Goal: Use online tool/utility: Utilize a website feature to perform a specific function

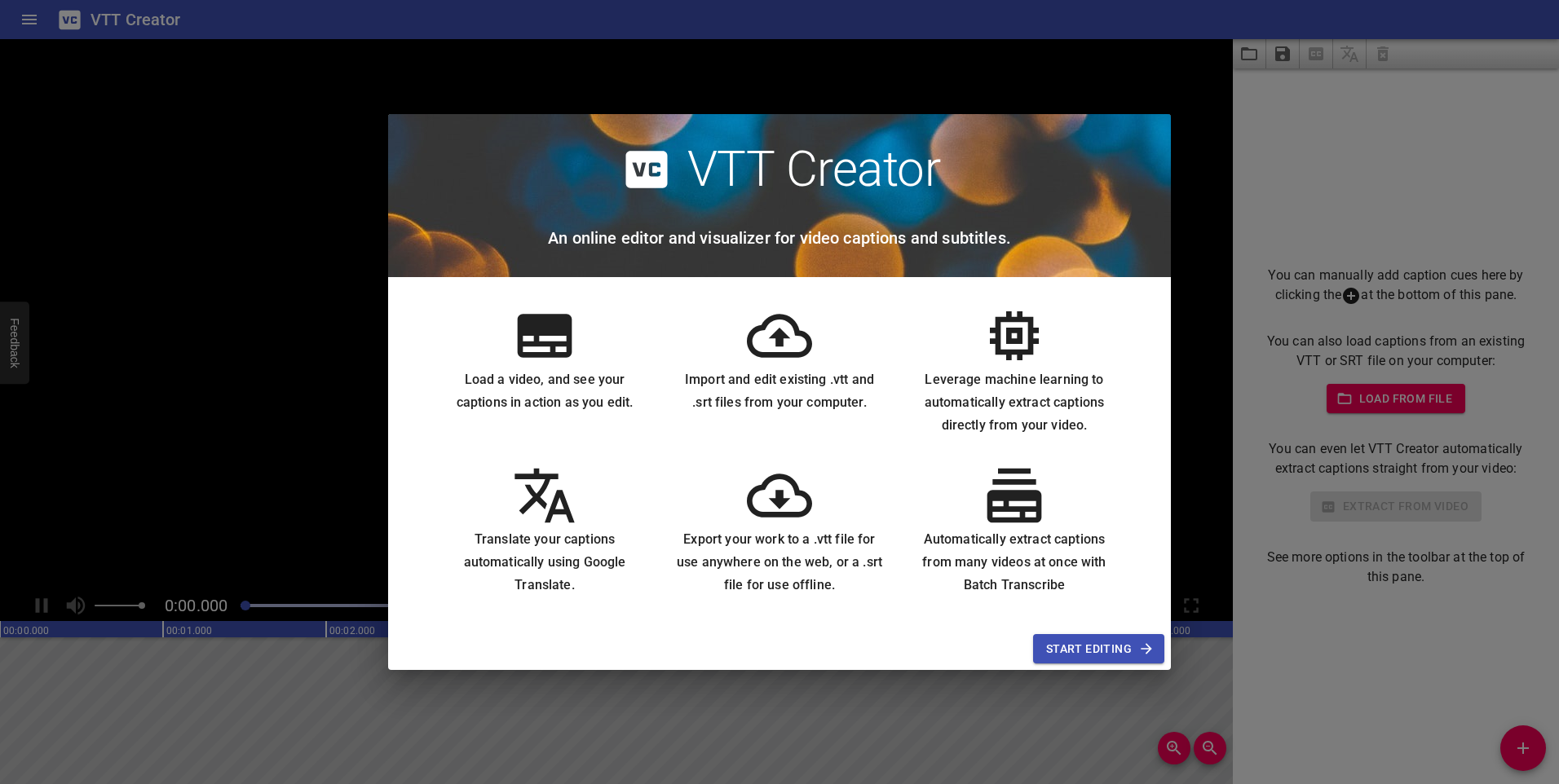
click at [1127, 644] on span "Start Editing" at bounding box center [1098, 648] width 105 height 20
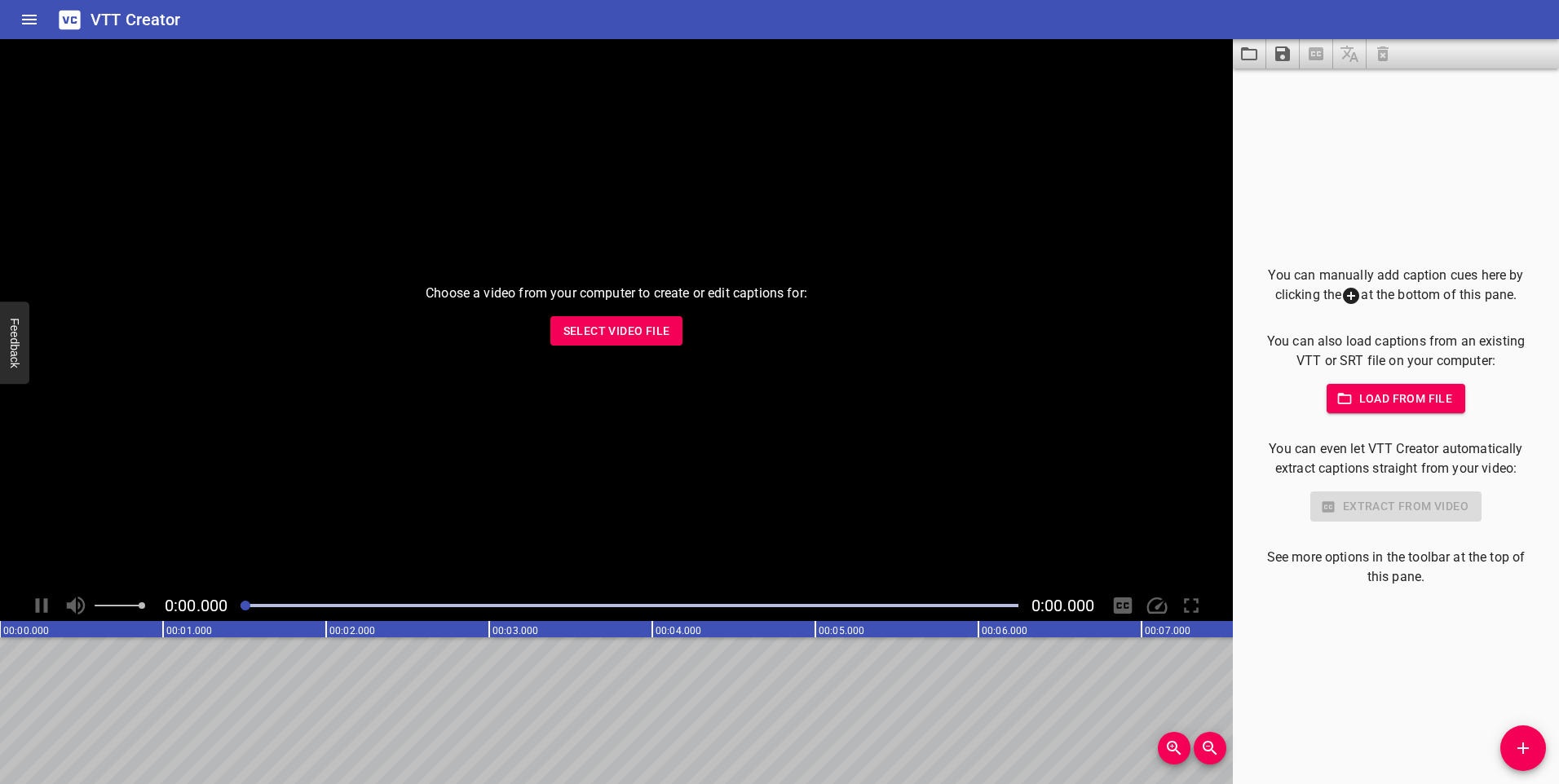
click at [655, 329] on span "Select Video File" at bounding box center [616, 331] width 107 height 20
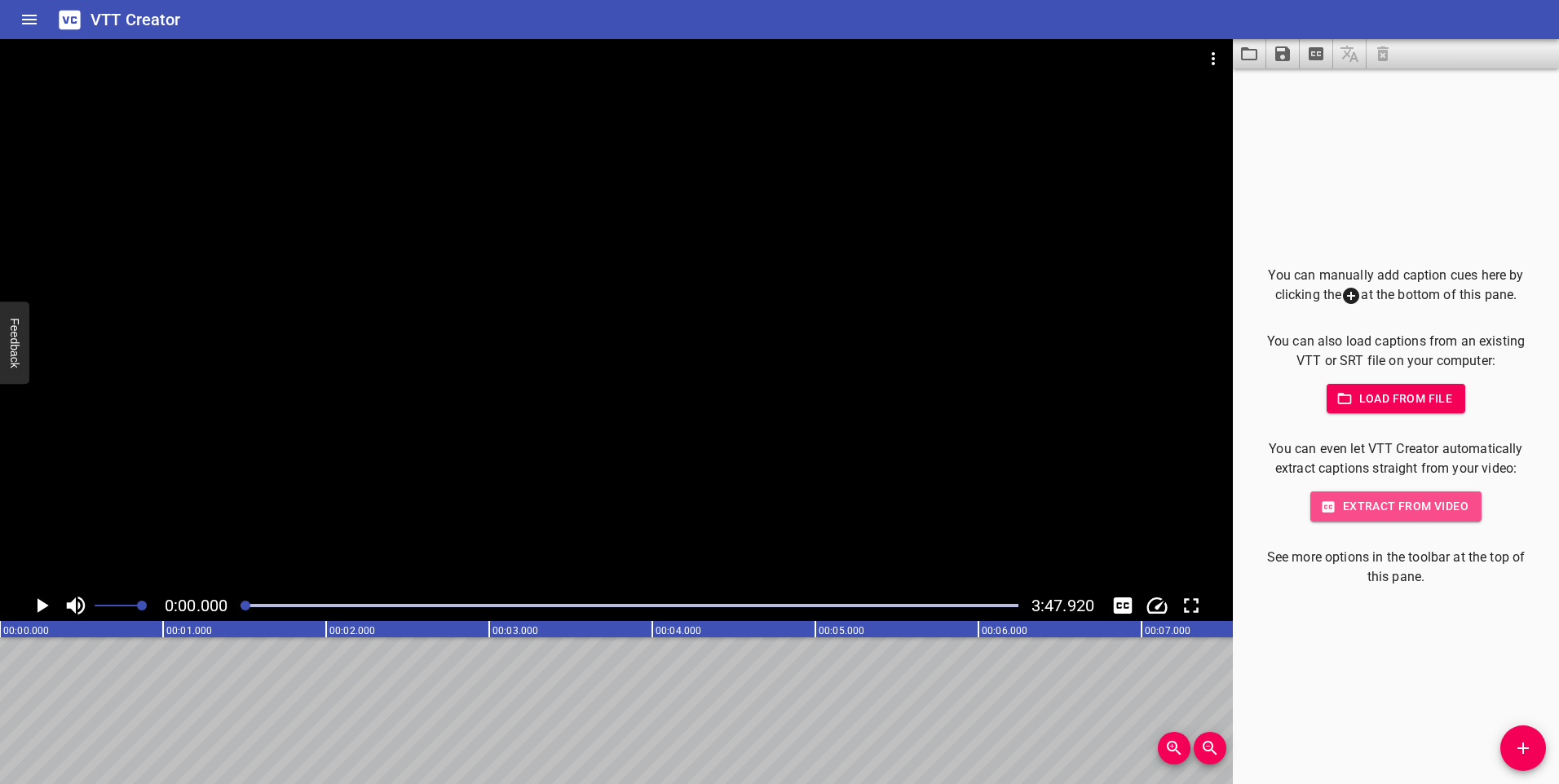
click at [1423, 508] on span "Extract from video" at bounding box center [1396, 506] width 145 height 20
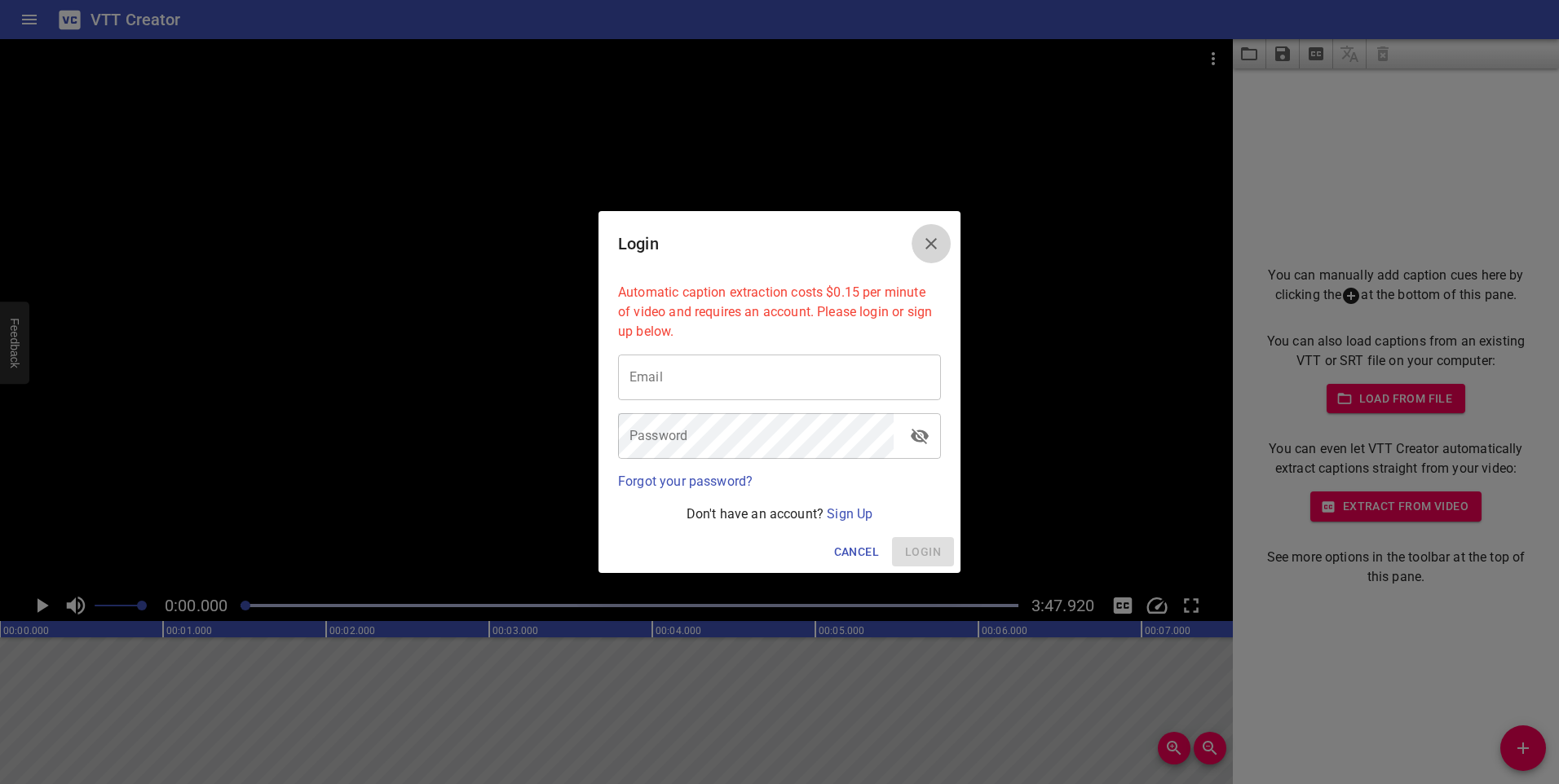
click at [946, 237] on button "Close" at bounding box center [931, 243] width 39 height 39
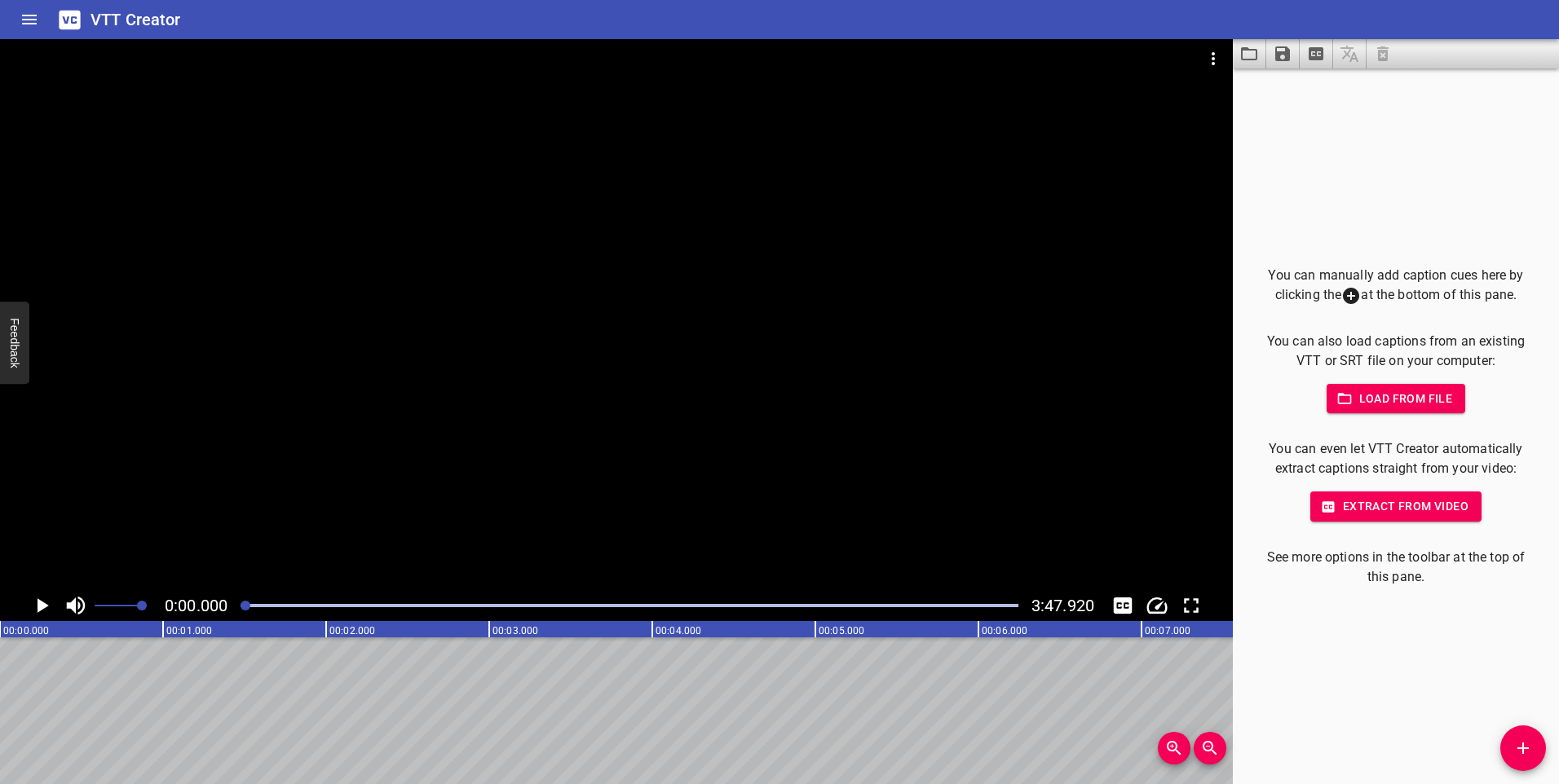
click at [1538, 744] on span "Add Cue" at bounding box center [1523, 748] width 46 height 20
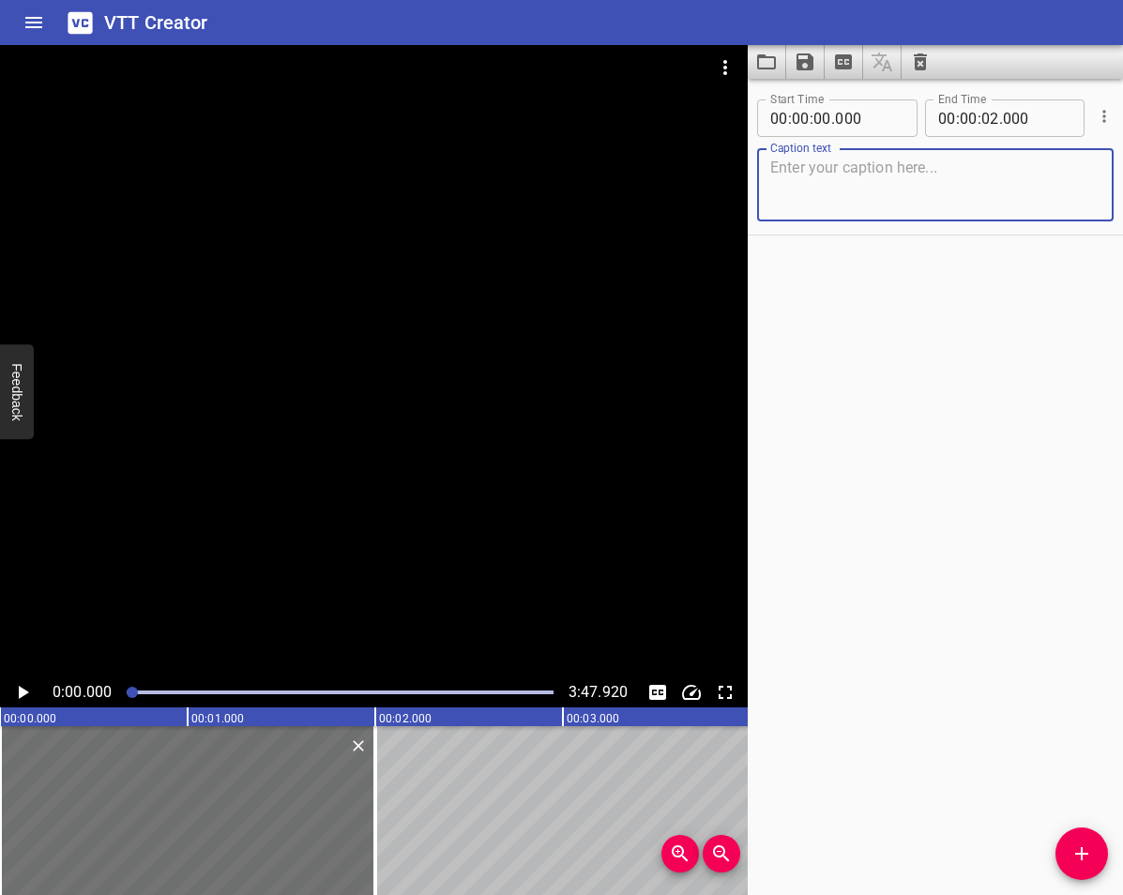
click at [906, 190] on textarea at bounding box center [935, 184] width 330 height 53
paste textarea "Hi Everyone, In this video we will demonstrate how to use the Accessibility Res…"
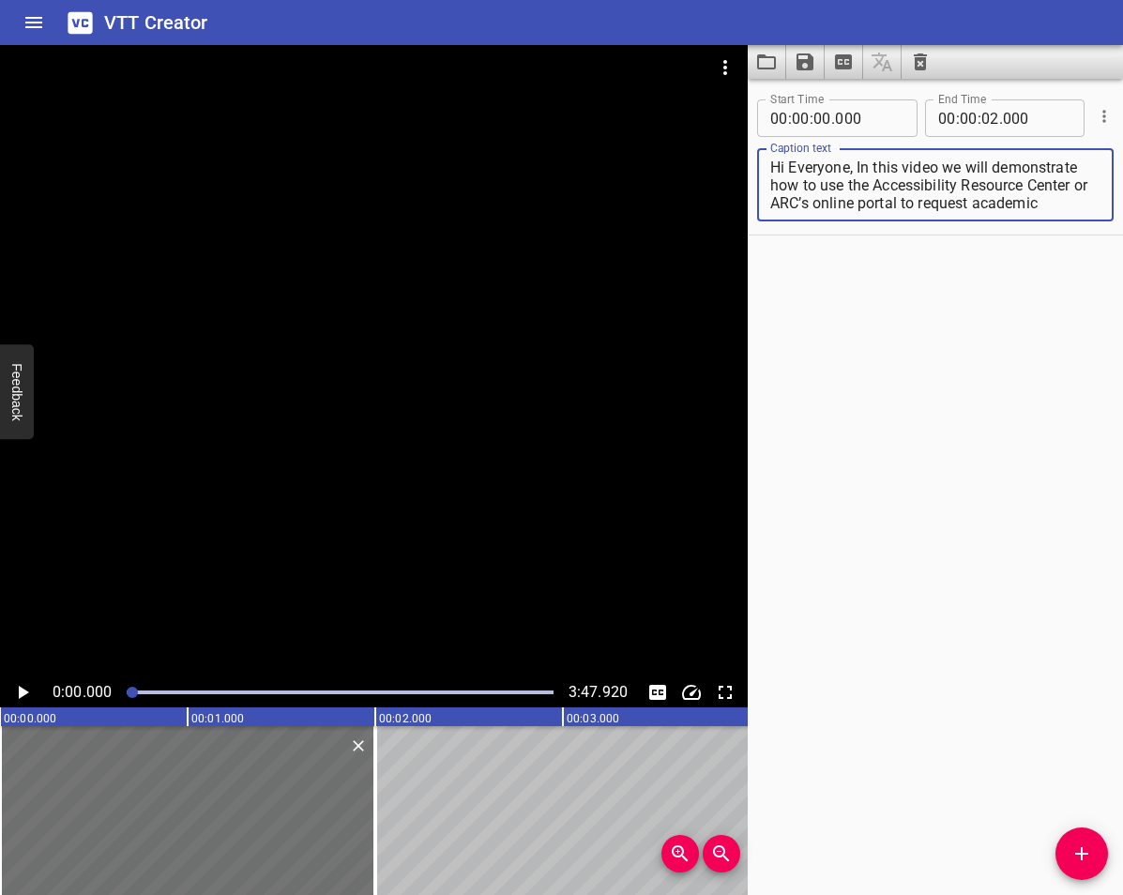
scroll to position [18, 0]
click at [971, 444] on div "Start Time 00 : 00 : 00 . 000 Start Time End Time 00 : 00 : 02 . 000 End Time C…" at bounding box center [934, 487] width 375 height 816
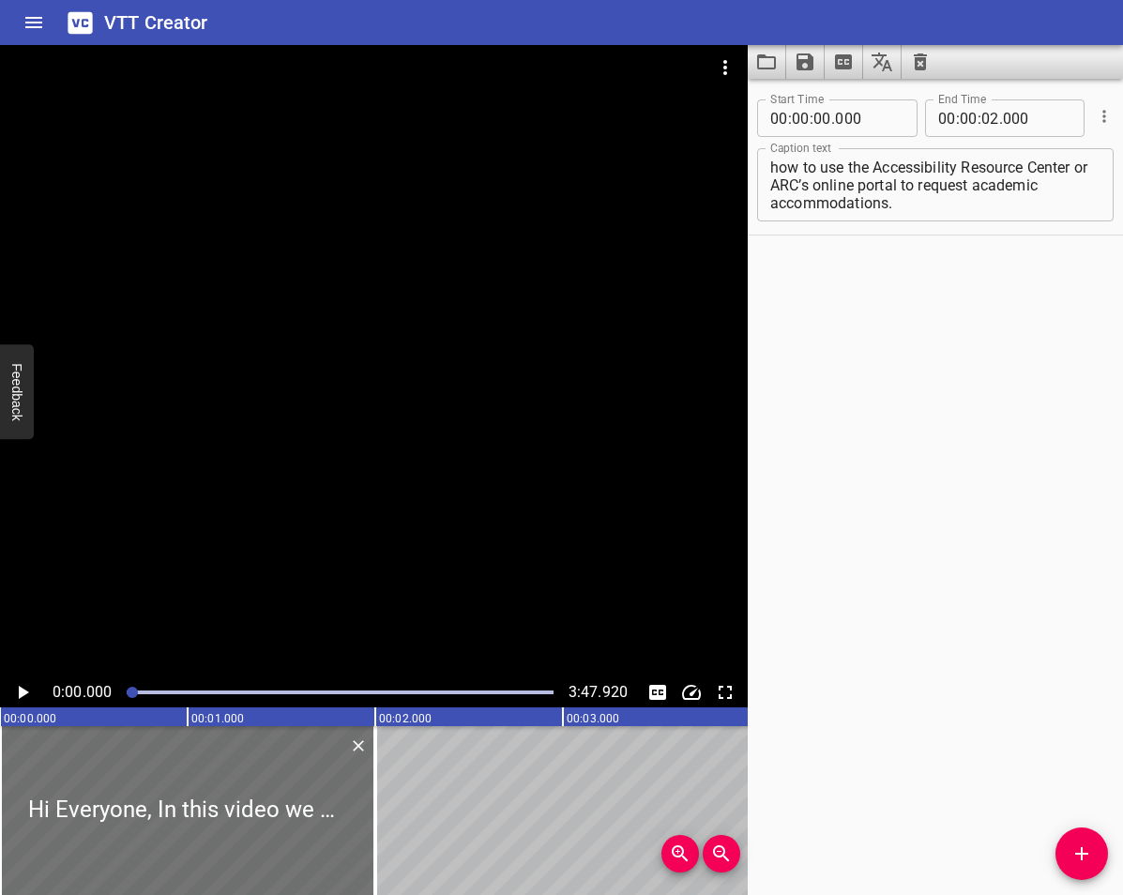
click at [17, 681] on icon "Play/Pause" at bounding box center [22, 692] width 23 height 23
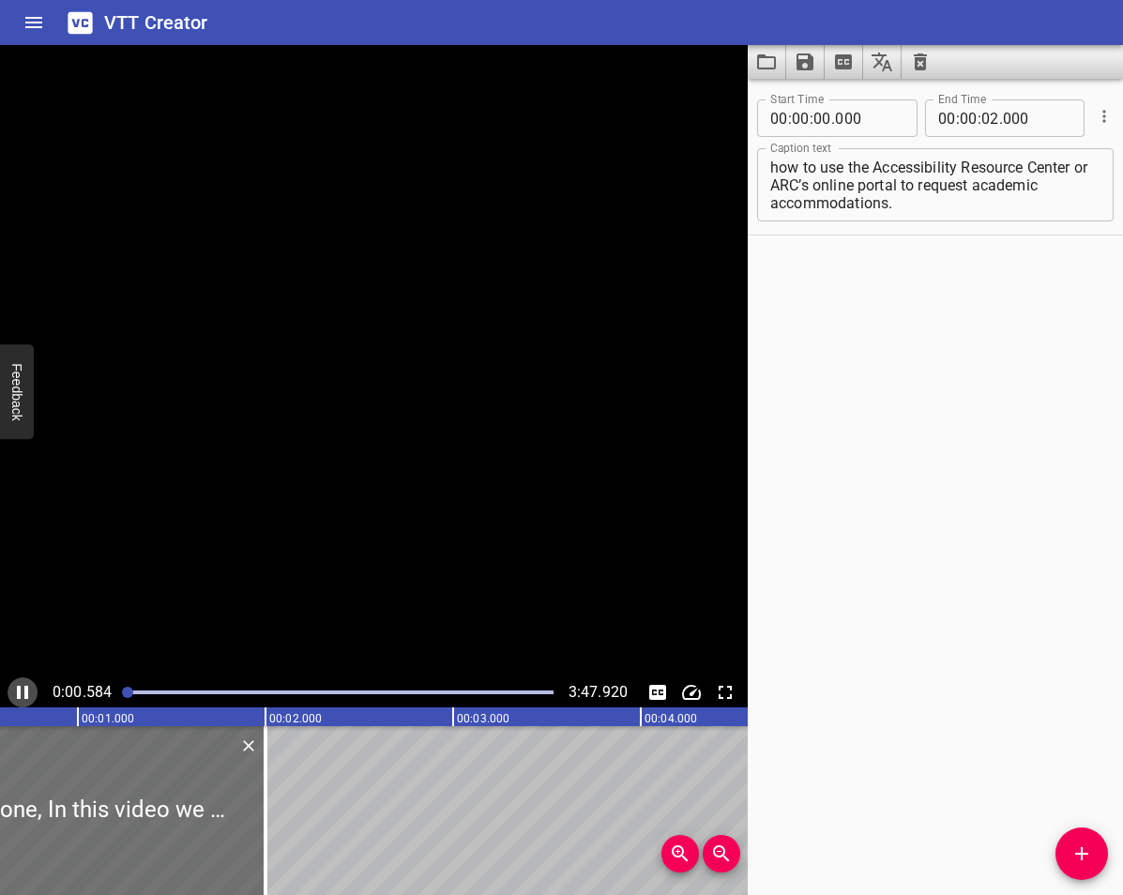
click at [17, 687] on icon "Play/Pause" at bounding box center [22, 692] width 11 height 13
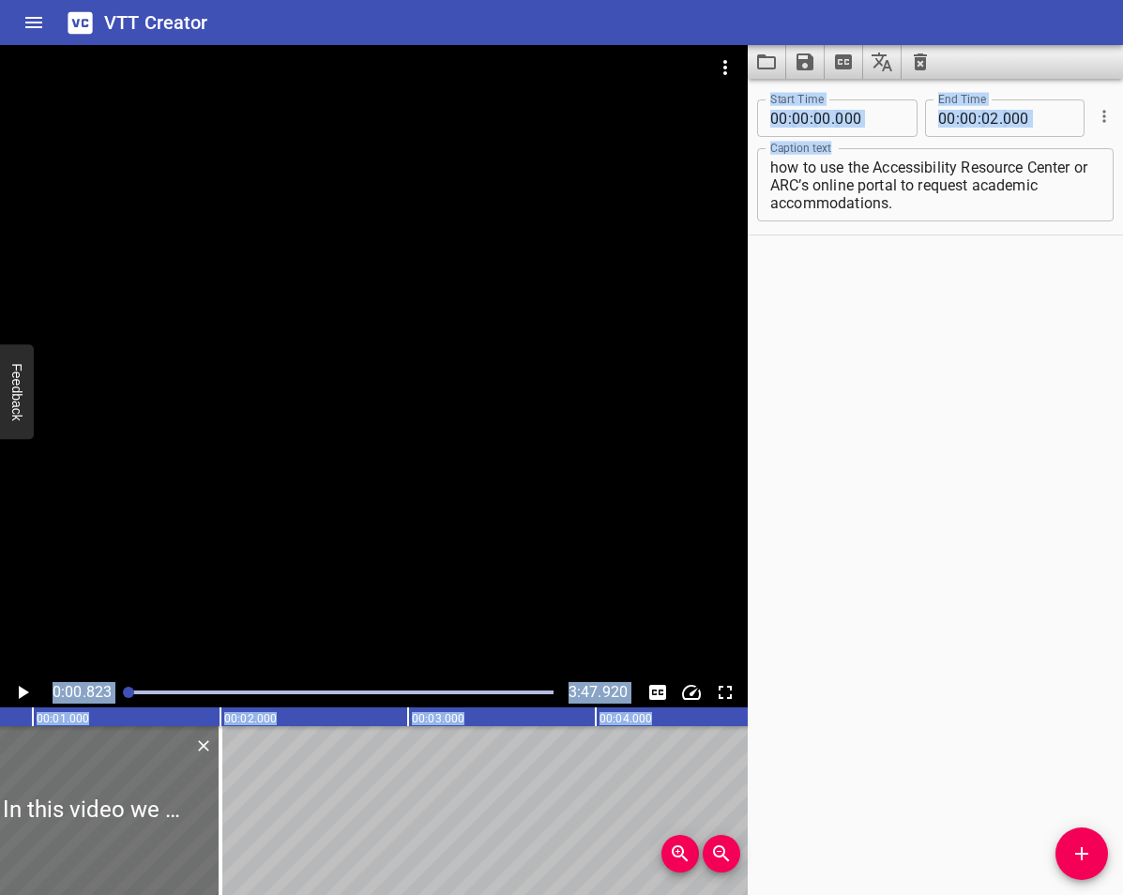
drag, startPoint x: 1022, startPoint y: 219, endPoint x: 475, endPoint y: 58, distance: 570.1
click at [475, 58] on main "0:00.823 3:47.920 00:00.000 00:01.000 00:02.000 00:03.000 00:04.000 00:05.000 0…" at bounding box center [561, 470] width 1123 height 850
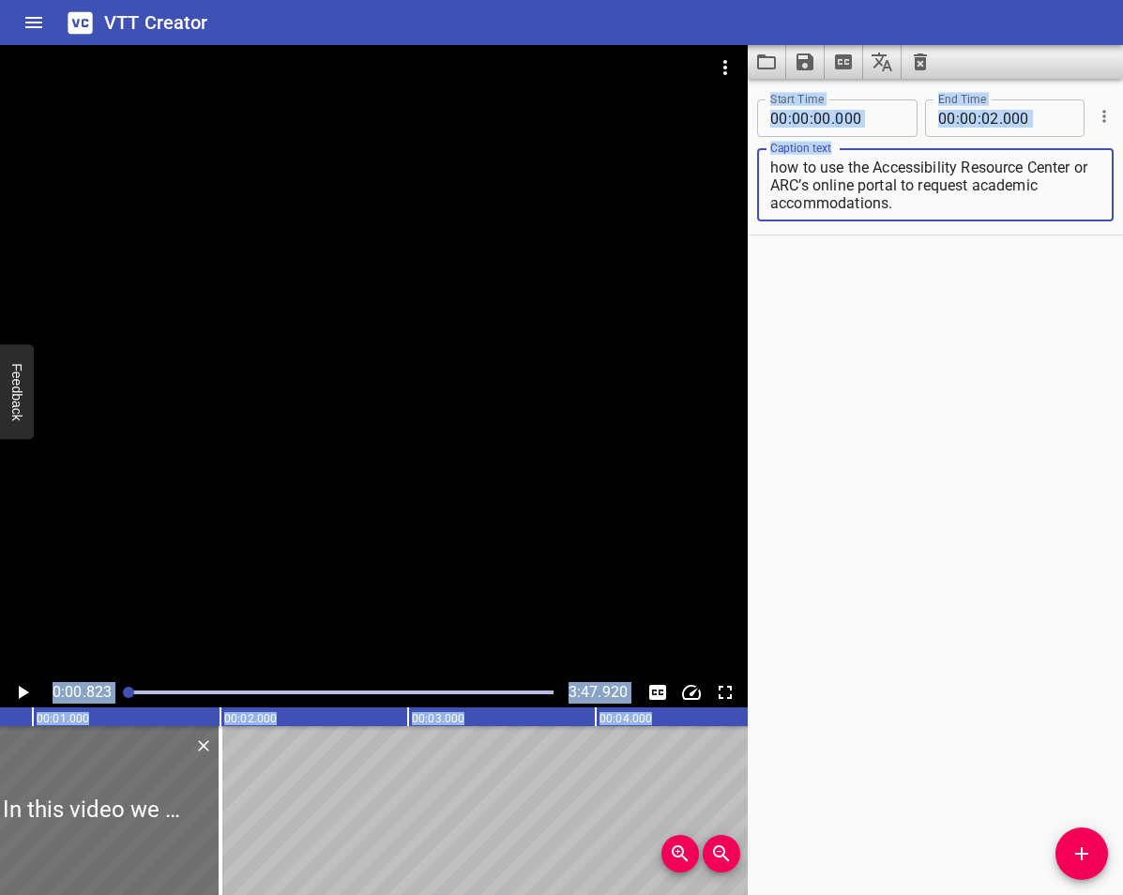
click at [1019, 197] on textarea "Hi Everyone, In this video we will demonstrate how to use the Accessibility Res…" at bounding box center [935, 184] width 330 height 53
click at [1039, 208] on textarea "Hi Everyone, In this video we will demonstrate how to use the Accessibility Res…" at bounding box center [935, 184] width 330 height 53
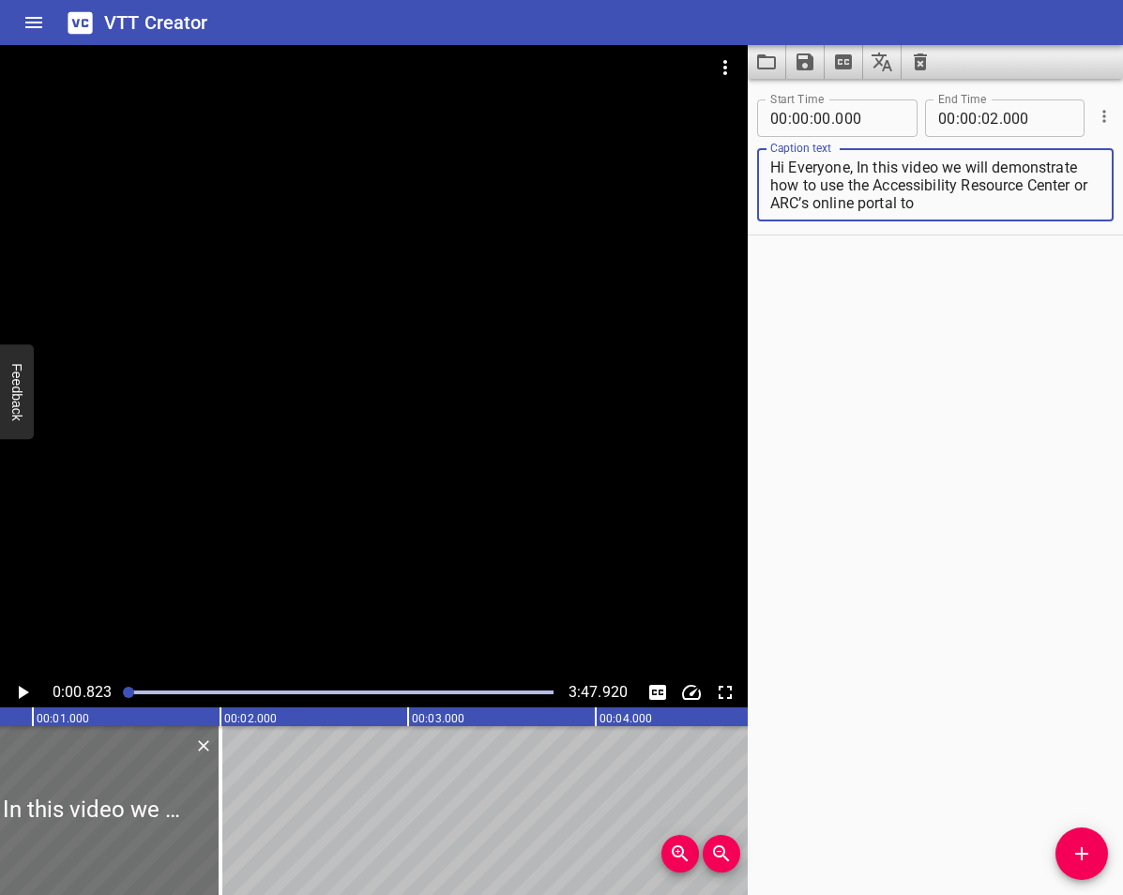
scroll to position [0, 0]
type textarea "H"
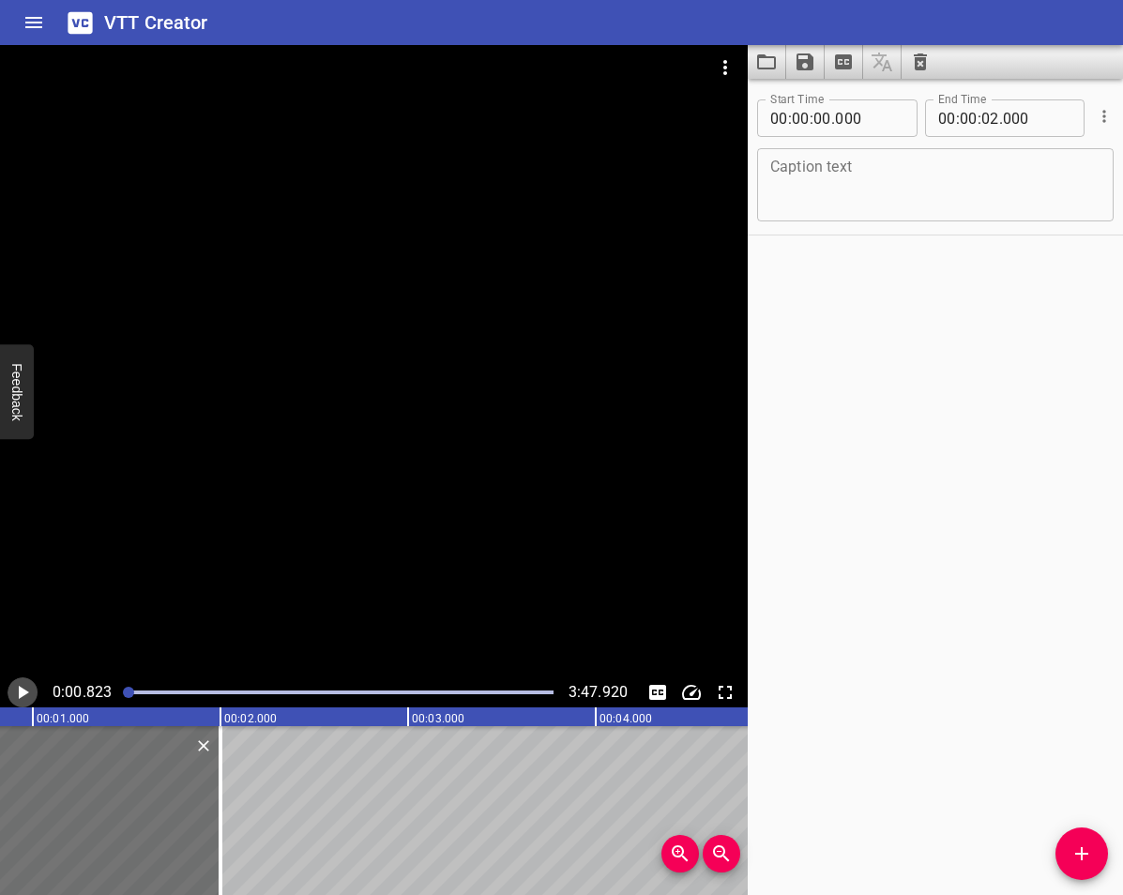
click at [23, 699] on icon "Play/Pause" at bounding box center [22, 692] width 23 height 23
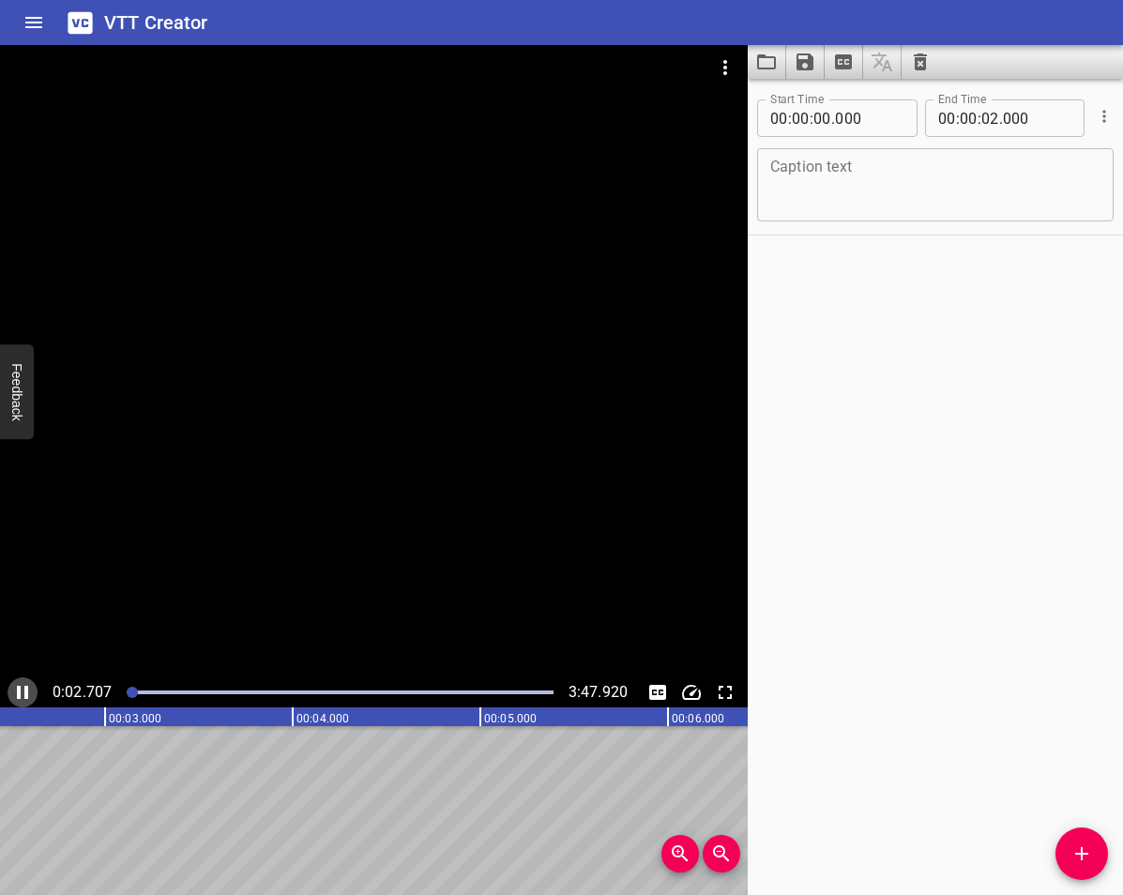
click at [27, 696] on icon "Play/Pause" at bounding box center [22, 692] width 11 height 13
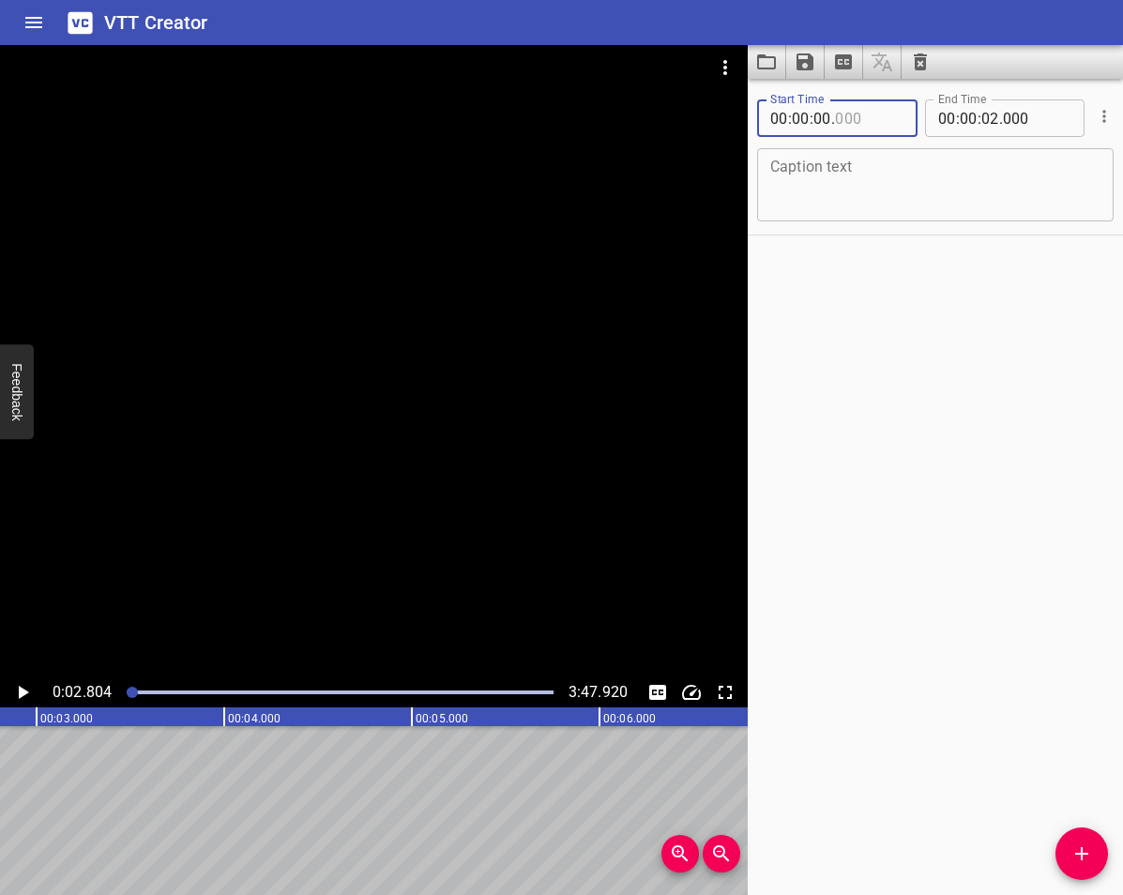
click at [847, 116] on input "number" at bounding box center [869, 118] width 68 height 38
type input "000"
click at [807, 116] on input "number" at bounding box center [801, 118] width 18 height 38
type input "02"
type input "80"
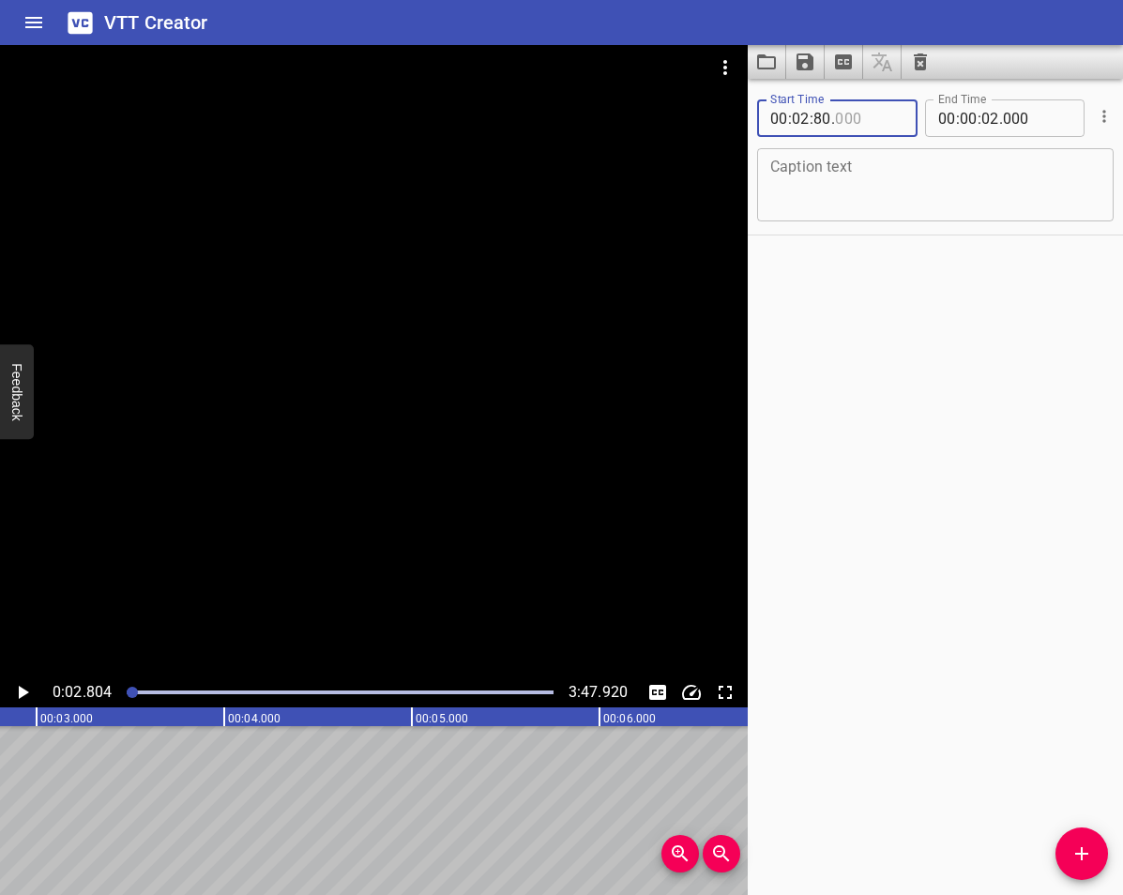
type input "03"
type input "20"
type input "000"
click at [811, 125] on span ":" at bounding box center [811, 118] width 4 height 38
click at [806, 123] on input "number" at bounding box center [801, 118] width 18 height 38
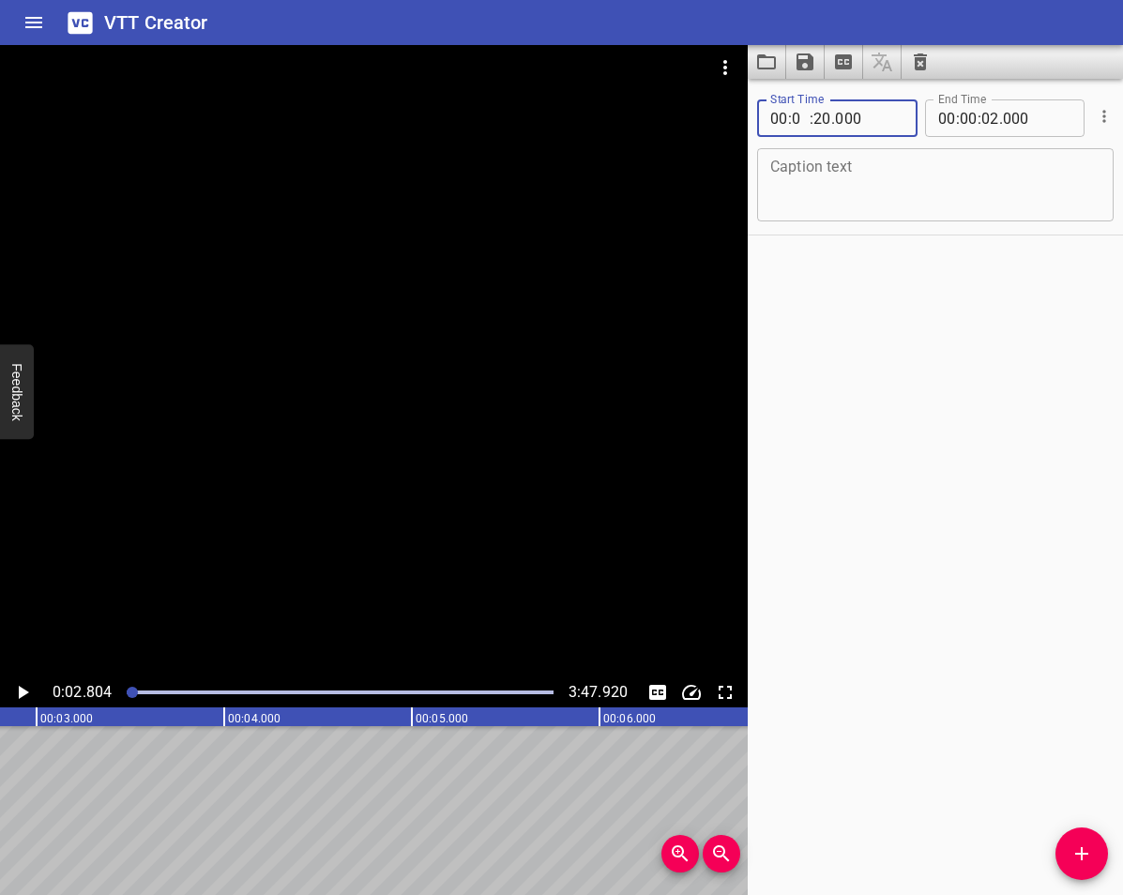
type input "00"
type input "9"
type input "20"
type input "02"
click at [817, 122] on input "number" at bounding box center [822, 118] width 18 height 38
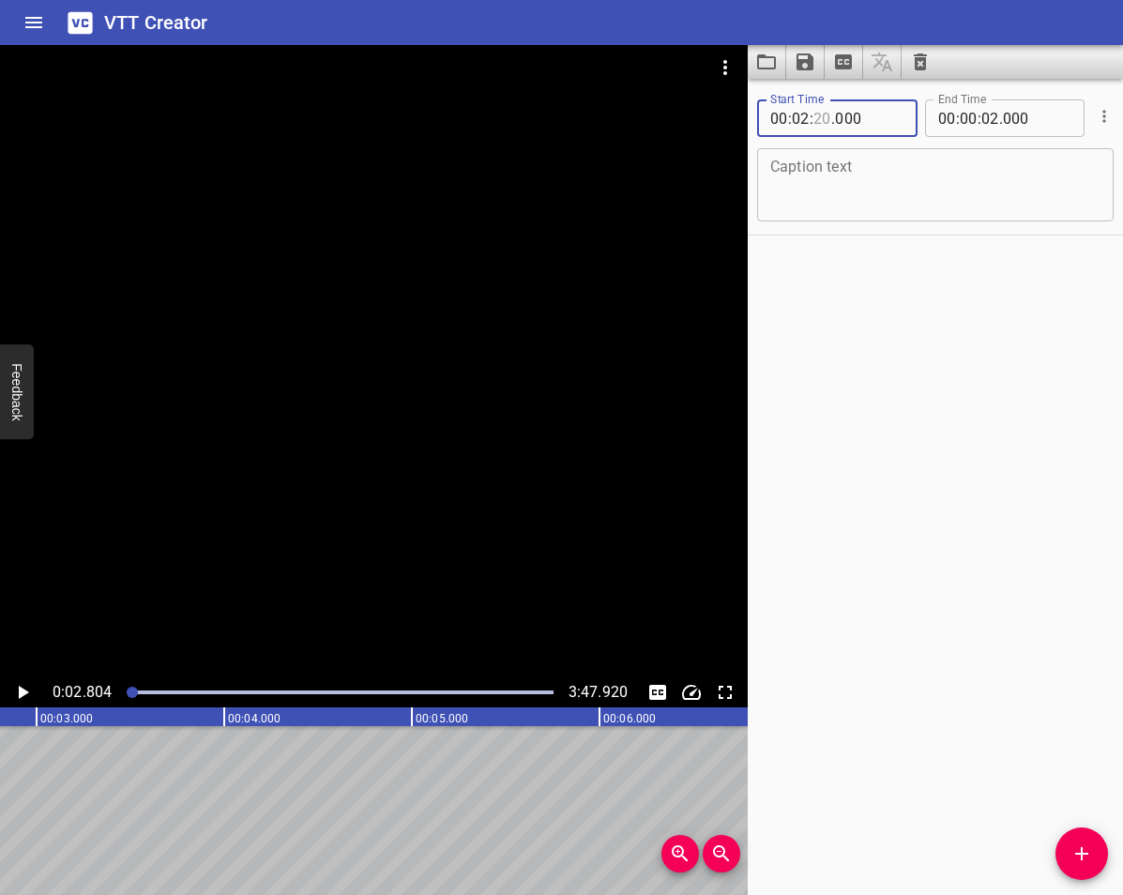
type input "20"
click at [803, 119] on input "number" at bounding box center [801, 118] width 18 height 38
type input "00"
type input "02"
type input "804"
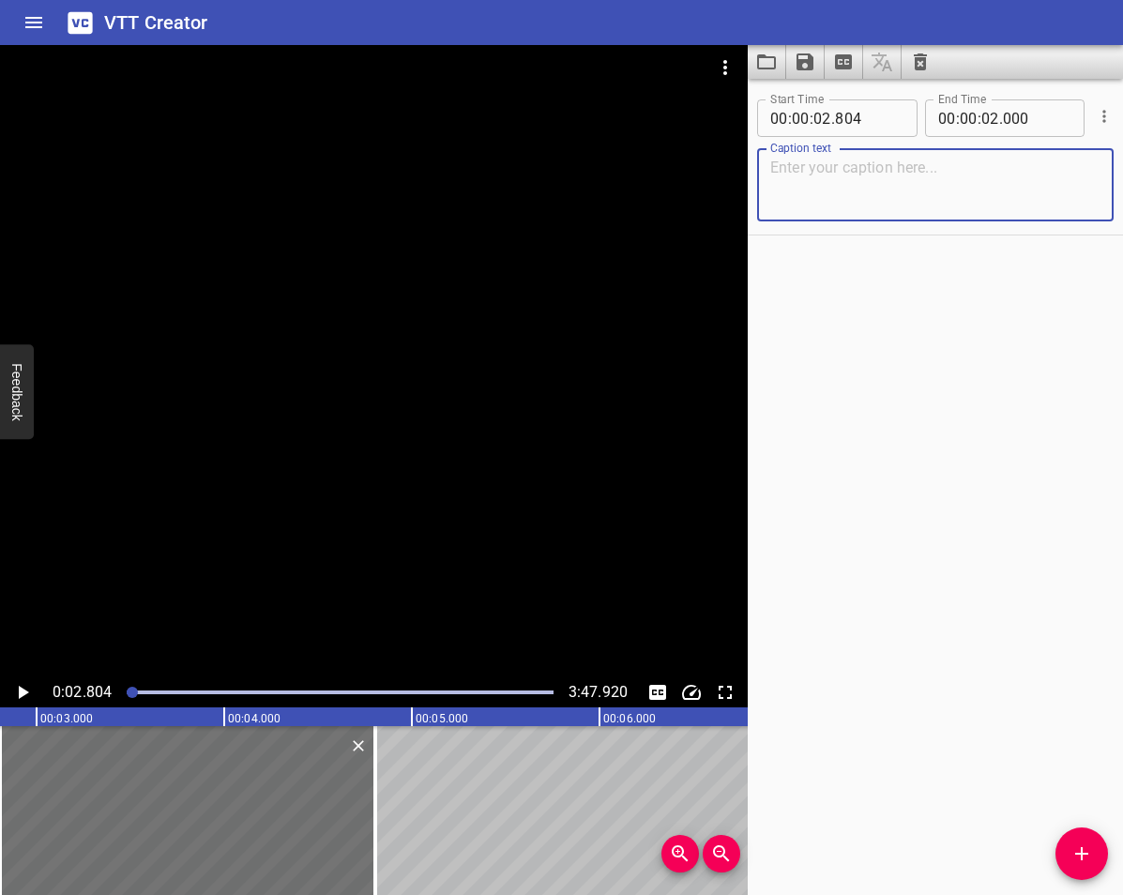
click at [866, 166] on textarea at bounding box center [935, 184] width 330 height 53
click at [23, 700] on icon "Play/Pause" at bounding box center [22, 692] width 23 height 23
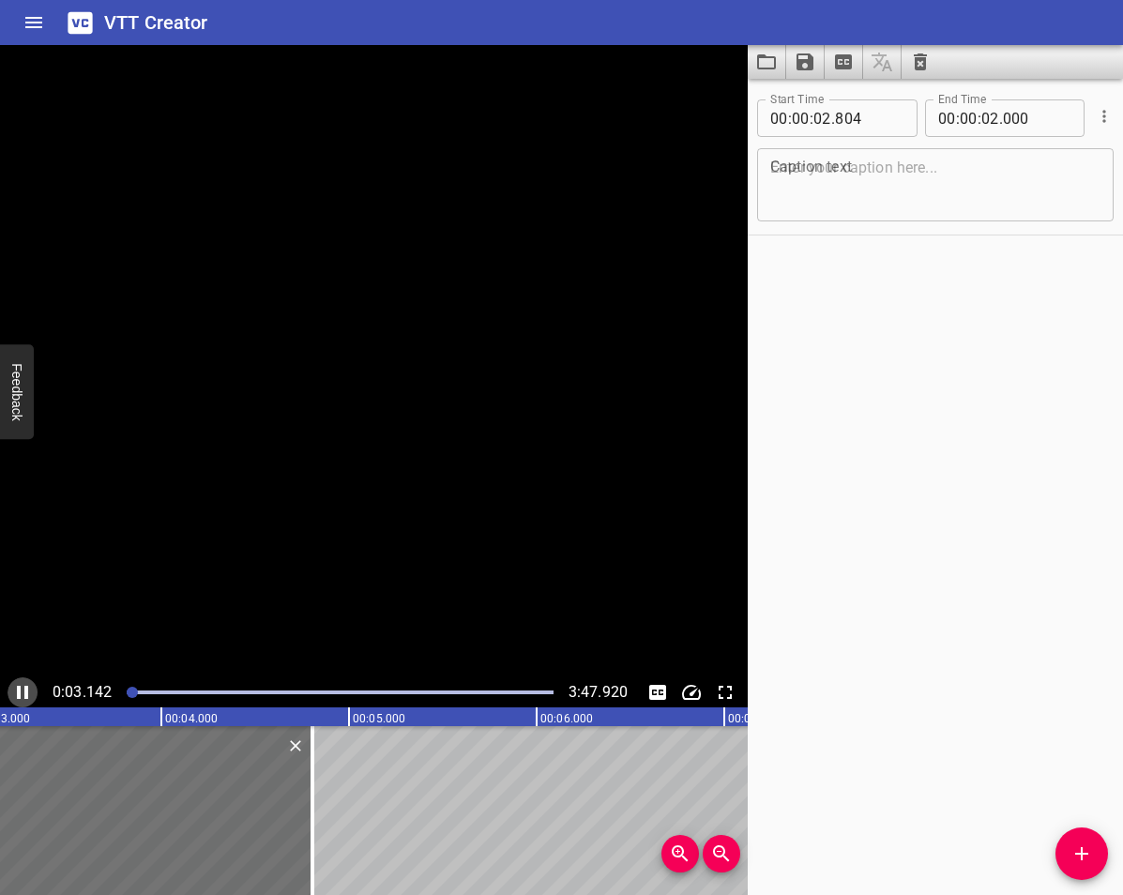
click at [23, 695] on icon "Play/Pause" at bounding box center [22, 692] width 23 height 23
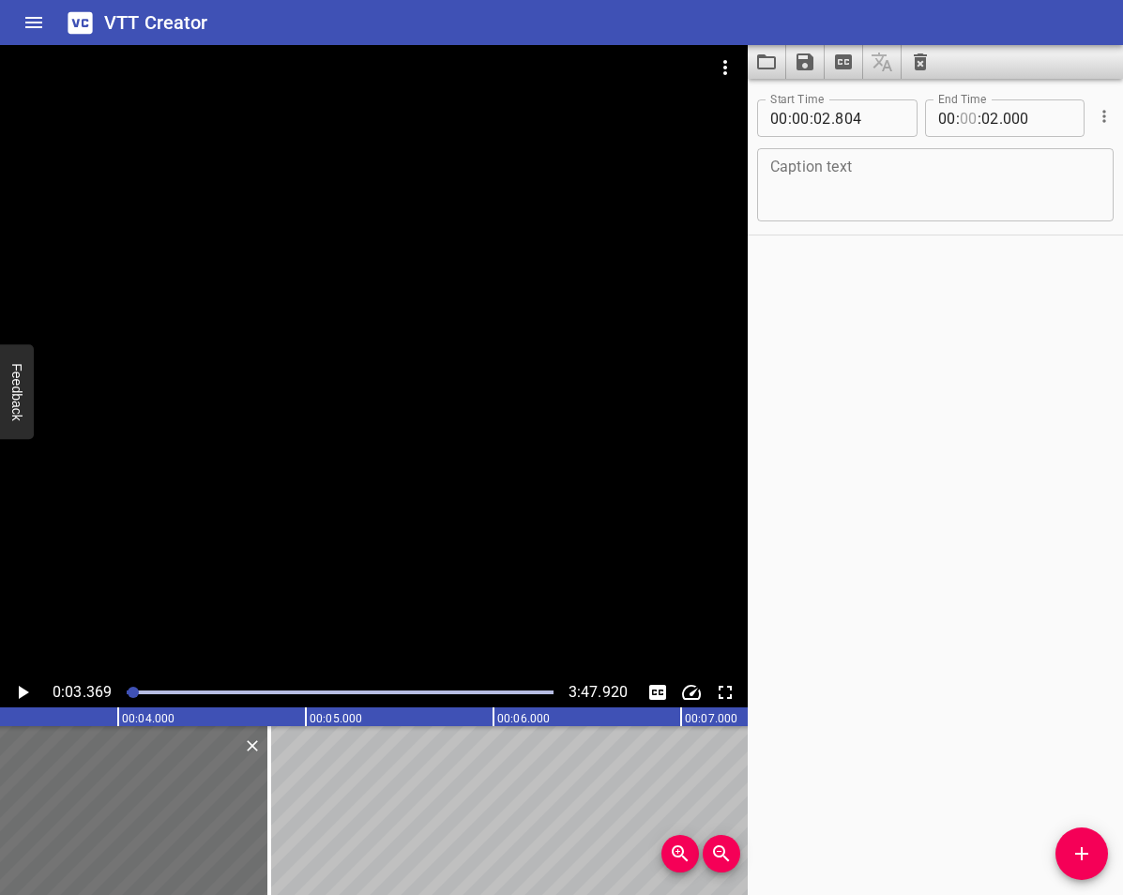
click at [959, 125] on input "number" at bounding box center [968, 118] width 18 height 38
type input "00"
click at [1032, 122] on input "number" at bounding box center [1037, 118] width 68 height 38
type input "000"
click at [988, 122] on input "number" at bounding box center [990, 118] width 18 height 38
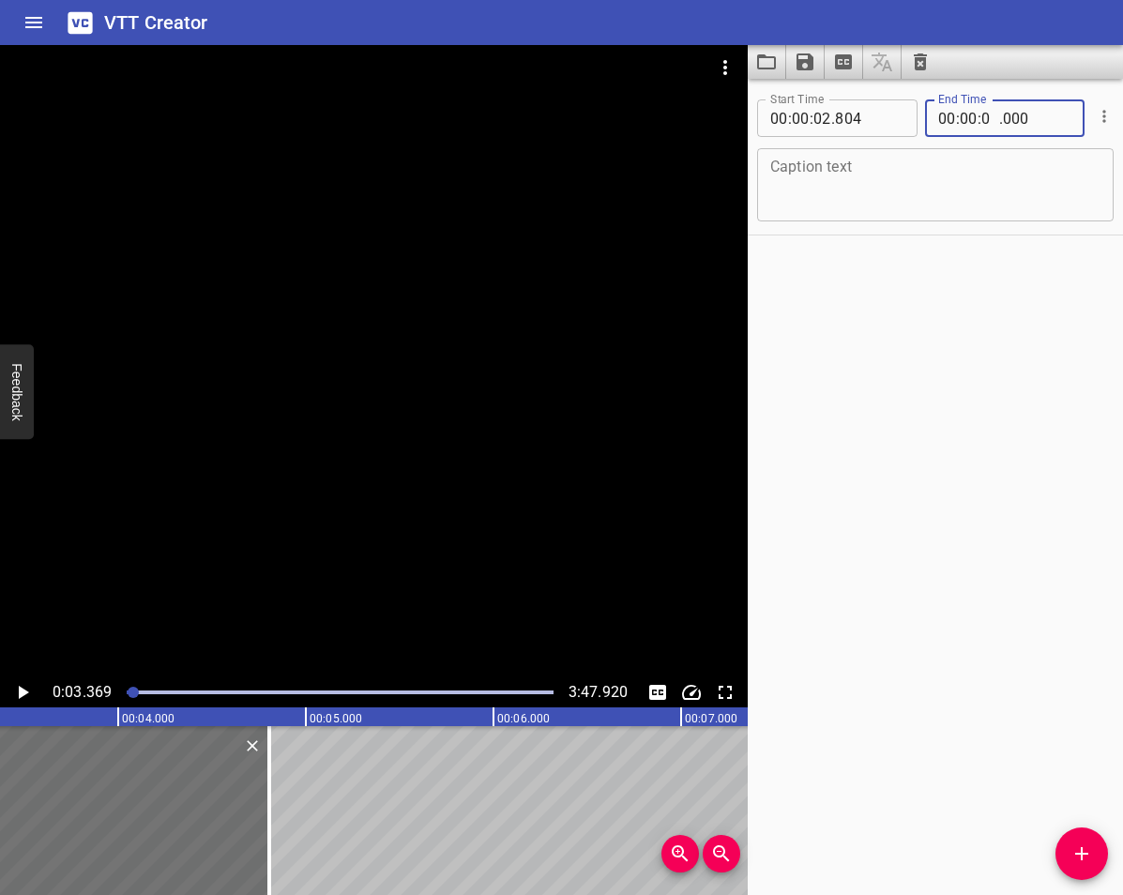
type input "03"
type input "369"
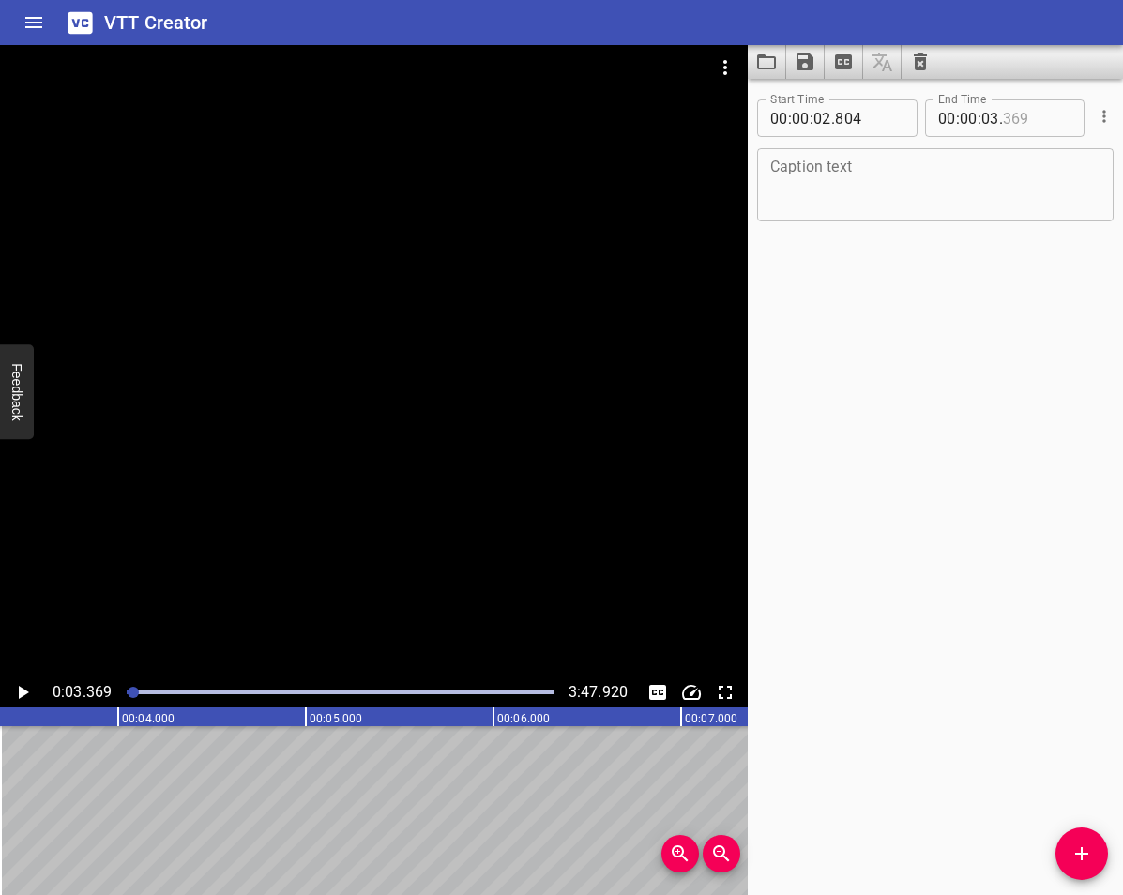
type input "369"
click at [835, 165] on textarea at bounding box center [935, 184] width 330 height 53
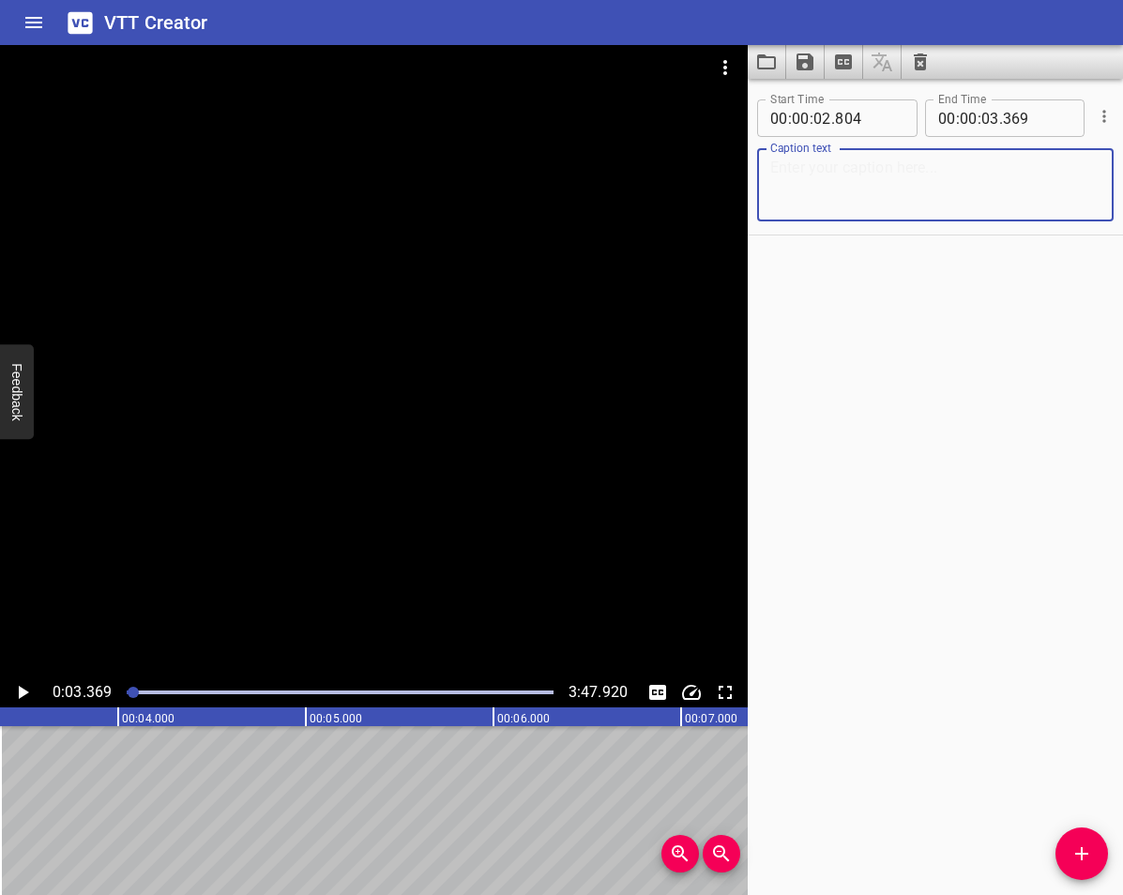
paste textarea "Hi Everyone"
type textarea "Hi Everyone"
click at [931, 307] on div "Start Time 00 : 00 : 02 . 804 Start Time End Time 00 : 00 : 03 . 369 End Time C…" at bounding box center [934, 487] width 375 height 816
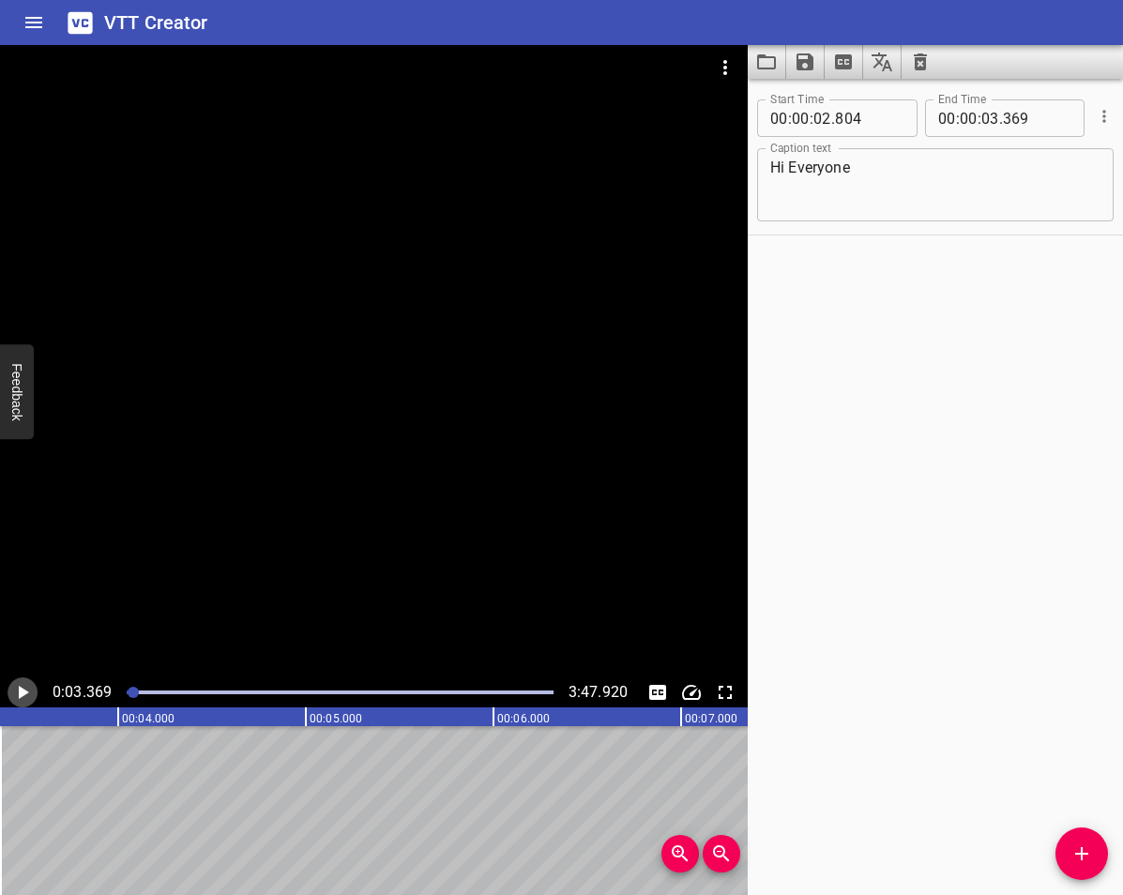
click at [23, 685] on icon "Play/Pause" at bounding box center [22, 692] width 23 height 23
click at [19, 687] on icon "Play/Pause" at bounding box center [22, 692] width 23 height 23
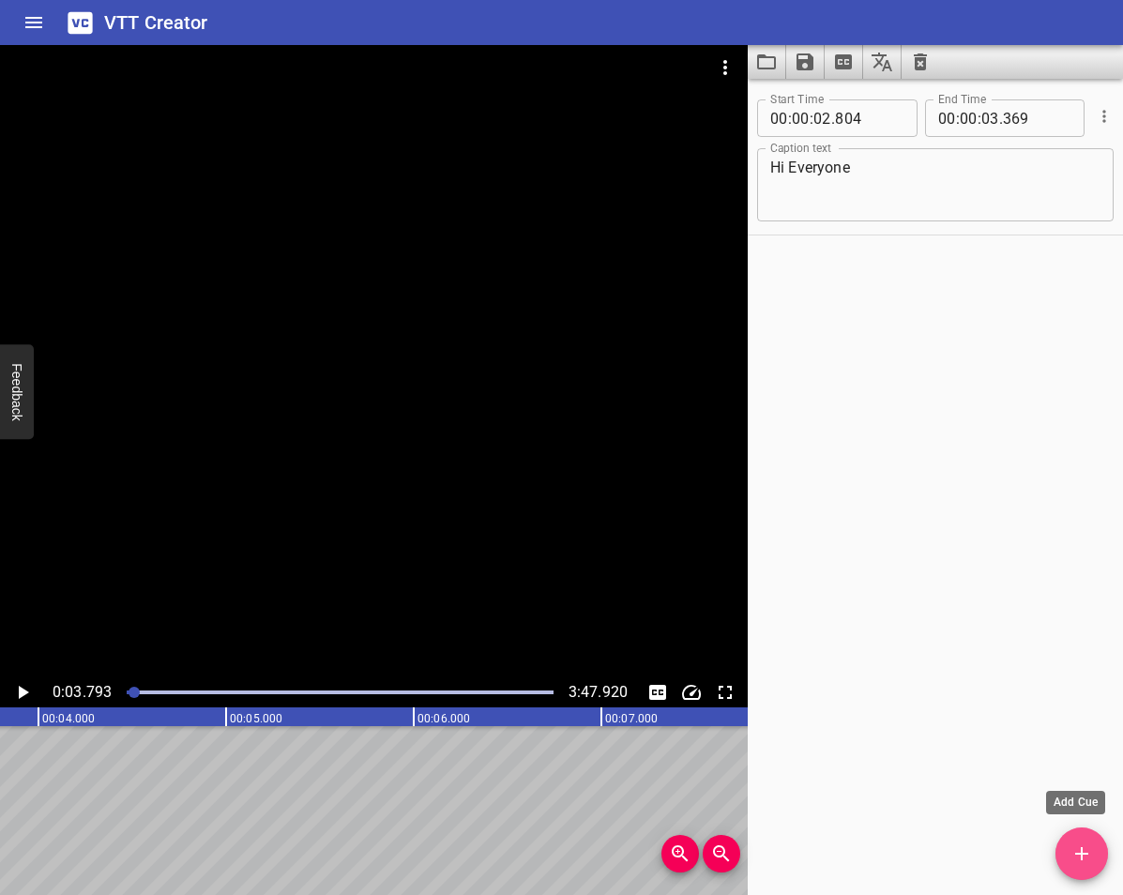
click at [1077, 851] on icon "Add Cue" at bounding box center [1081, 853] width 23 height 23
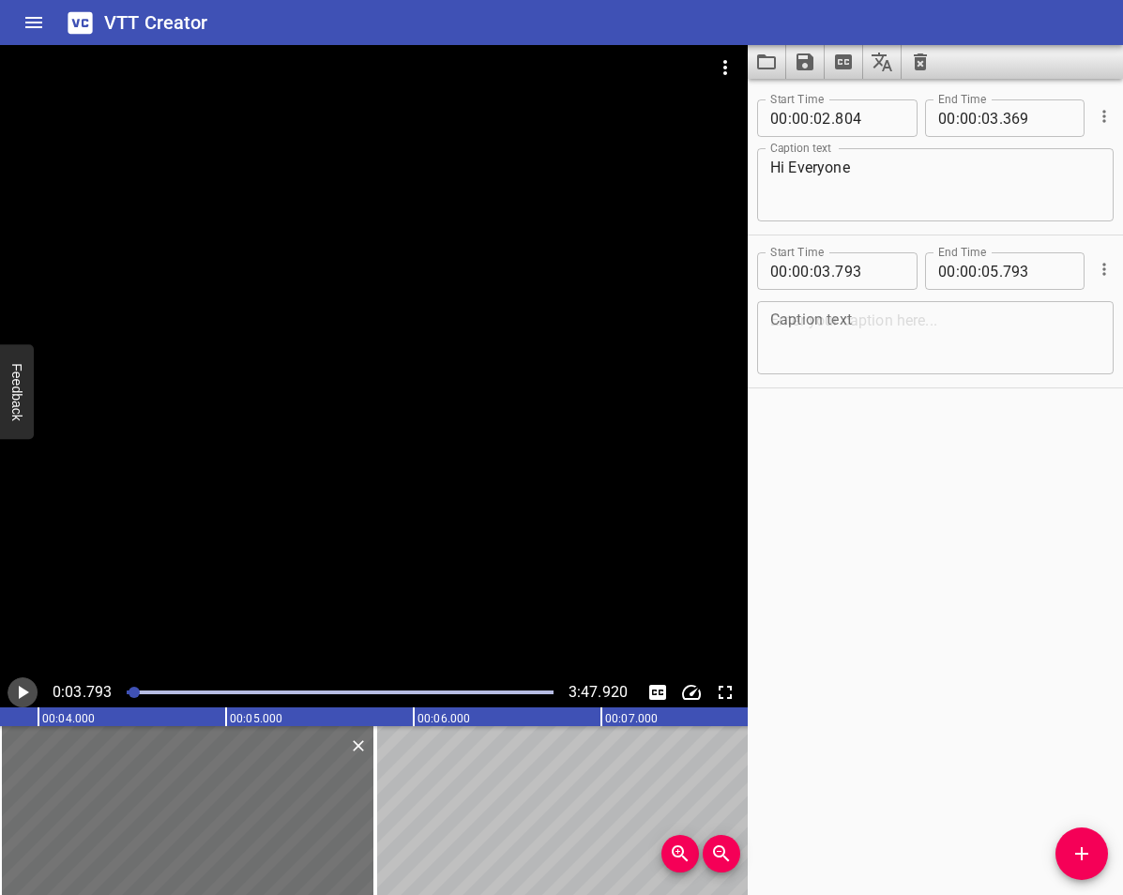
click at [18, 687] on icon "Play/Pause" at bounding box center [22, 692] width 23 height 23
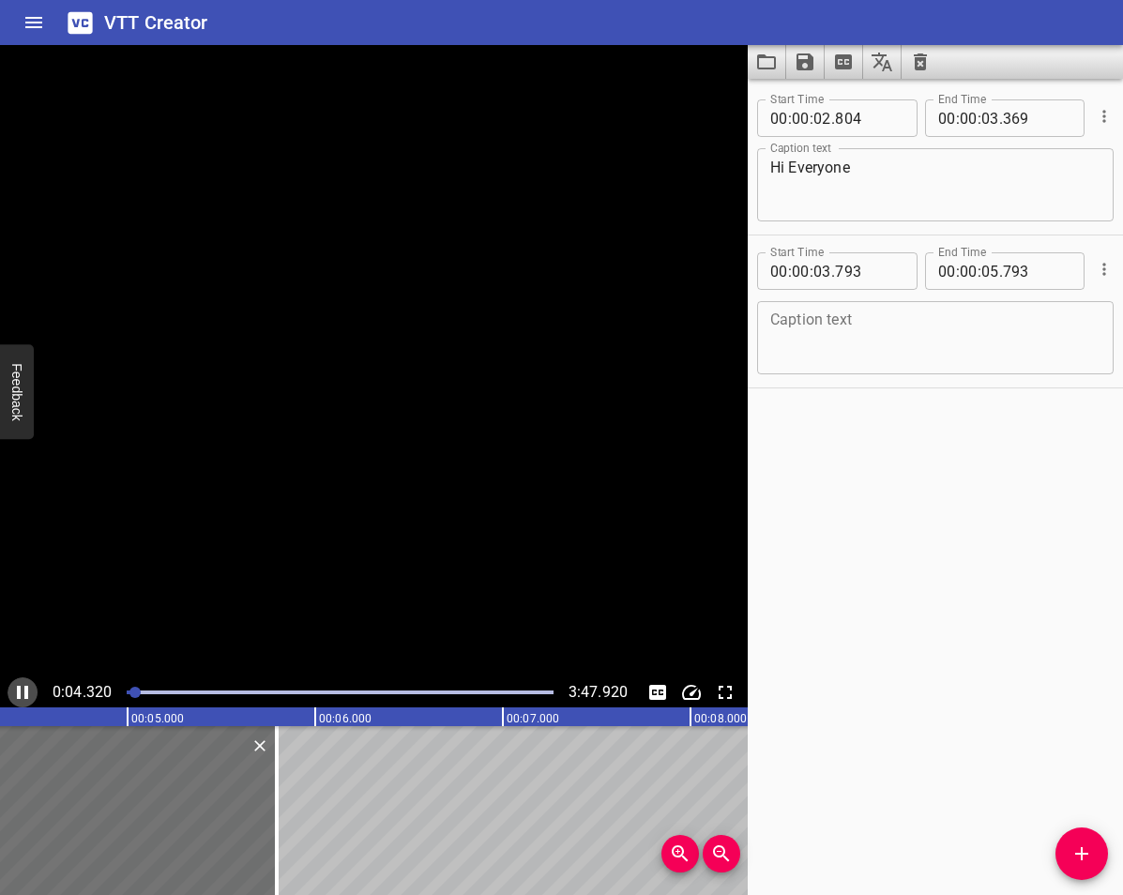
click at [18, 687] on icon "Play/Pause" at bounding box center [22, 692] width 11 height 13
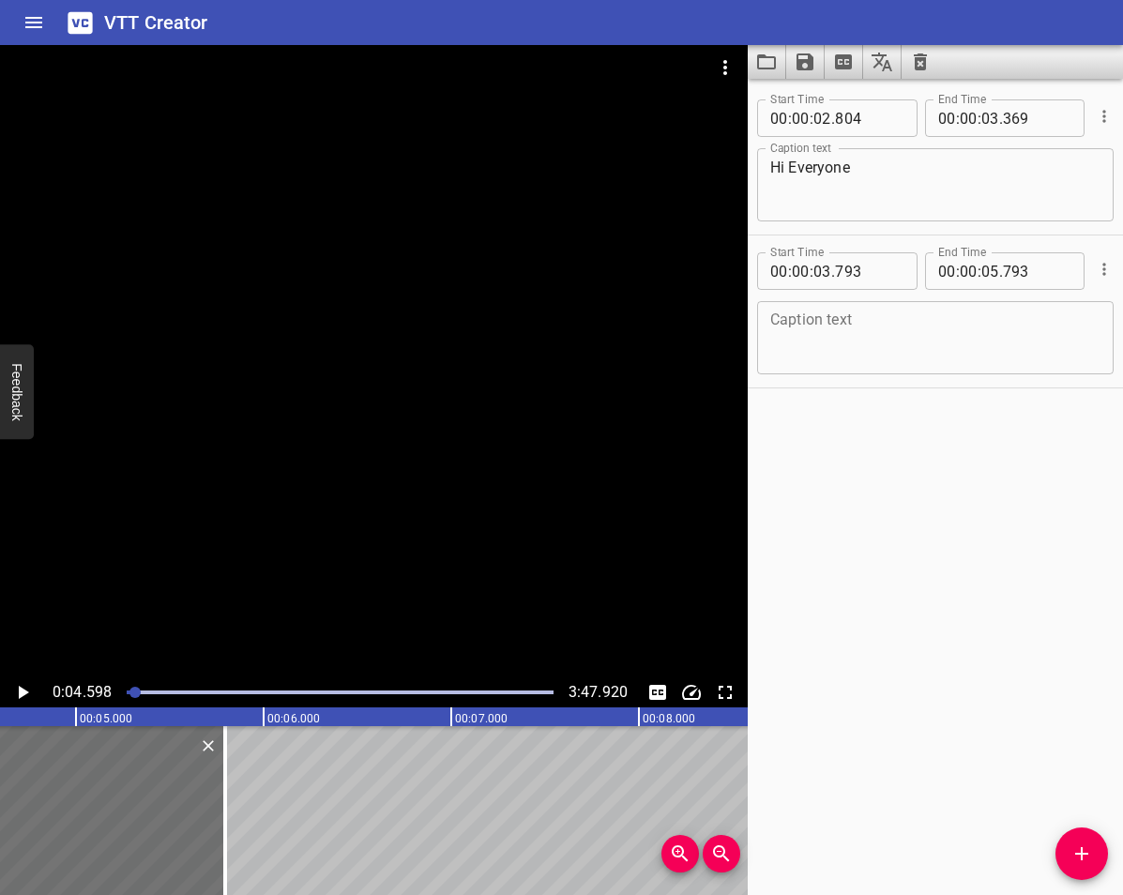
scroll to position [0, 863]
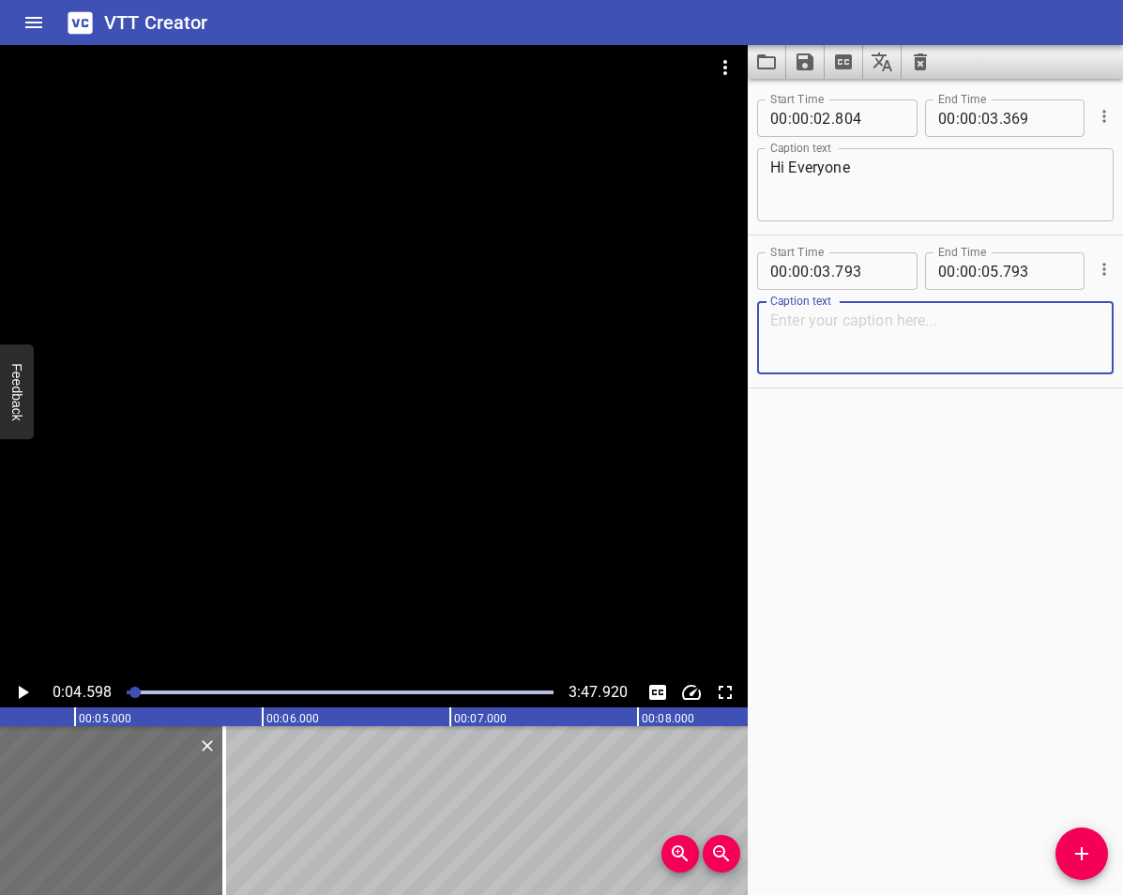
click at [885, 334] on textarea at bounding box center [935, 337] width 330 height 53
paste textarea "In this video we will demonstrate how to use the Accessibility Resource Center …"
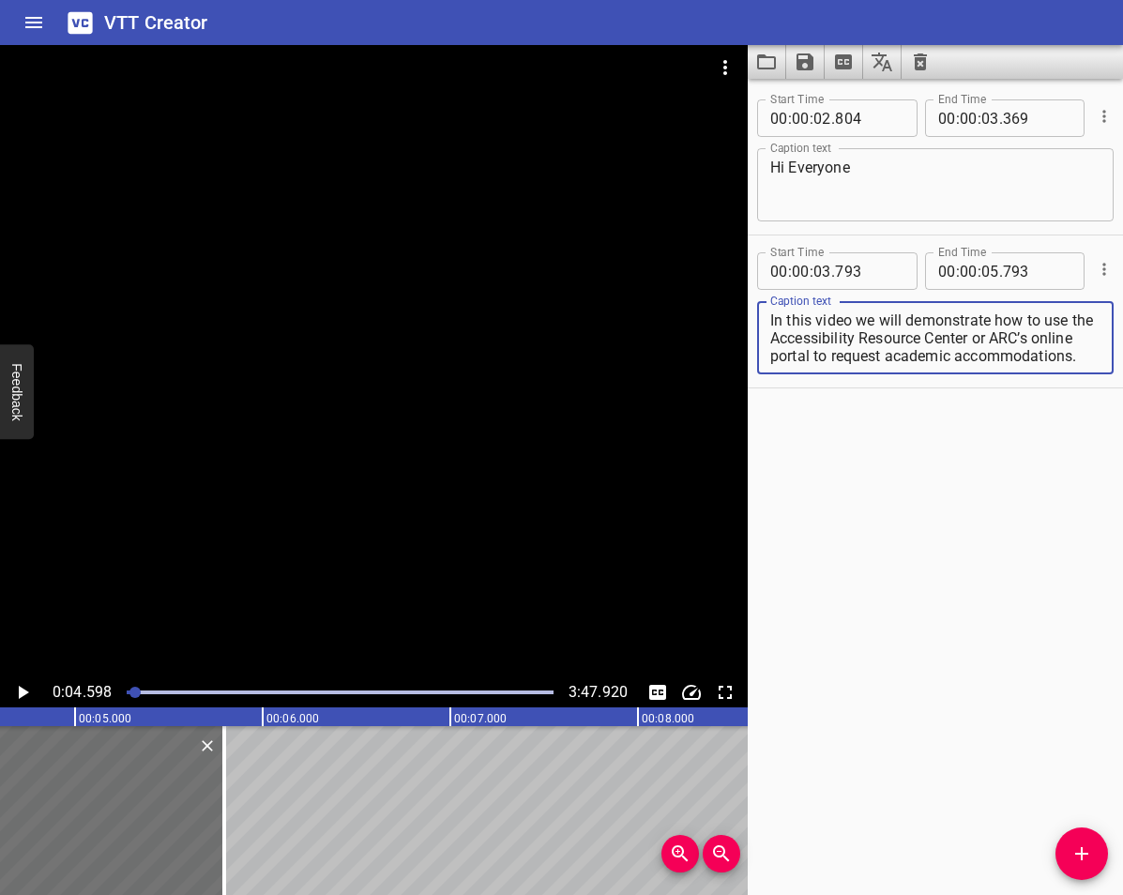
scroll to position [18, 0]
click at [994, 510] on div "Start Time 00 : 00 : 02 . 804 Start Time End Time 00 : 00 : 03 . 369 End Time C…" at bounding box center [934, 487] width 375 height 816
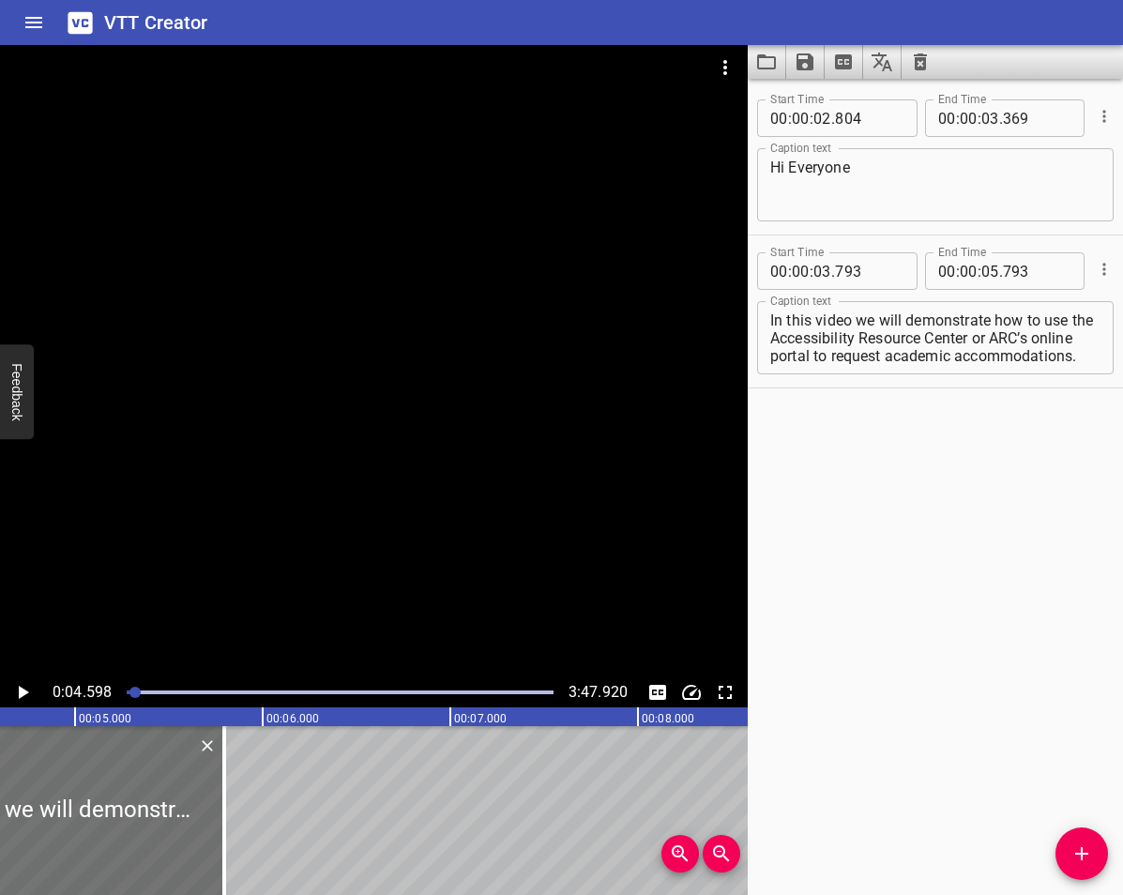
drag, startPoint x: 933, startPoint y: 367, endPoint x: 770, endPoint y: 331, distance: 167.0
click at [770, 331] on div "In this video we will demonstrate how to use the Accessibility Resource Center …" at bounding box center [935, 337] width 356 height 73
click at [821, 350] on textarea "In this video we will demonstrate how to use the Accessibility Resource Center …" at bounding box center [935, 337] width 330 height 53
click at [860, 362] on textarea "In this video we will demonstrate how to use the Accessibility Resource Center …" at bounding box center [935, 337] width 330 height 53
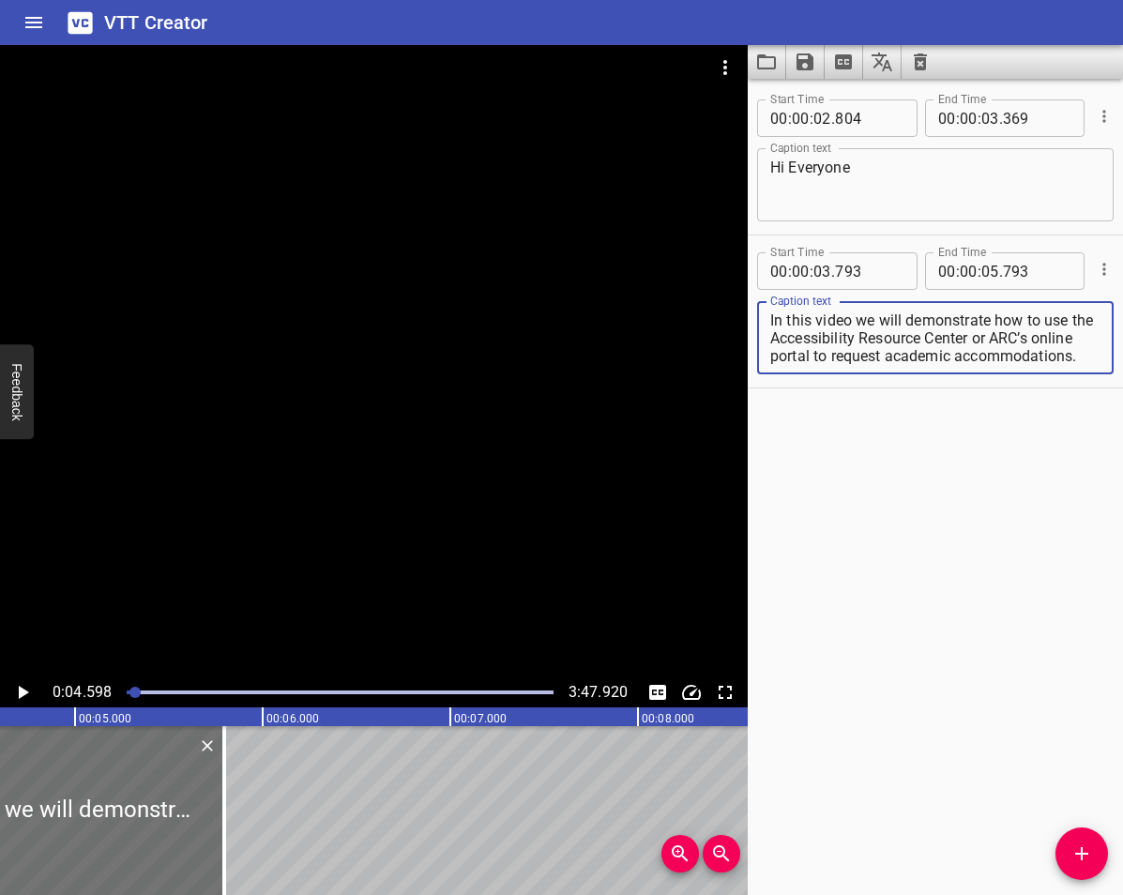
drag, startPoint x: 902, startPoint y: 354, endPoint x: 768, endPoint y: 338, distance: 135.1
click at [768, 338] on div "In this video we will demonstrate how to use the Accessibility Resource Center …" at bounding box center [935, 337] width 356 height 73
type textarea "In this video we will demonstrate how to use"
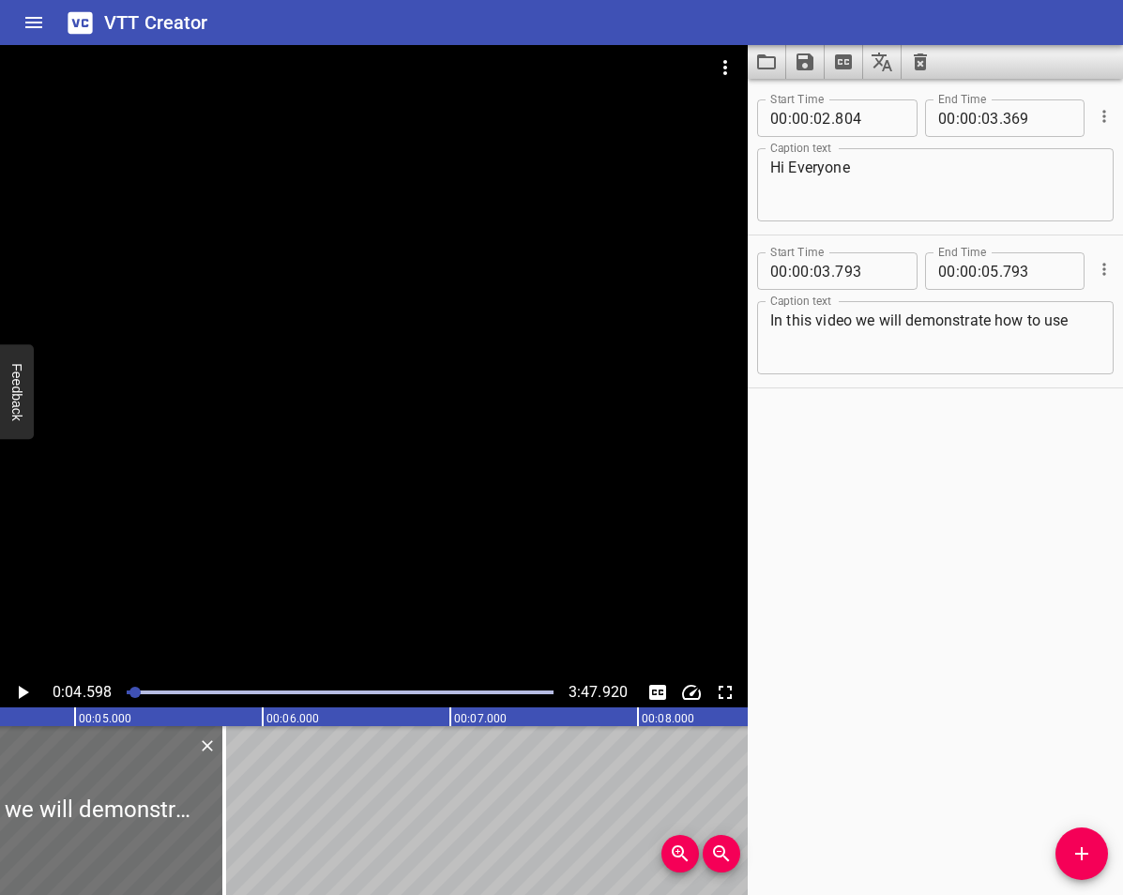
click at [1013, 421] on div "Start Time 00 : 00 : 02 . 804 Start Time End Time 00 : 00 : 03 . 369 End Time C…" at bounding box center [934, 487] width 375 height 816
click at [18, 694] on icon "Play/Pause" at bounding box center [22, 692] width 23 height 23
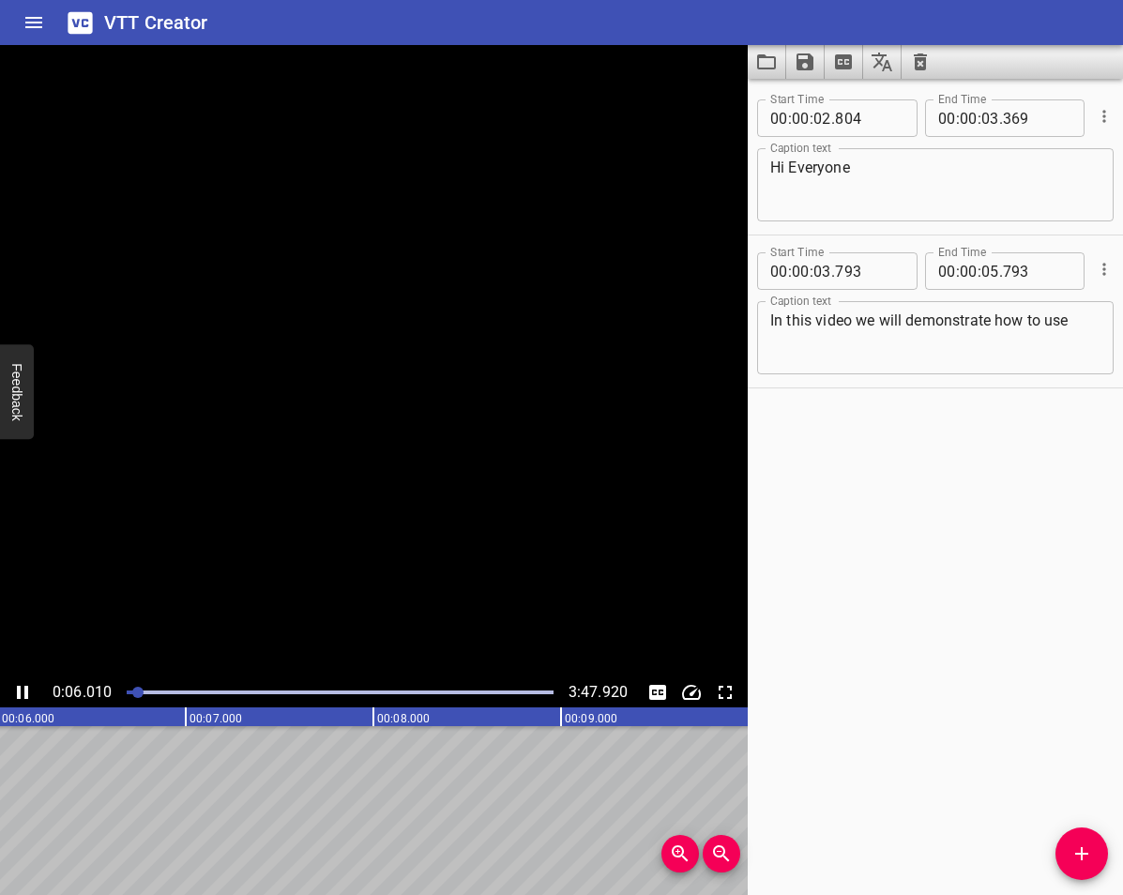
click at [20, 693] on icon "Play/Pause" at bounding box center [22, 692] width 11 height 13
click at [1083, 839] on button "Add Cue" at bounding box center [1081, 853] width 53 height 53
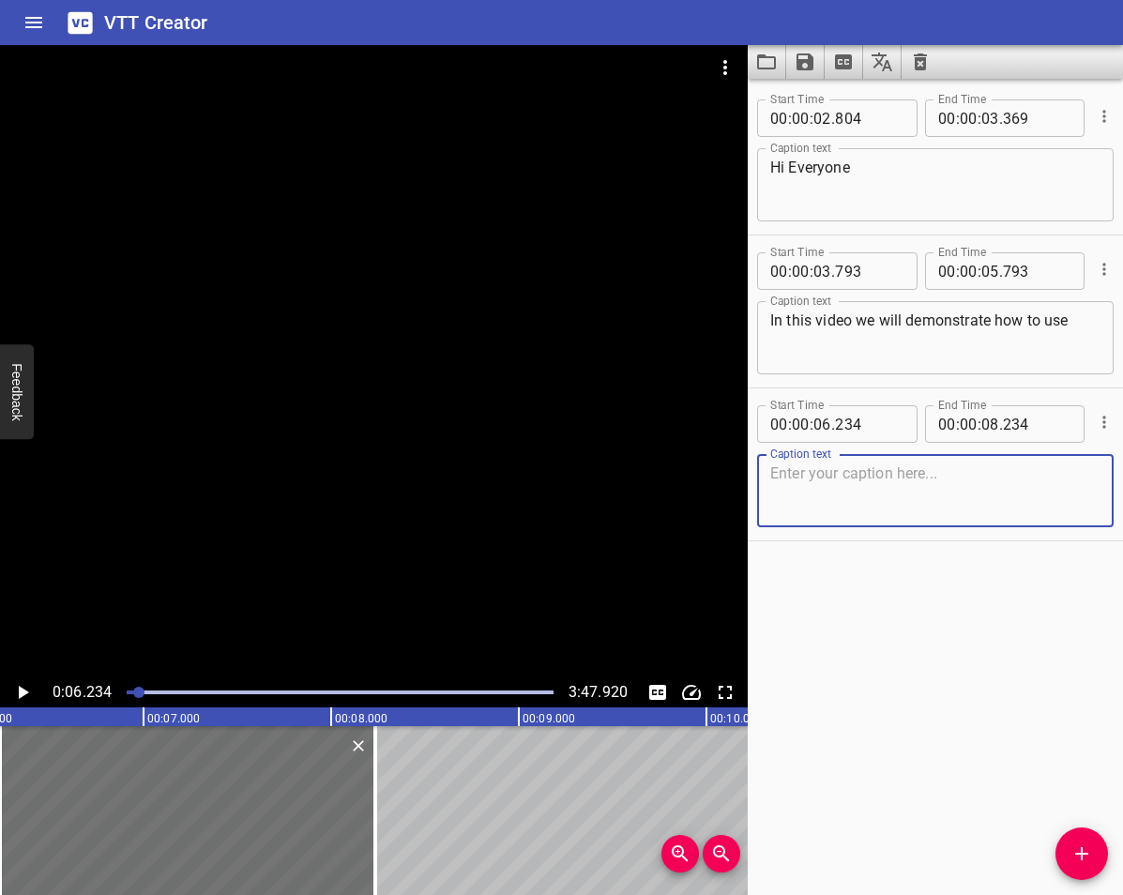
click at [833, 491] on textarea at bounding box center [935, 490] width 330 height 53
click at [904, 644] on div "Start Time 00 : 00 : 02 . 804 Start Time End Time 00 : 00 : 03 . 369 End Time C…" at bounding box center [934, 487] width 375 height 816
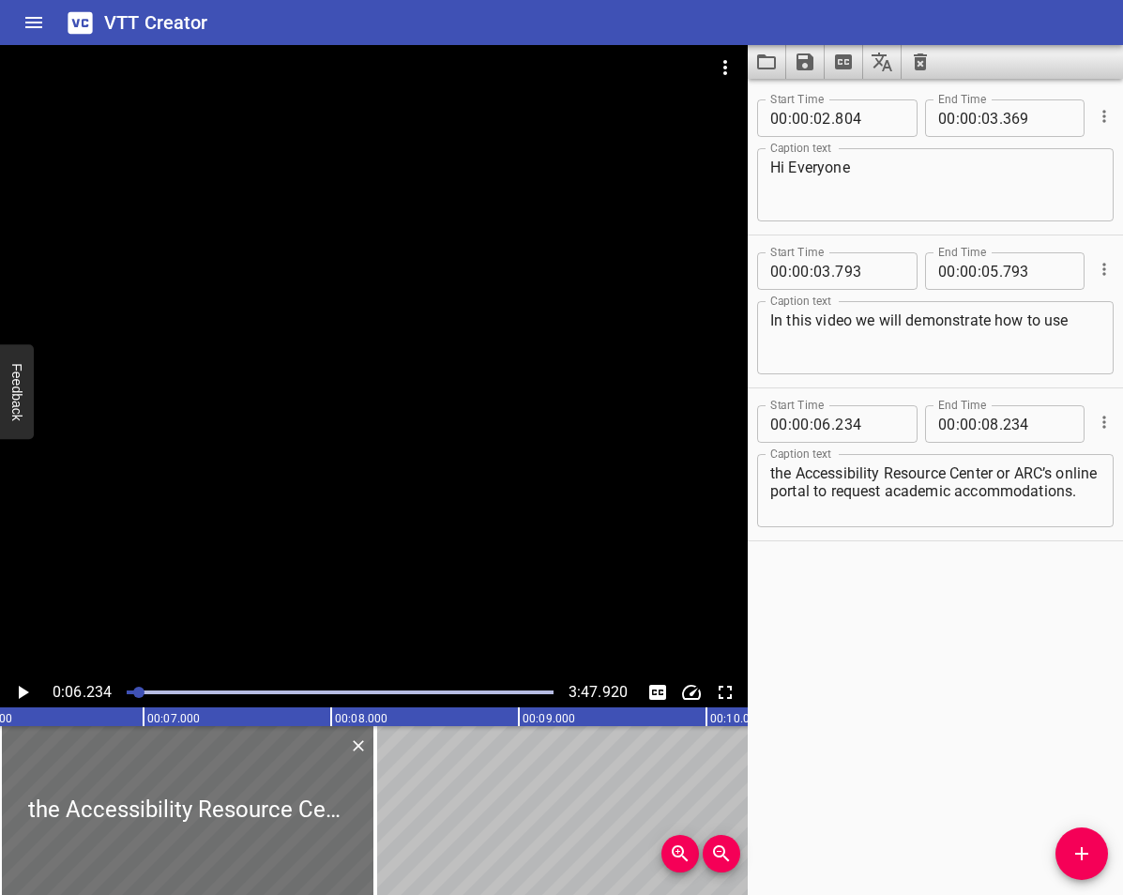
click at [36, 689] on button "Play/Pause" at bounding box center [23, 692] width 30 height 30
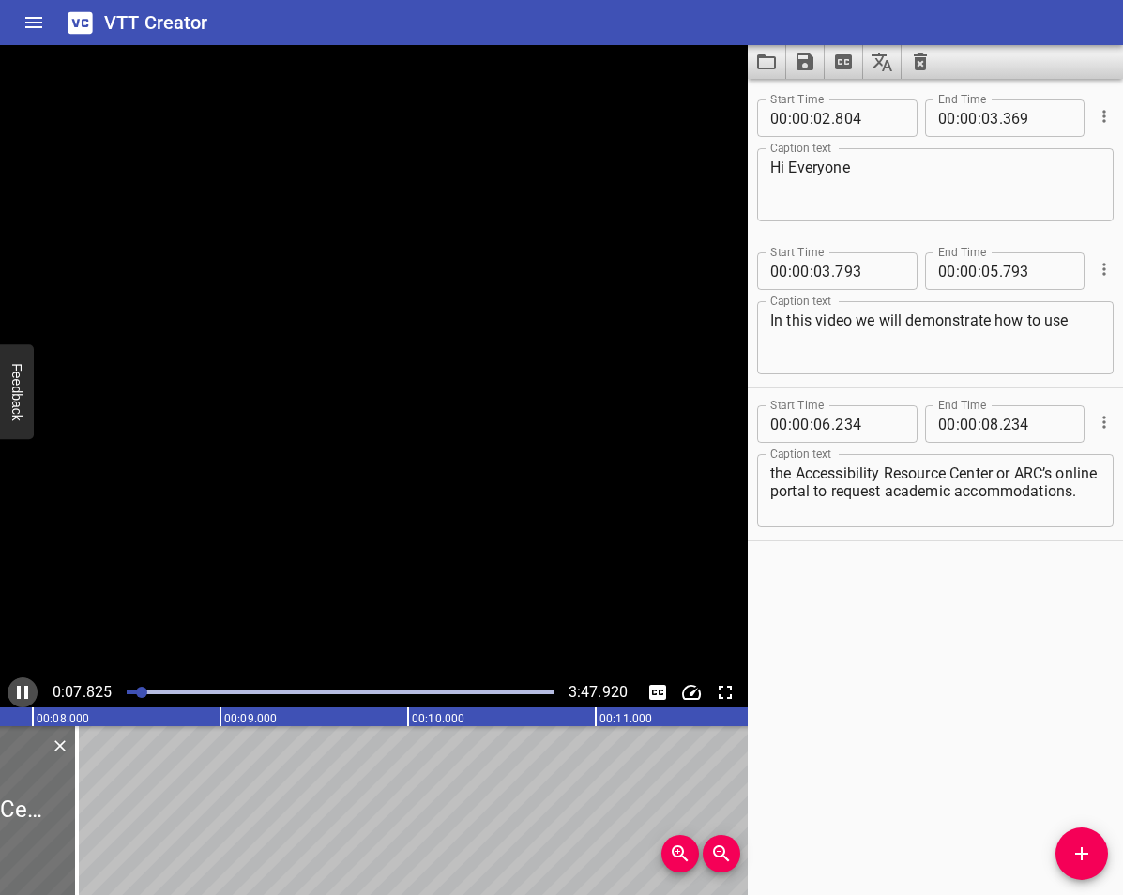
click at [35, 689] on button "Play/Pause" at bounding box center [23, 692] width 30 height 30
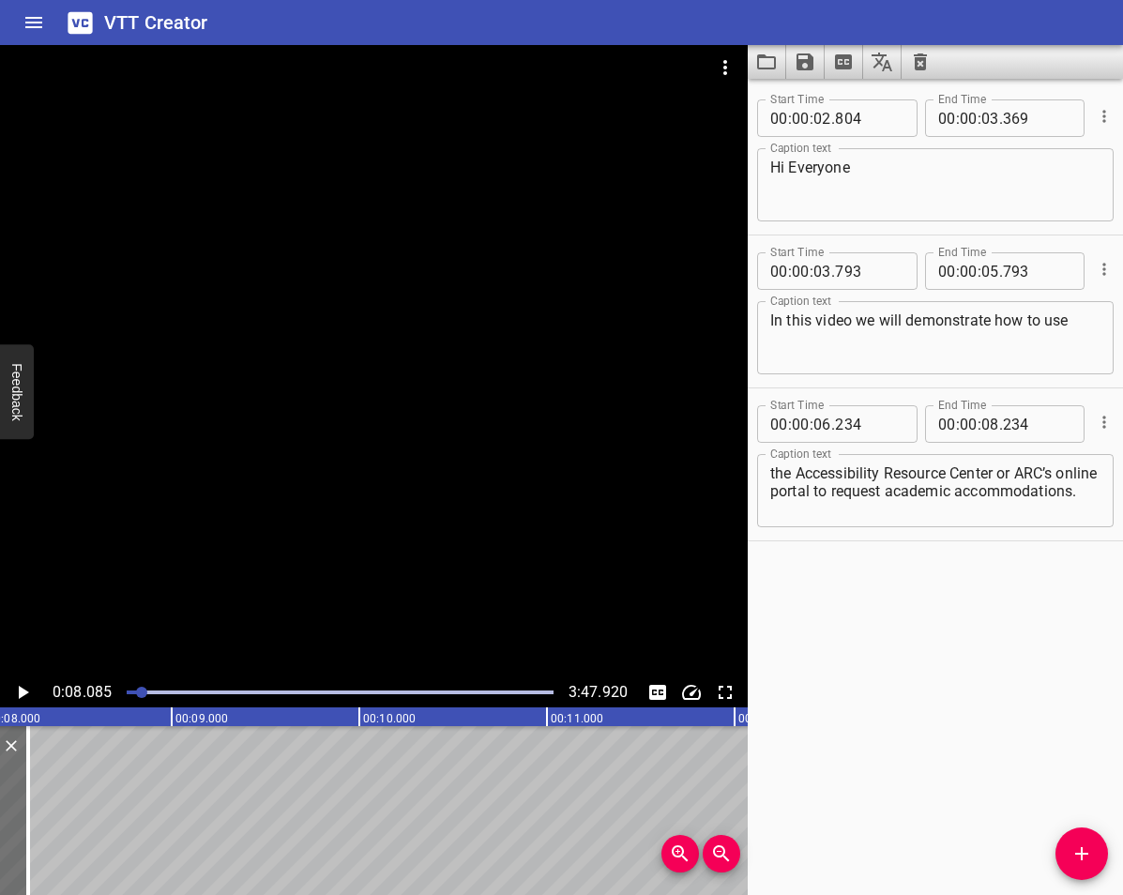
click at [1087, 859] on icon "Add Cue" at bounding box center [1081, 853] width 23 height 23
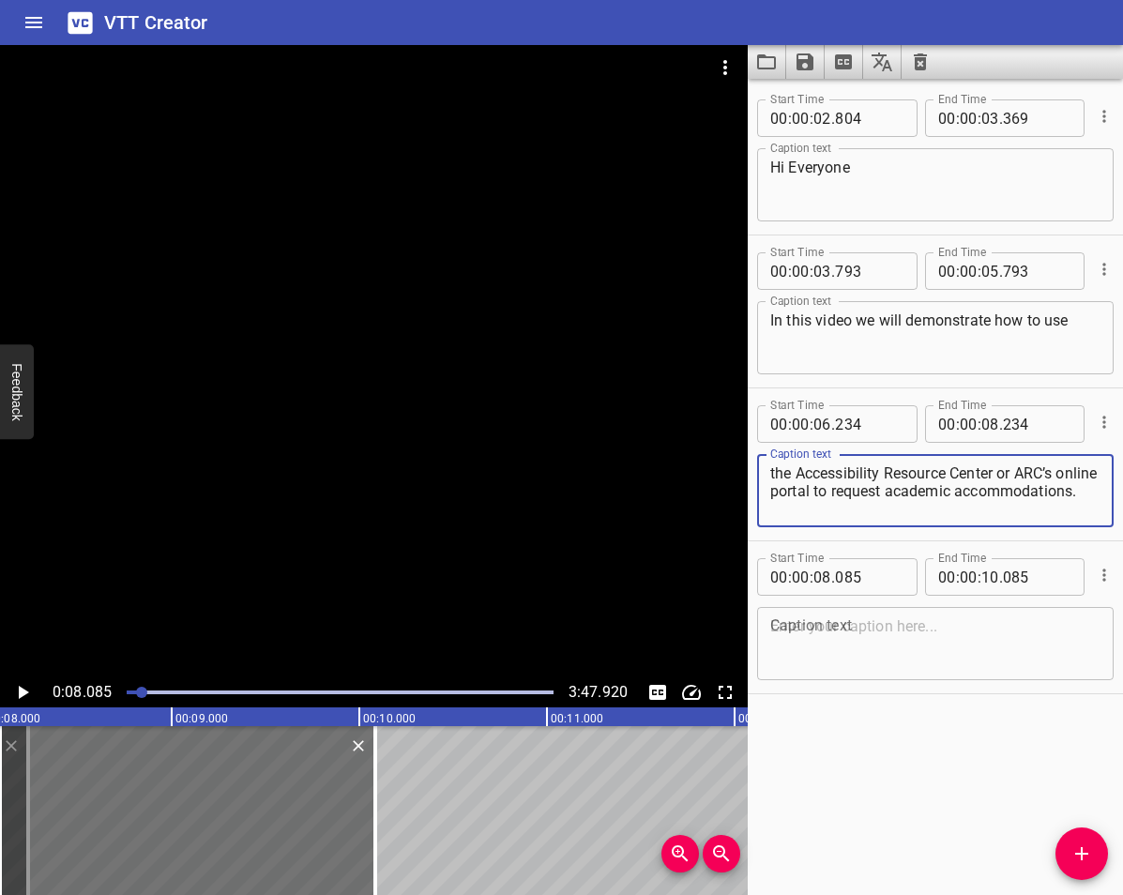
drag, startPoint x: 1007, startPoint y: 516, endPoint x: 1004, endPoint y: 477, distance: 38.6
click at [1004, 477] on textarea "the Accessibility Resource Center or ARC’s online portal to request academic ac…" at bounding box center [935, 490] width 330 height 53
type textarea "the Accessibility Resource Center"
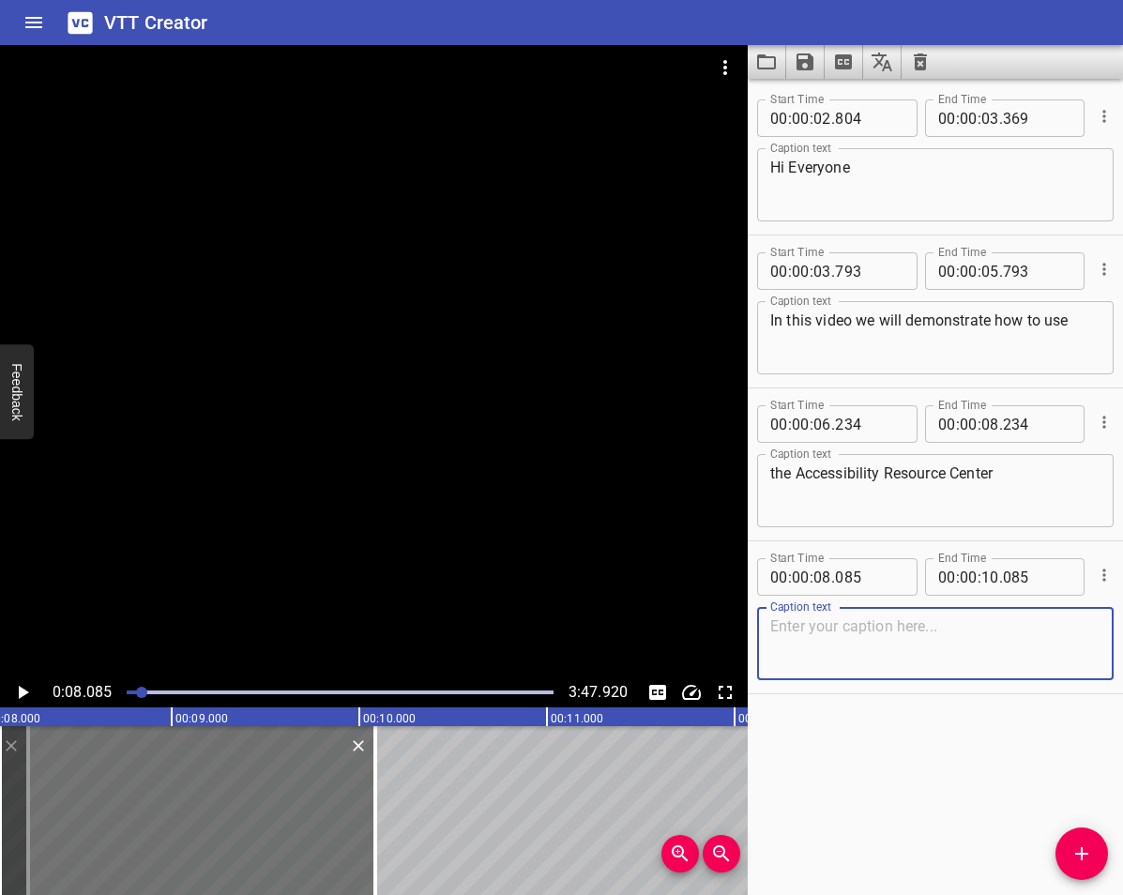
click at [837, 665] on textarea at bounding box center [935, 643] width 330 height 53
paste textarea "or ARC’s online portal to request academic accommodations."
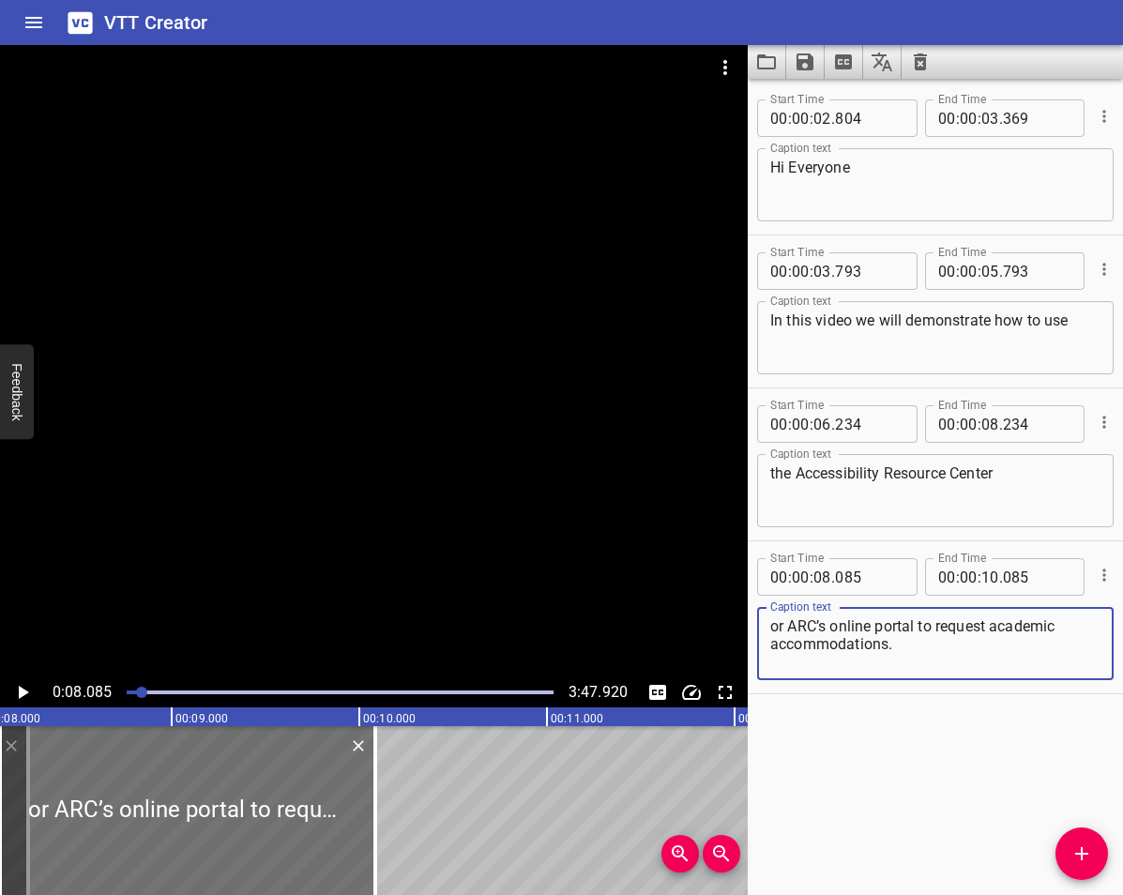
type textarea "or ARC’s online portal to request academic accommodations."
click at [840, 710] on div "Start Time 00 : 00 : 02 . 804 Start Time End Time 00 : 00 : 03 . 369 End Time C…" at bounding box center [934, 487] width 375 height 816
click at [28, 692] on icon "Play/Pause" at bounding box center [24, 692] width 10 height 13
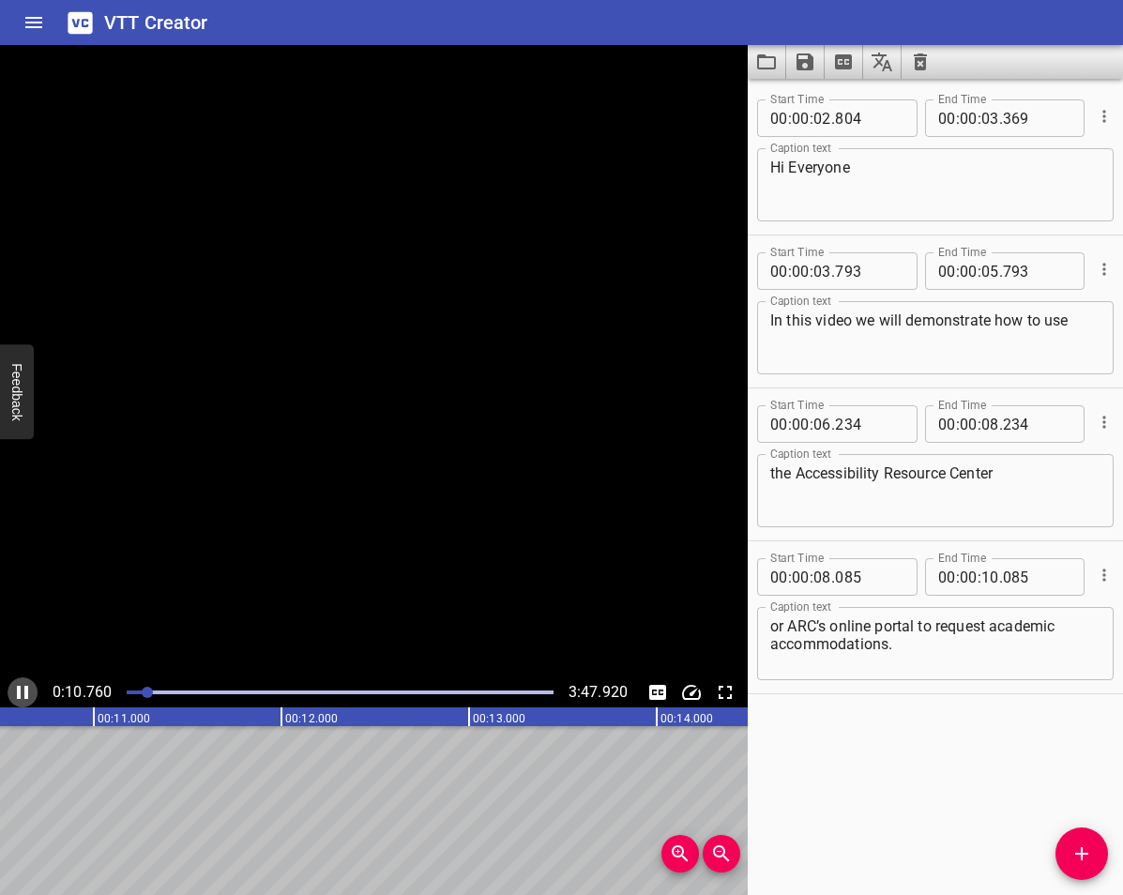
click at [28, 692] on icon "Play/Pause" at bounding box center [22, 692] width 11 height 13
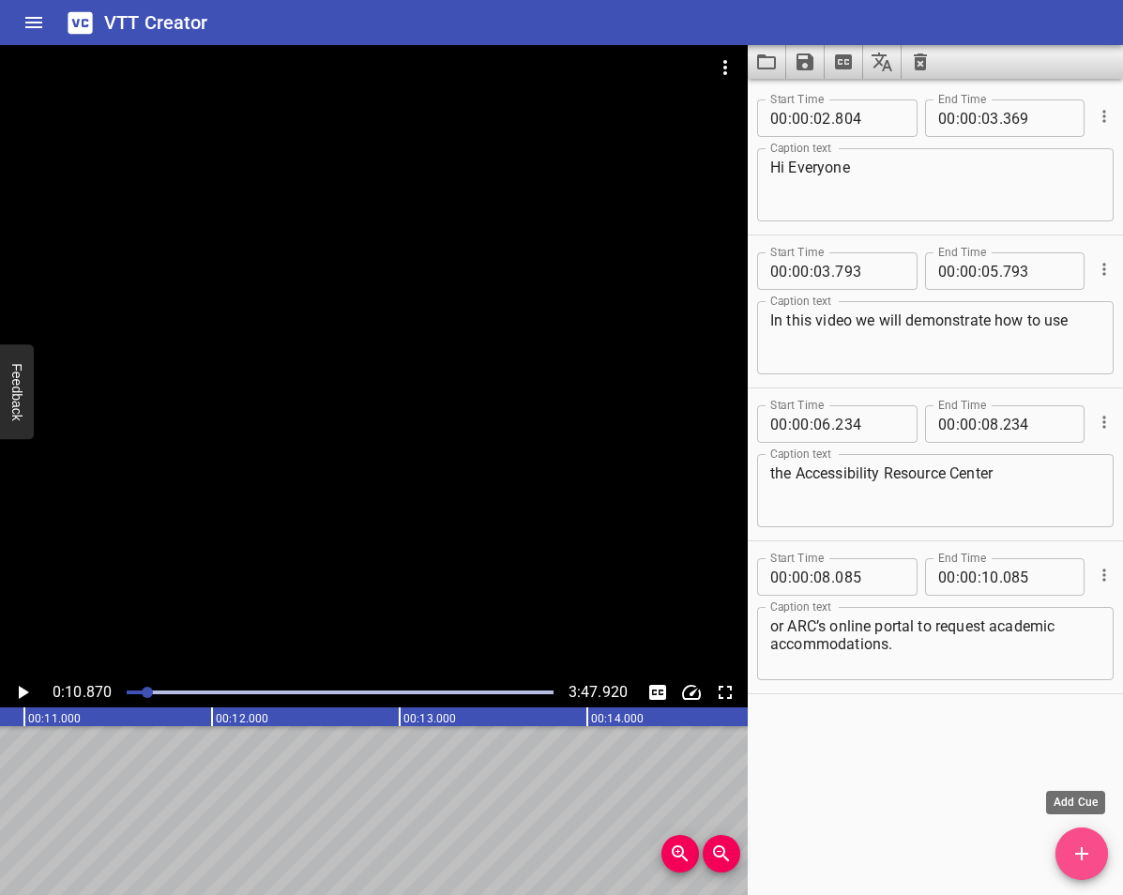
click at [1103, 846] on span "Add Cue" at bounding box center [1081, 853] width 53 height 23
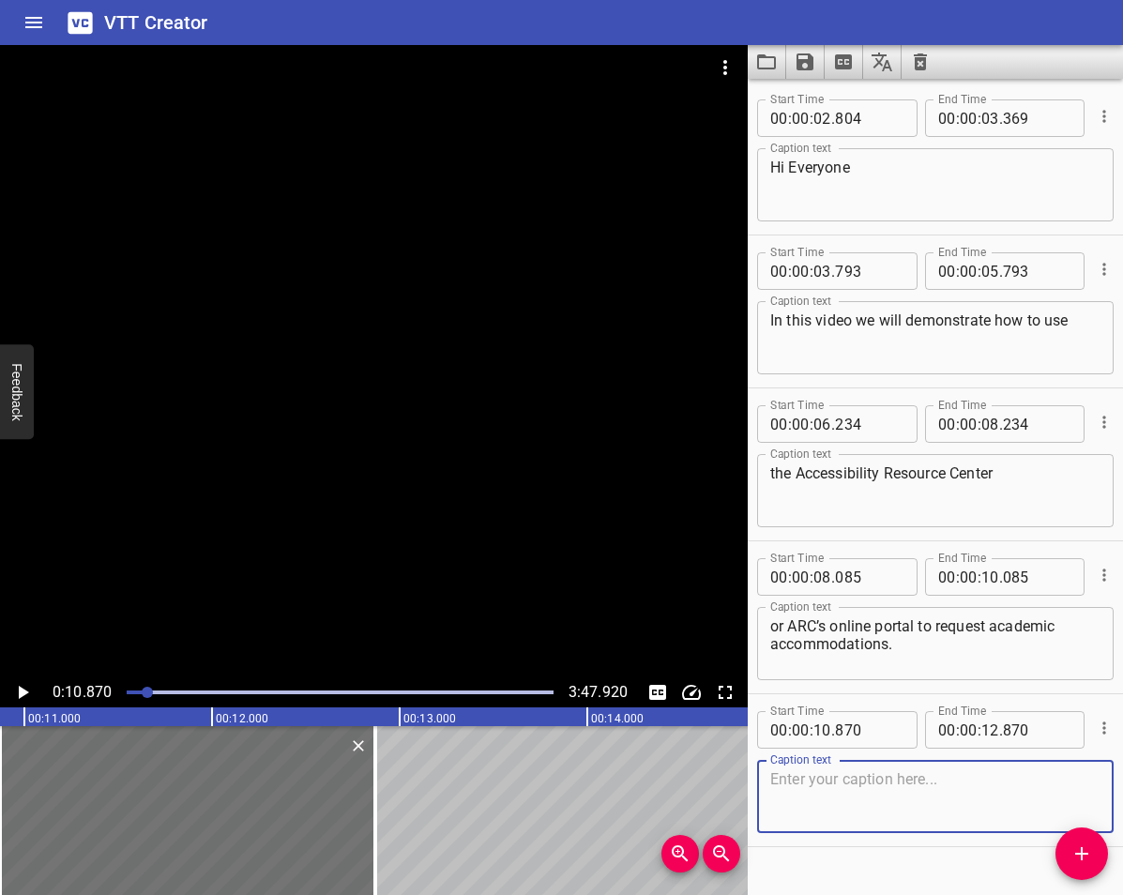
click at [23, 695] on icon "Play/Pause" at bounding box center [24, 692] width 10 height 13
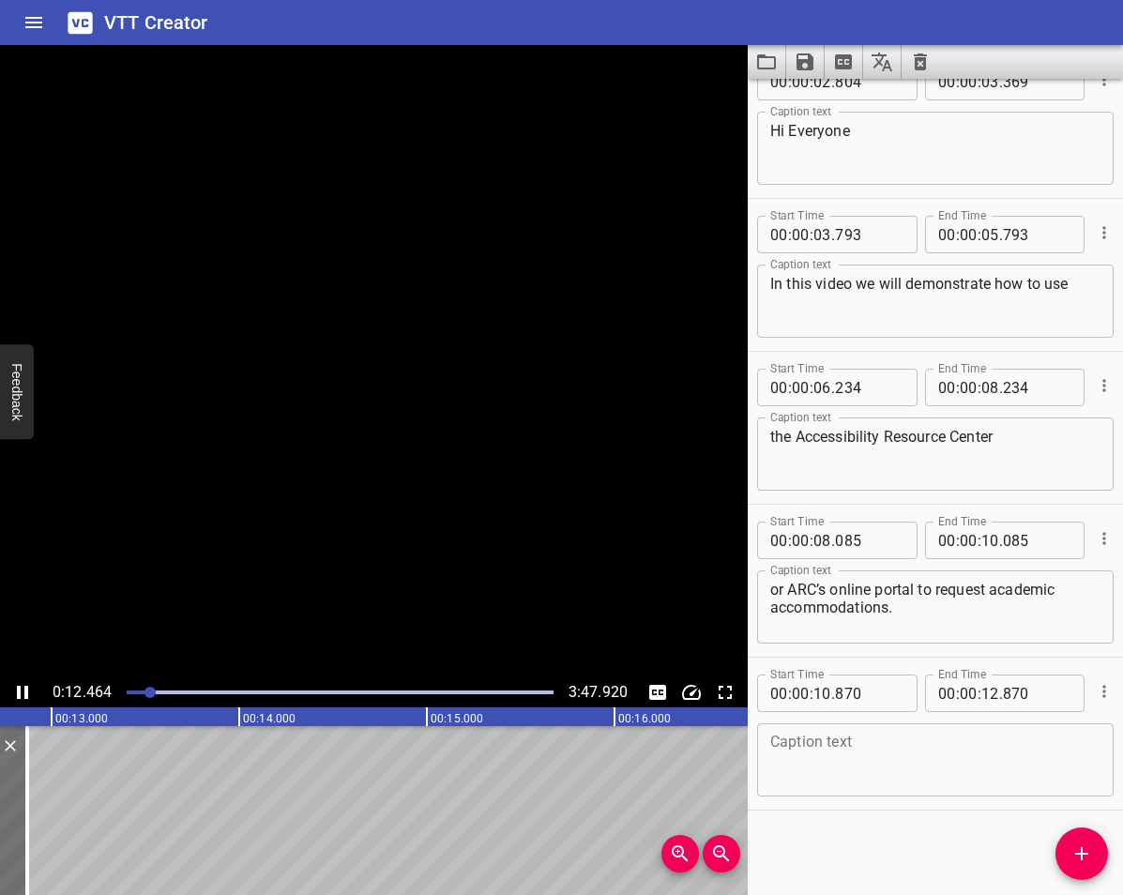
click at [23, 695] on icon "Play/Pause" at bounding box center [22, 692] width 23 height 23
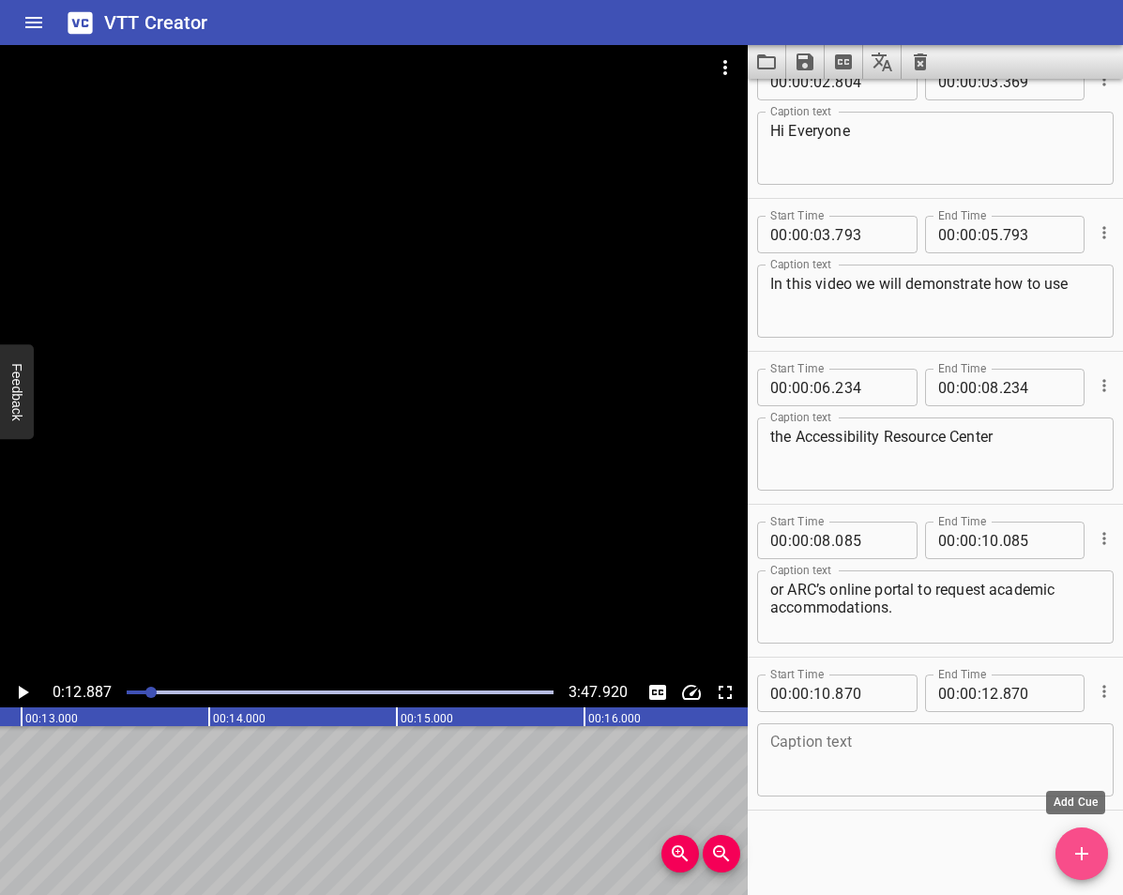
click at [1078, 833] on button "Add Cue" at bounding box center [1081, 853] width 53 height 53
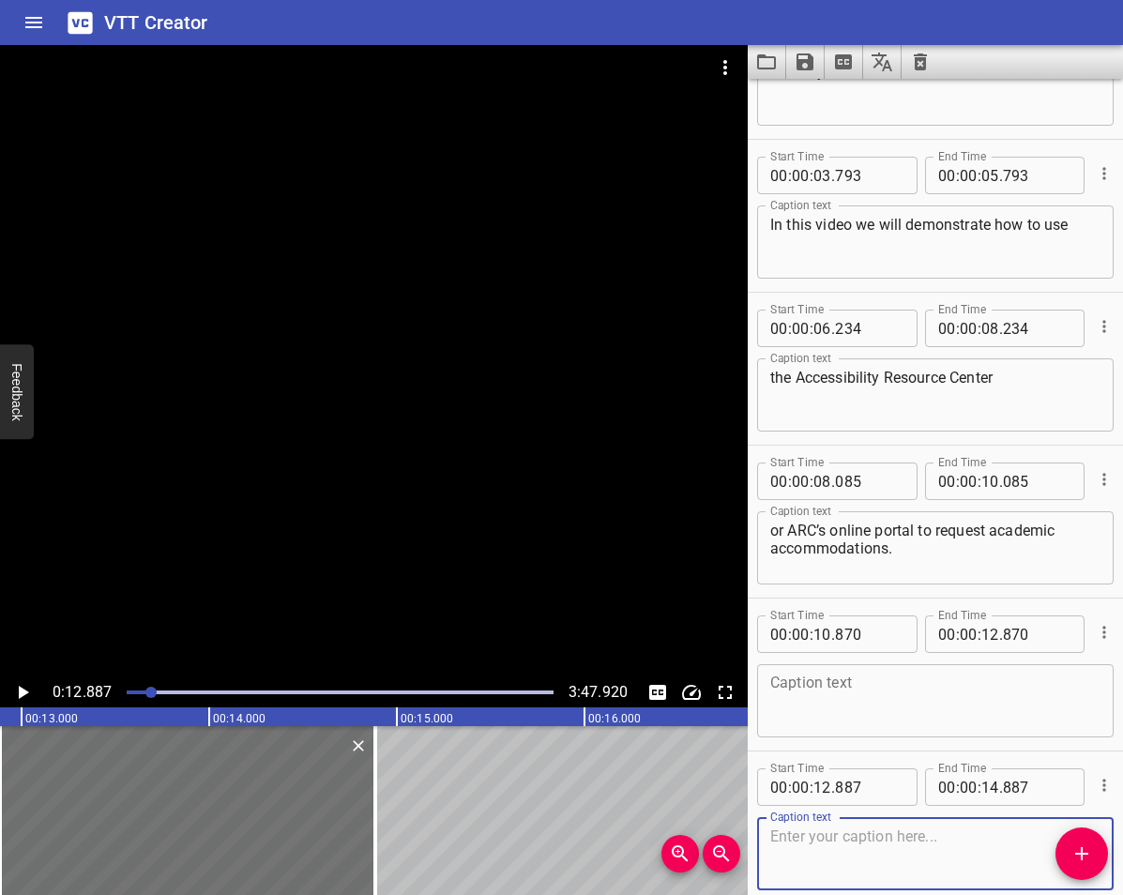
scroll to position [140, 0]
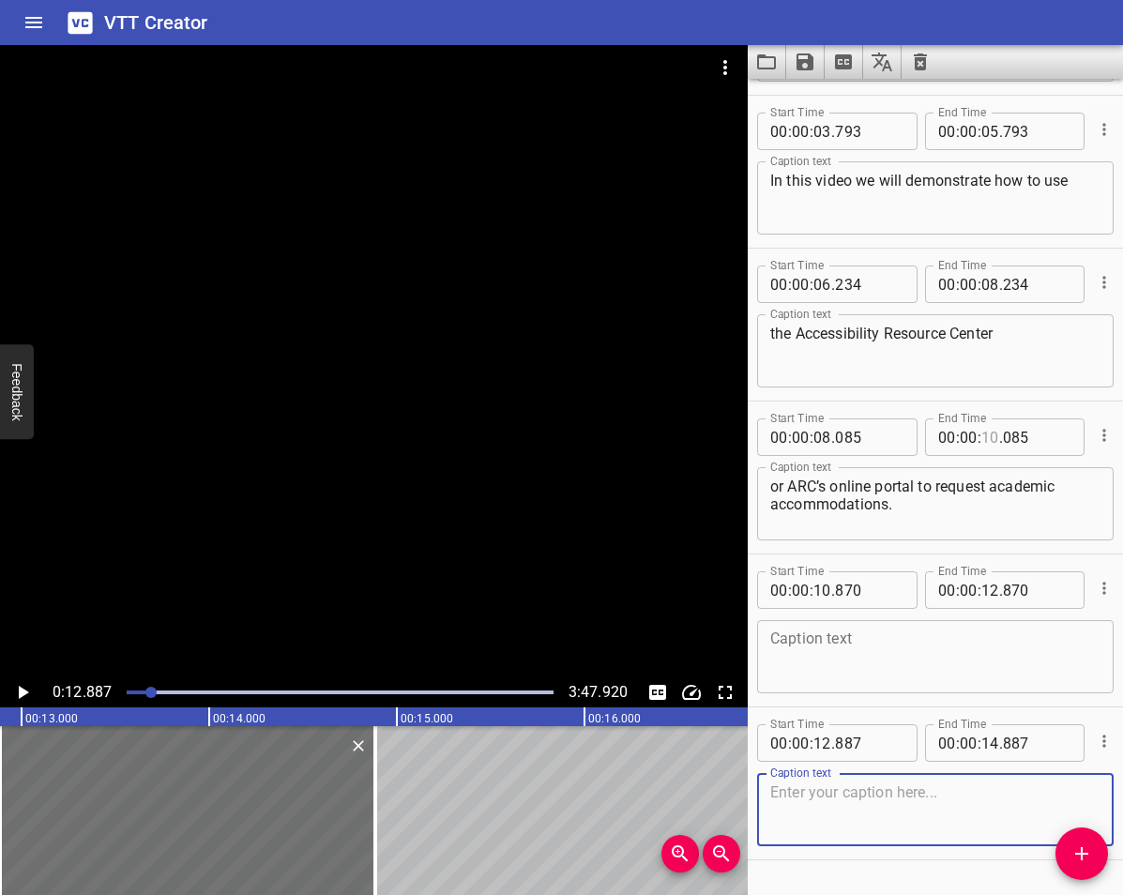
click at [987, 444] on input "number" at bounding box center [990, 437] width 18 height 38
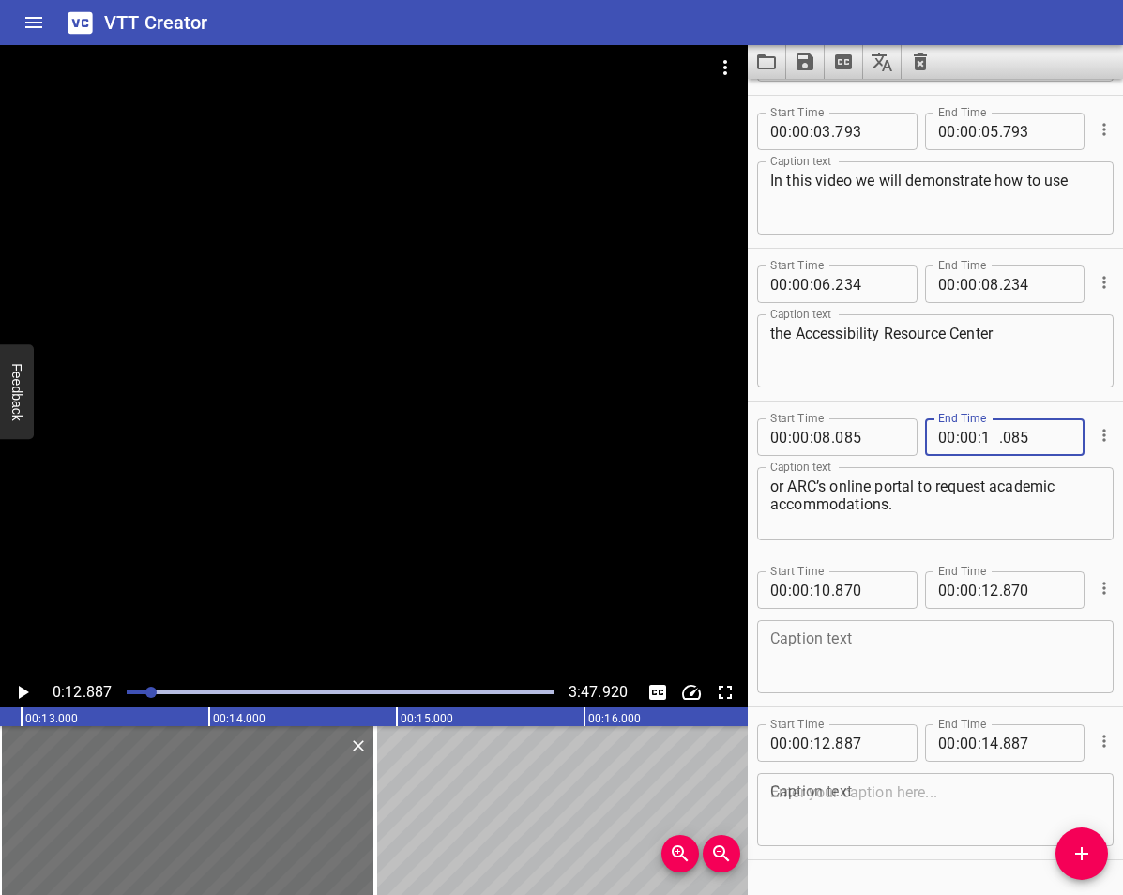
type input "12"
click at [1023, 437] on input "number" at bounding box center [1037, 437] width 68 height 38
click at [1014, 441] on input "number" at bounding box center [1037, 437] width 68 height 38
type input "870"
click at [1102, 589] on icon "Cue Options" at bounding box center [1103, 587] width 3 height 12
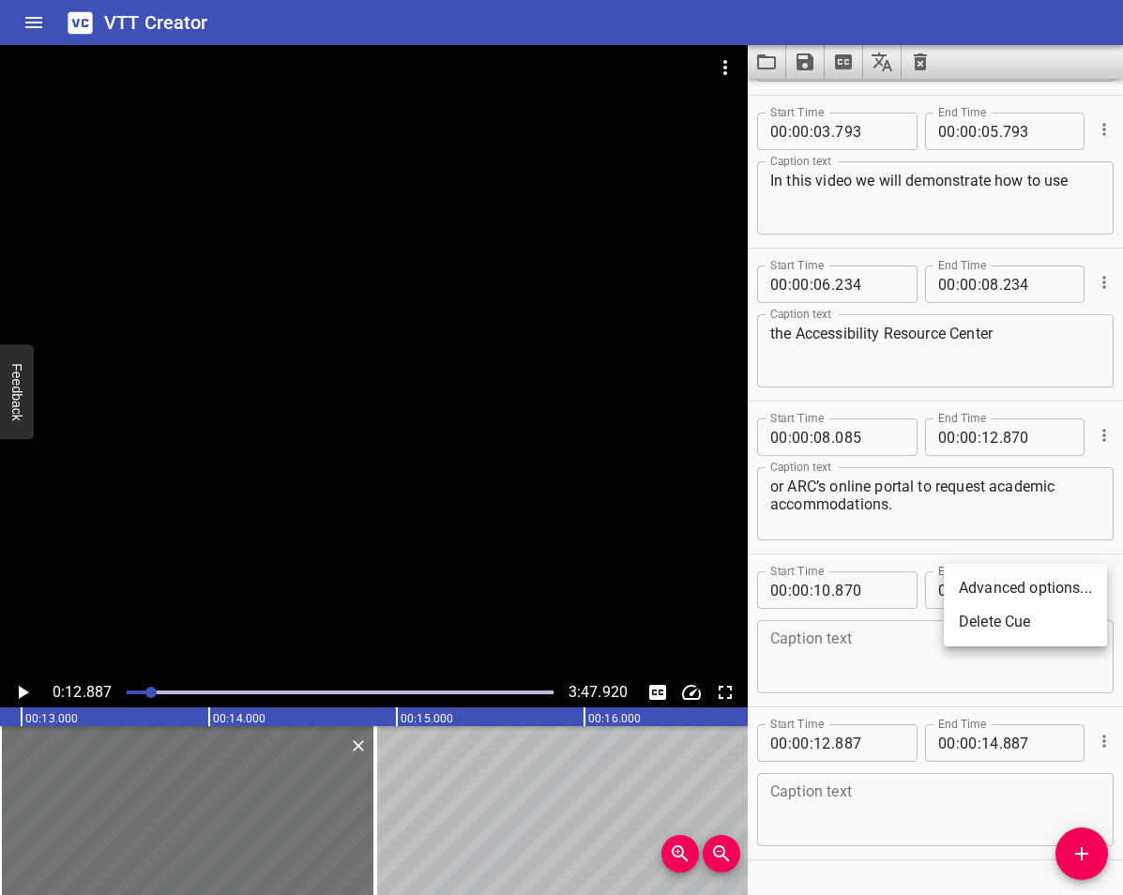
click at [1049, 625] on li "Delete Cue" at bounding box center [1024, 622] width 163 height 34
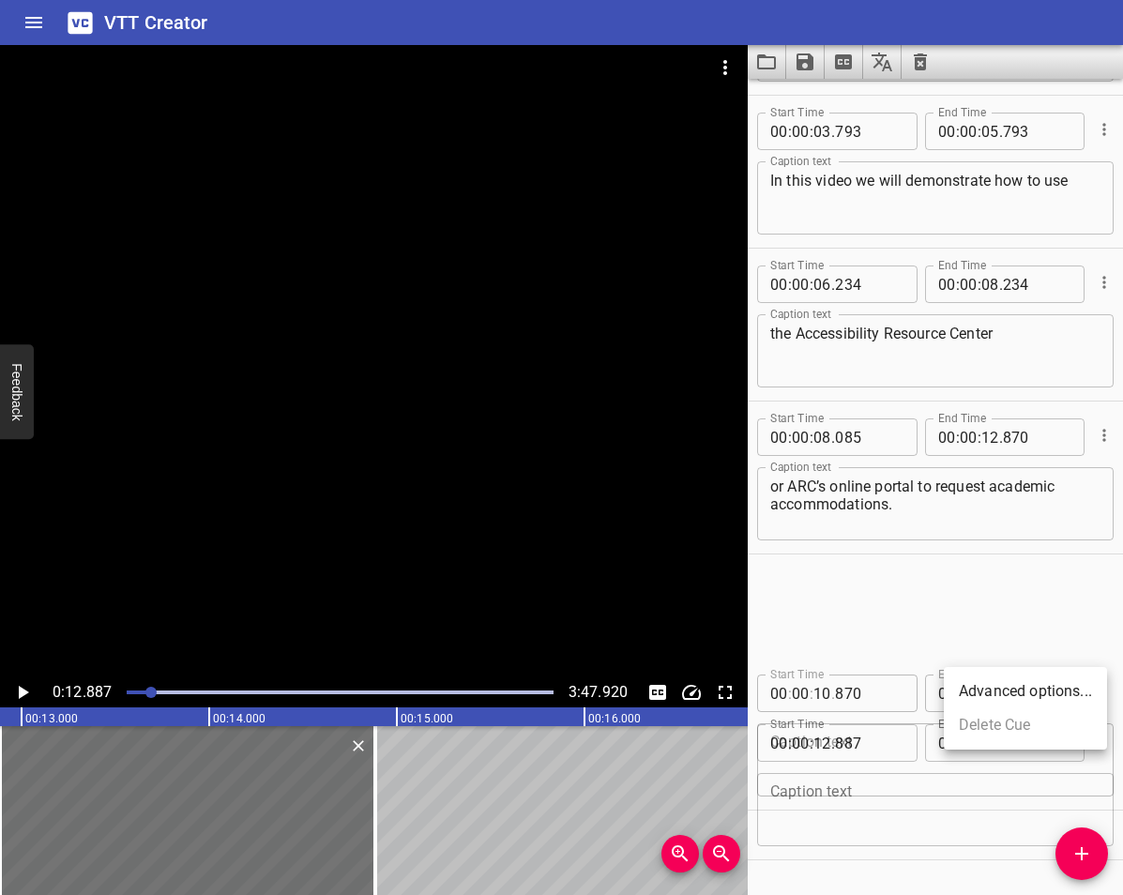
scroll to position [37, 0]
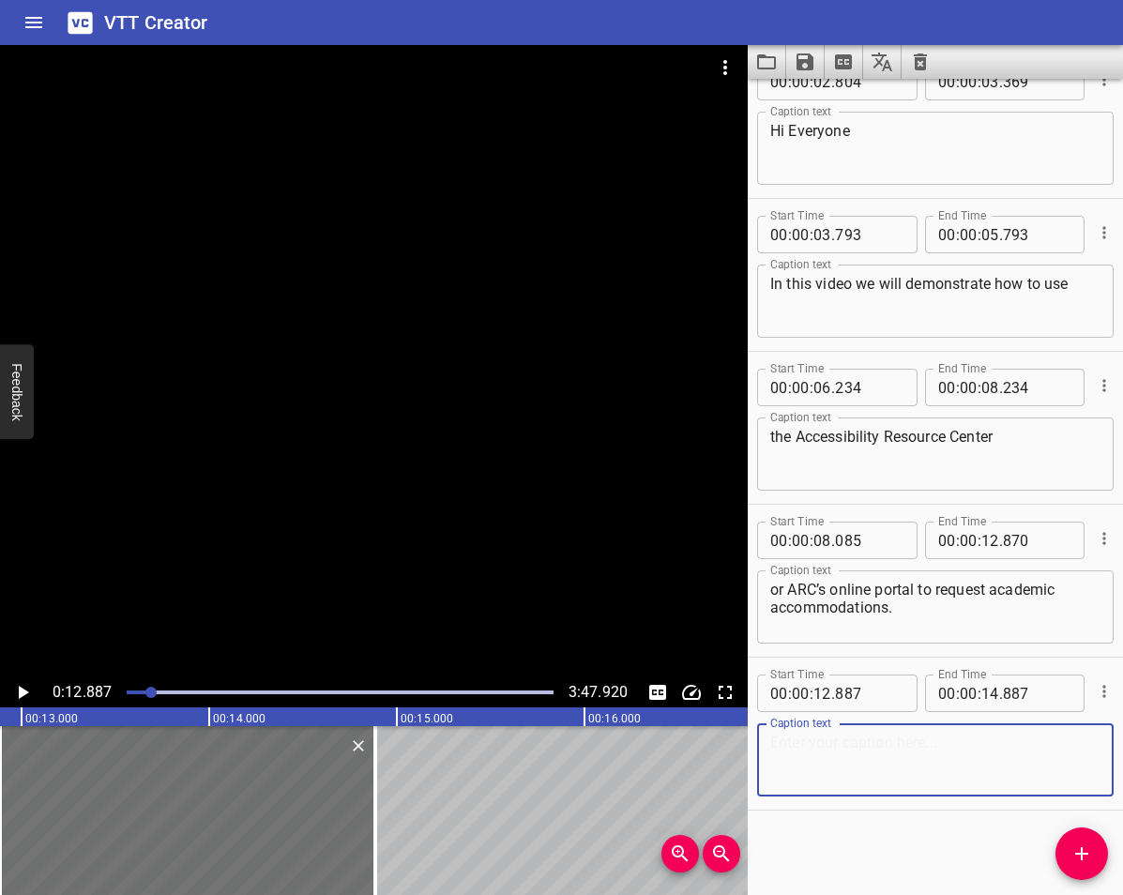
click at [779, 756] on textarea at bounding box center [935, 759] width 330 height 53
paste textarea "Students may access the ARC Online Portal, Accessibility Information Management…"
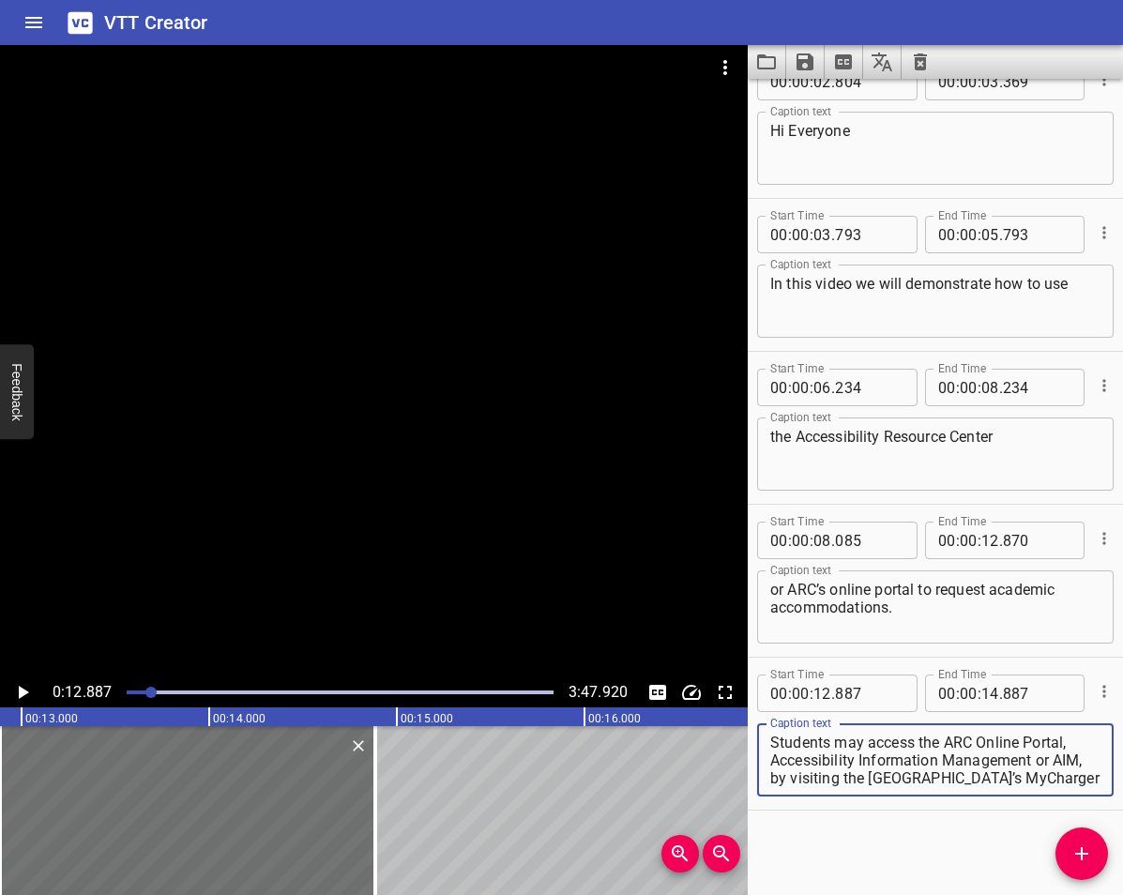
scroll to position [89, 0]
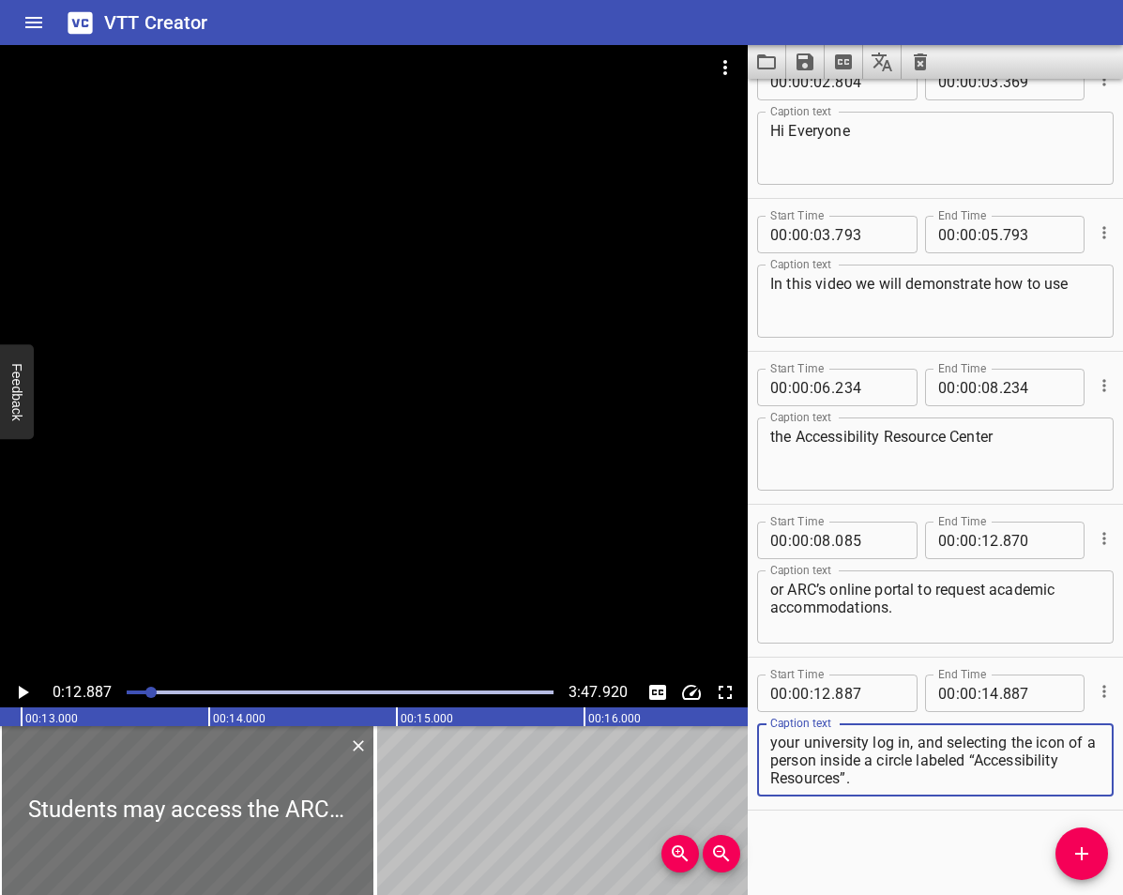
type textarea "Students may access the ARC Online Portal, Accessibility Information Management…"
click at [24, 687] on icon "Play/Pause" at bounding box center [22, 692] width 23 height 23
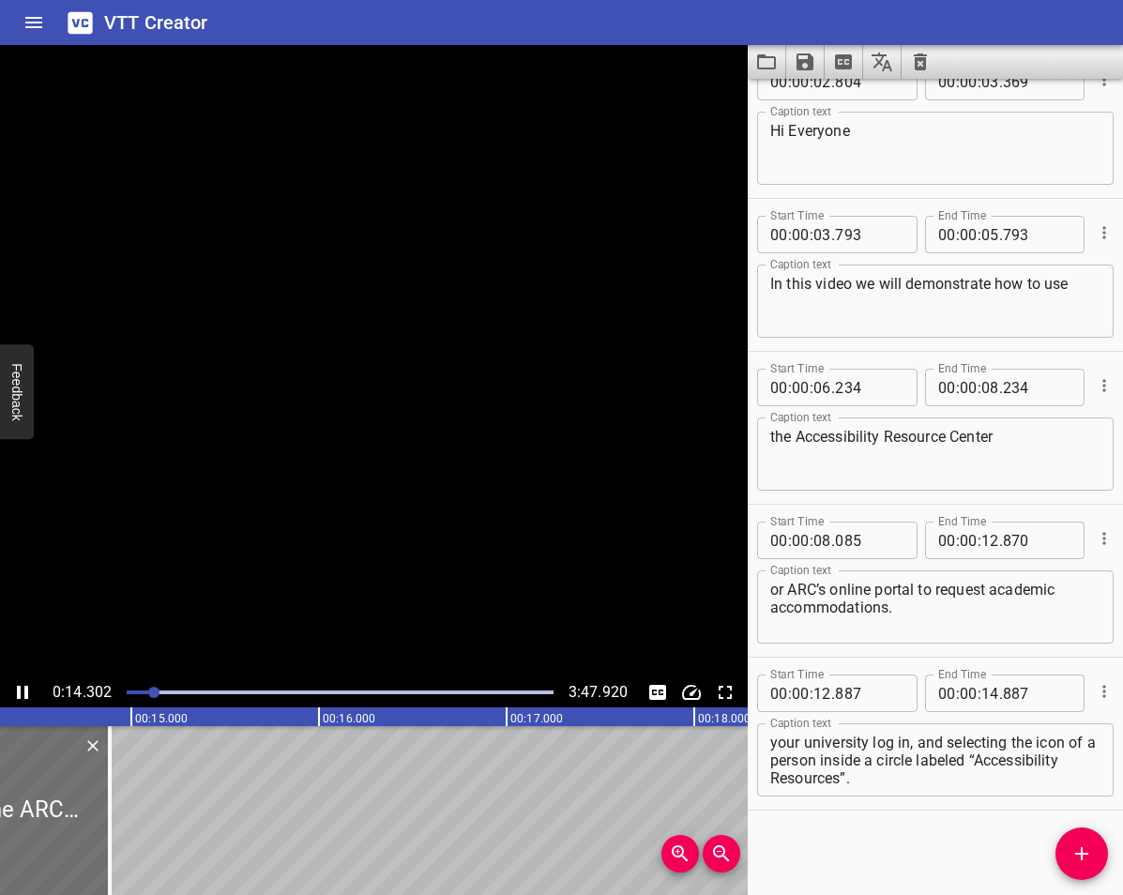
click at [26, 687] on icon "Play/Pause" at bounding box center [22, 692] width 11 height 13
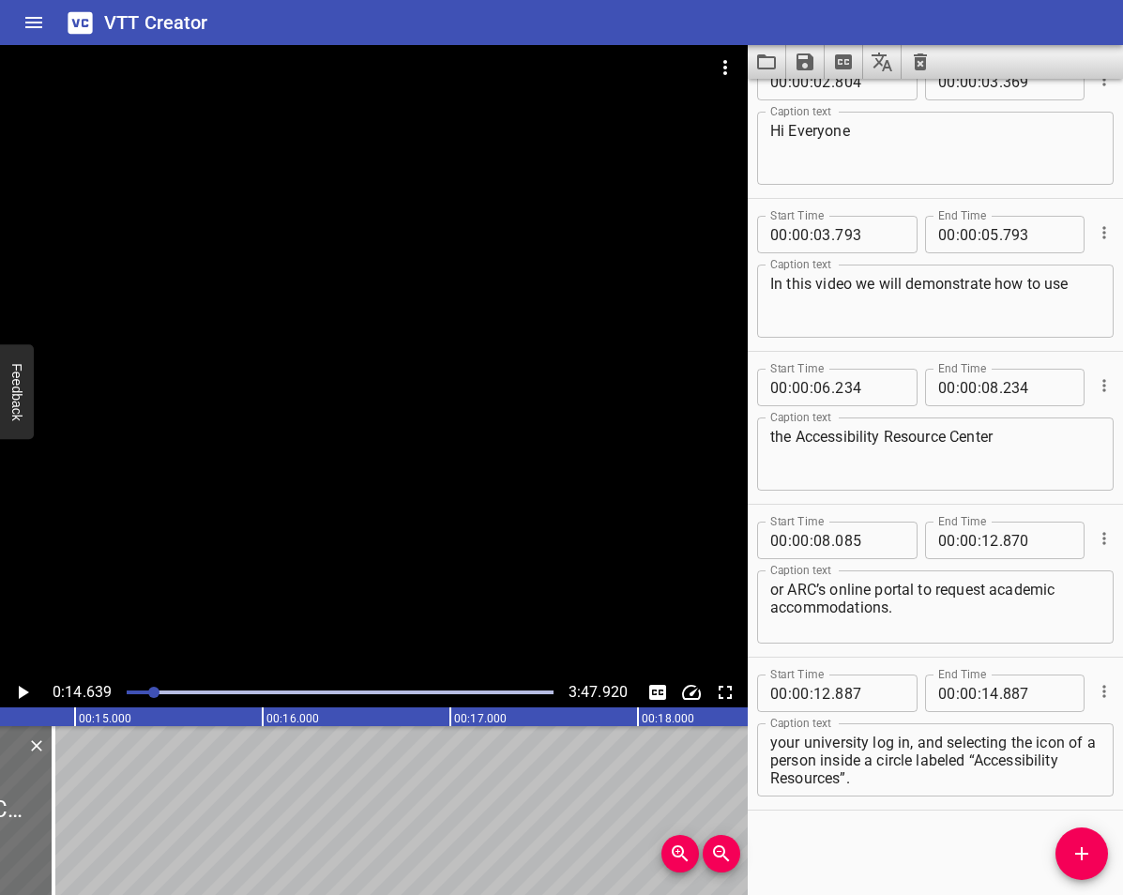
scroll to position [0, 2746]
click at [821, 696] on input "number" at bounding box center [822, 693] width 18 height 38
type input "14"
click at [852, 694] on input "number" at bounding box center [869, 693] width 68 height 38
type input "639"
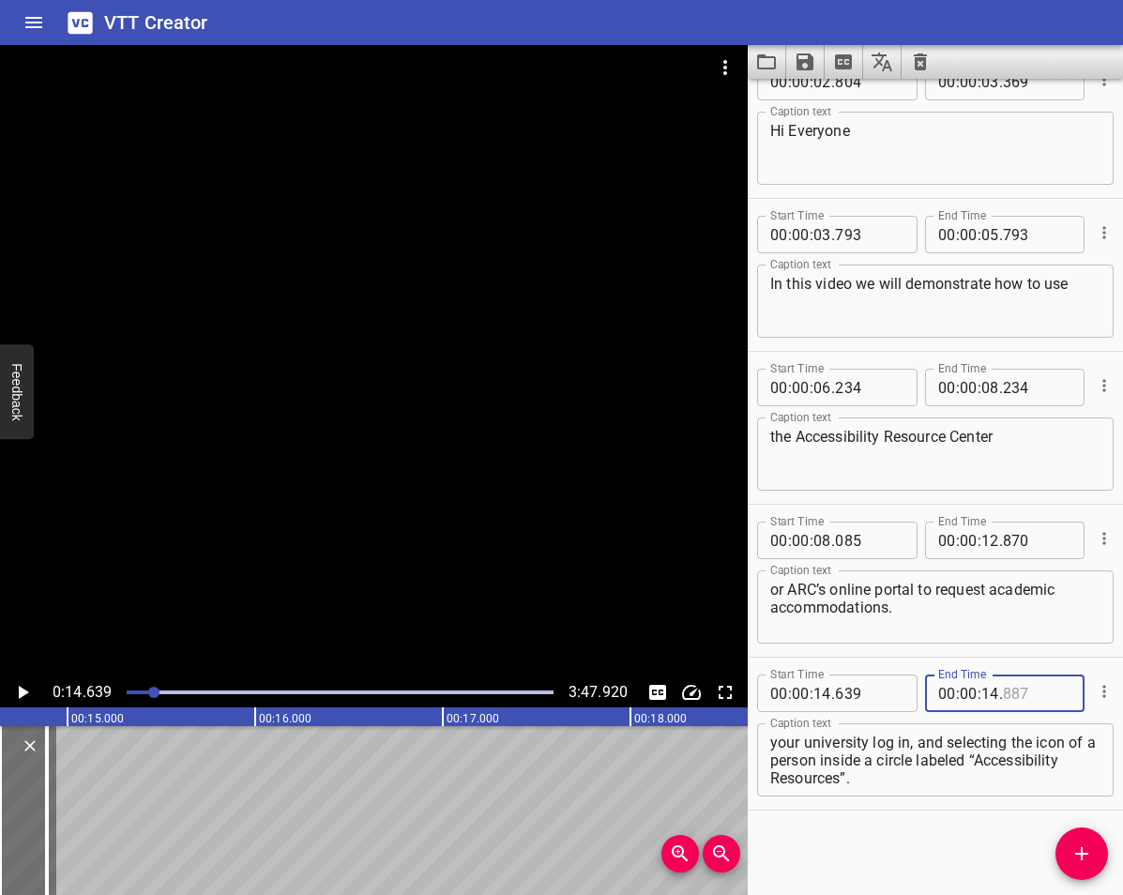
click at [1008, 697] on input "number" at bounding box center [1037, 693] width 68 height 38
type input "887"
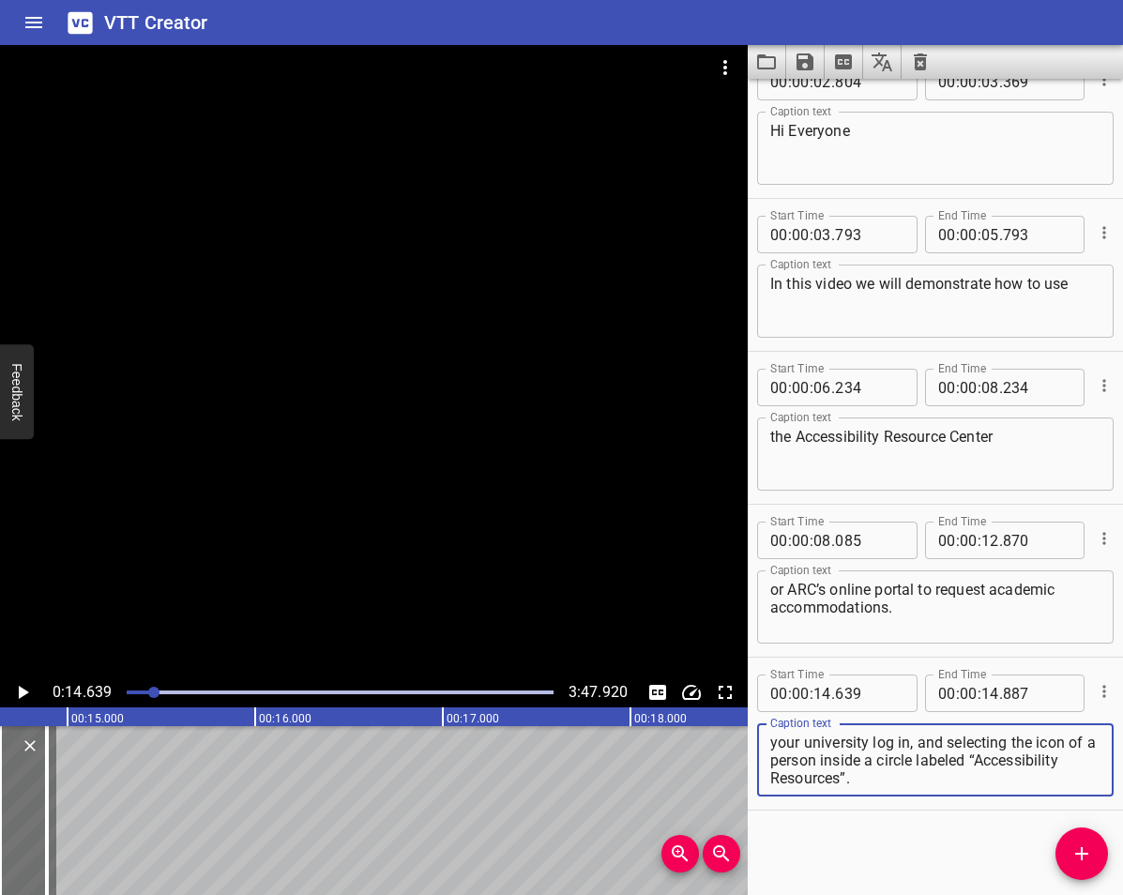
click at [1013, 733] on textarea "Students may access the ARC Online Portal, Accessibility Information Management…" at bounding box center [935, 759] width 330 height 53
click at [23, 694] on icon "Play/Pause" at bounding box center [24, 692] width 10 height 13
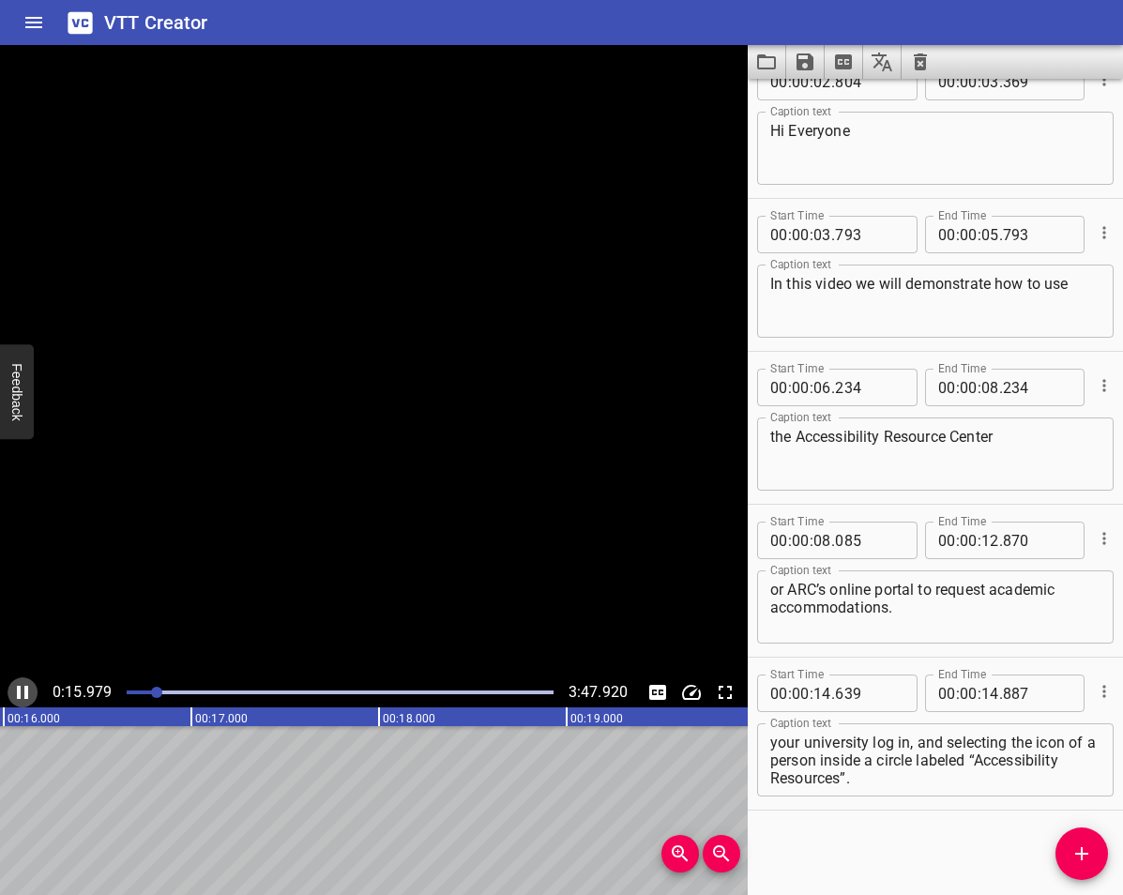
click at [25, 693] on icon "Play/Pause" at bounding box center [22, 692] width 11 height 13
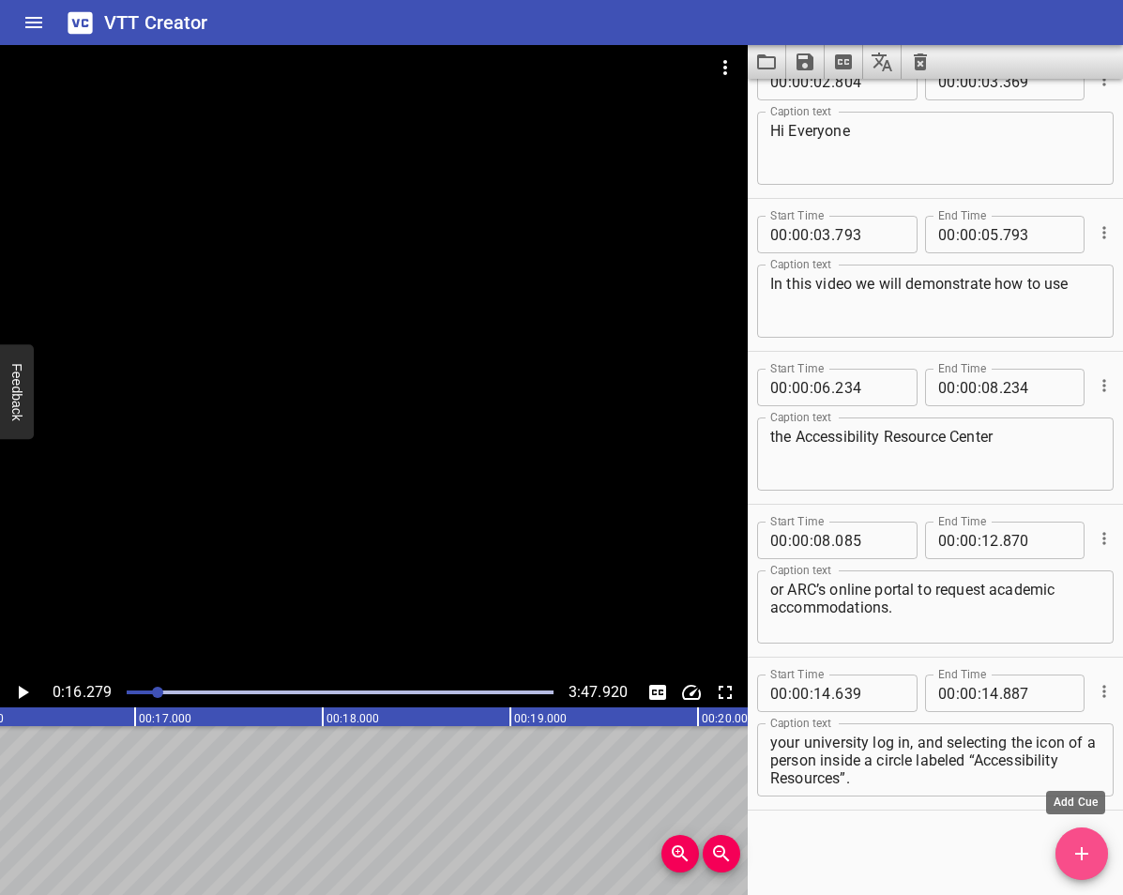
click at [1086, 855] on icon "Add Cue" at bounding box center [1081, 853] width 23 height 23
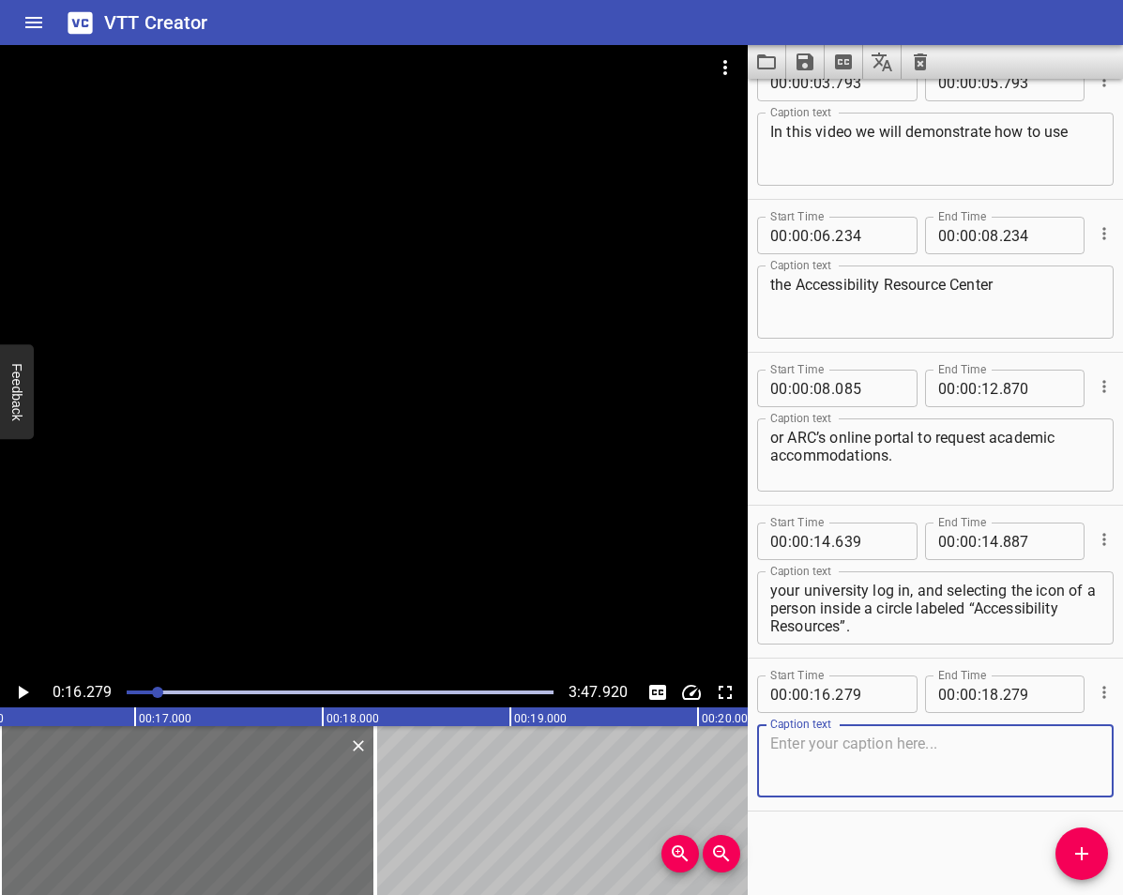
scroll to position [189, 0]
click at [883, 747] on textarea at bounding box center [935, 759] width 330 height 53
click at [15, 694] on icon "Play/Pause" at bounding box center [22, 692] width 23 height 23
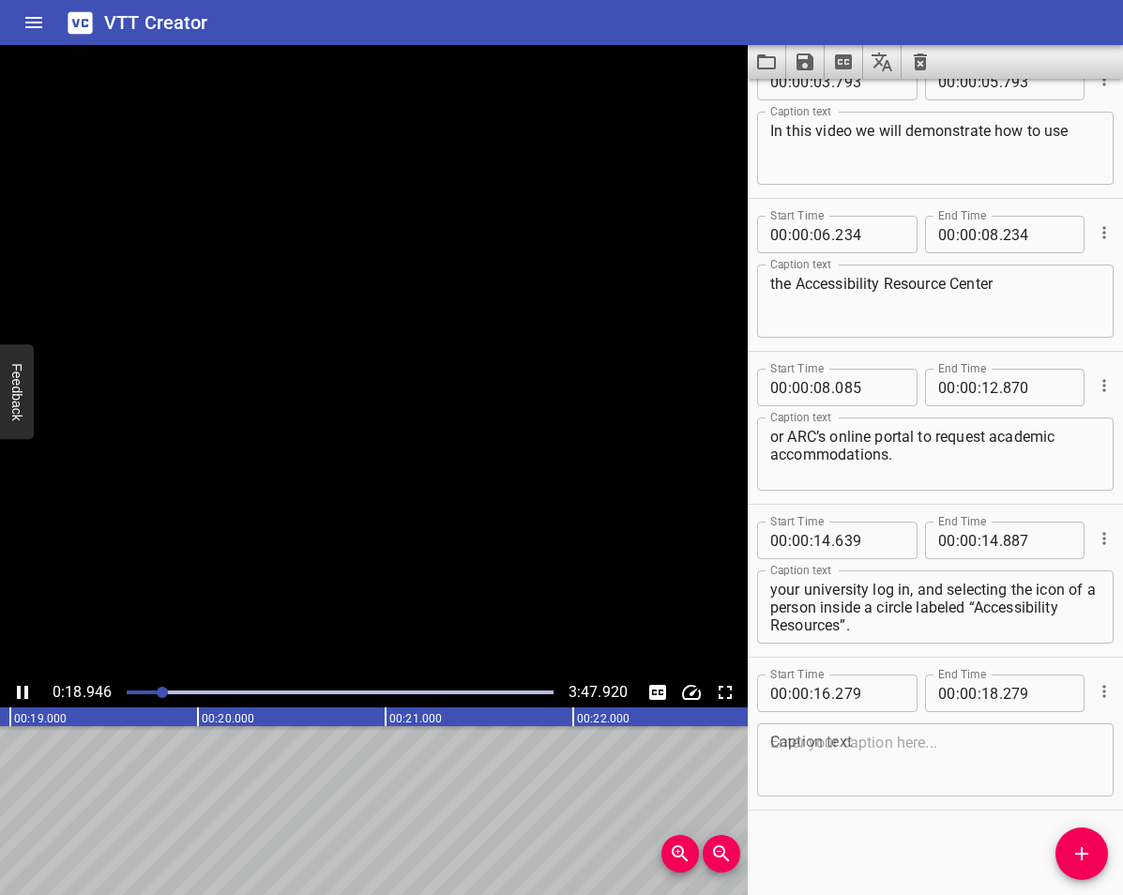
click at [25, 687] on icon "Play/Pause" at bounding box center [22, 692] width 11 height 13
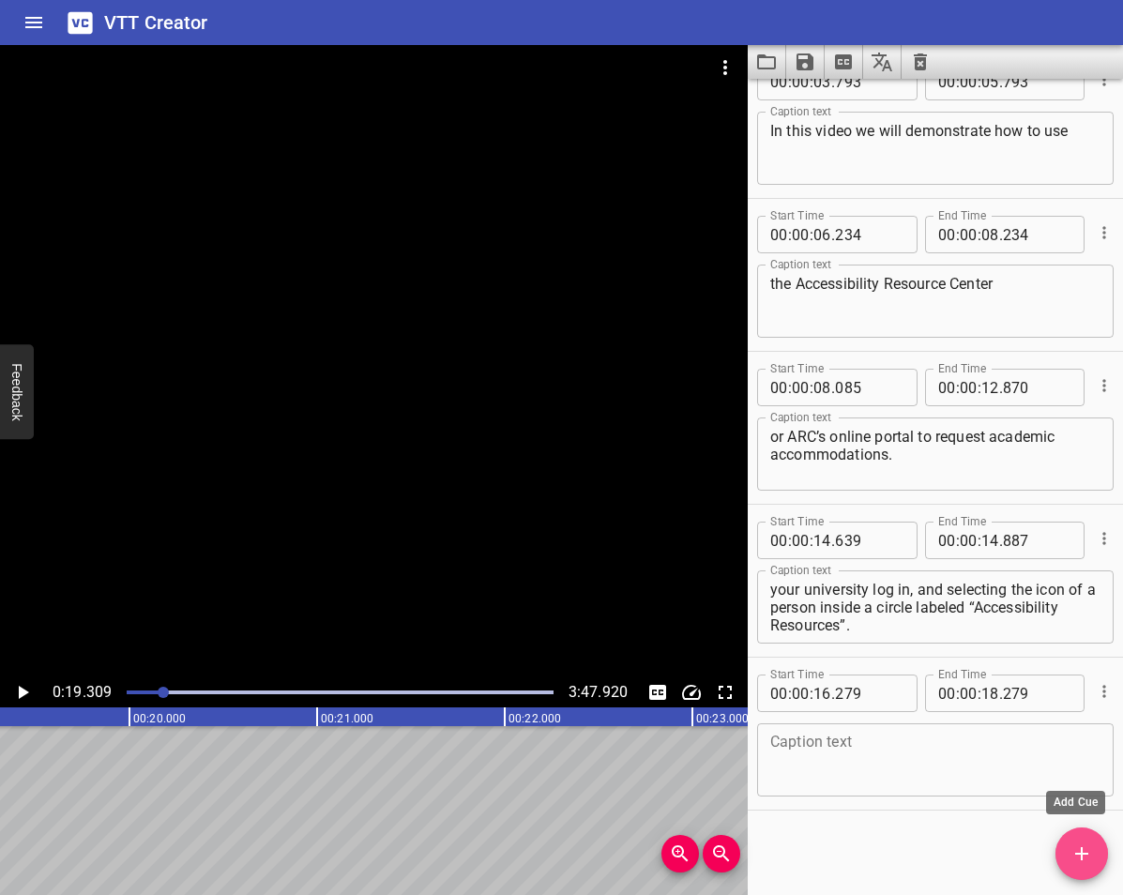
click at [1096, 854] on span "Add Cue" at bounding box center [1081, 853] width 53 height 23
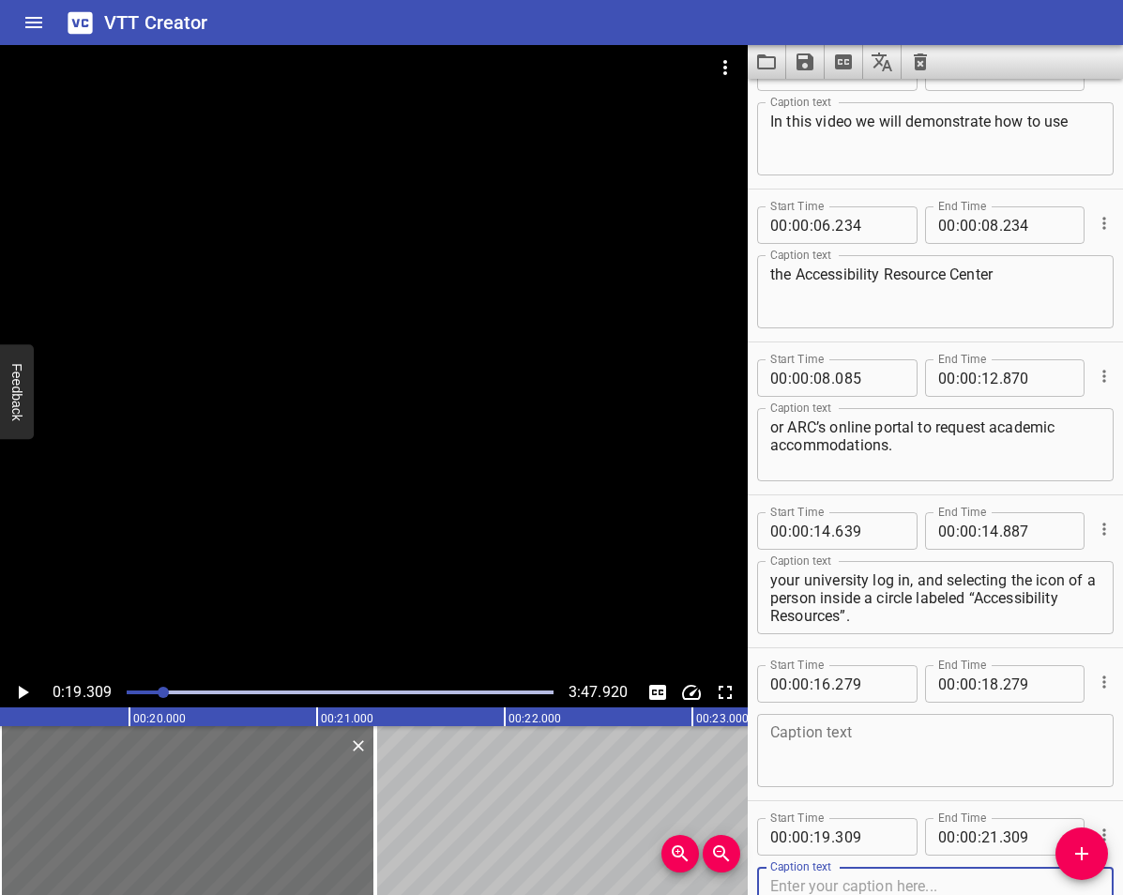
click at [977, 627] on div "Students may access the ARC Online Portal, Accessibility Information Management…" at bounding box center [935, 597] width 356 height 73
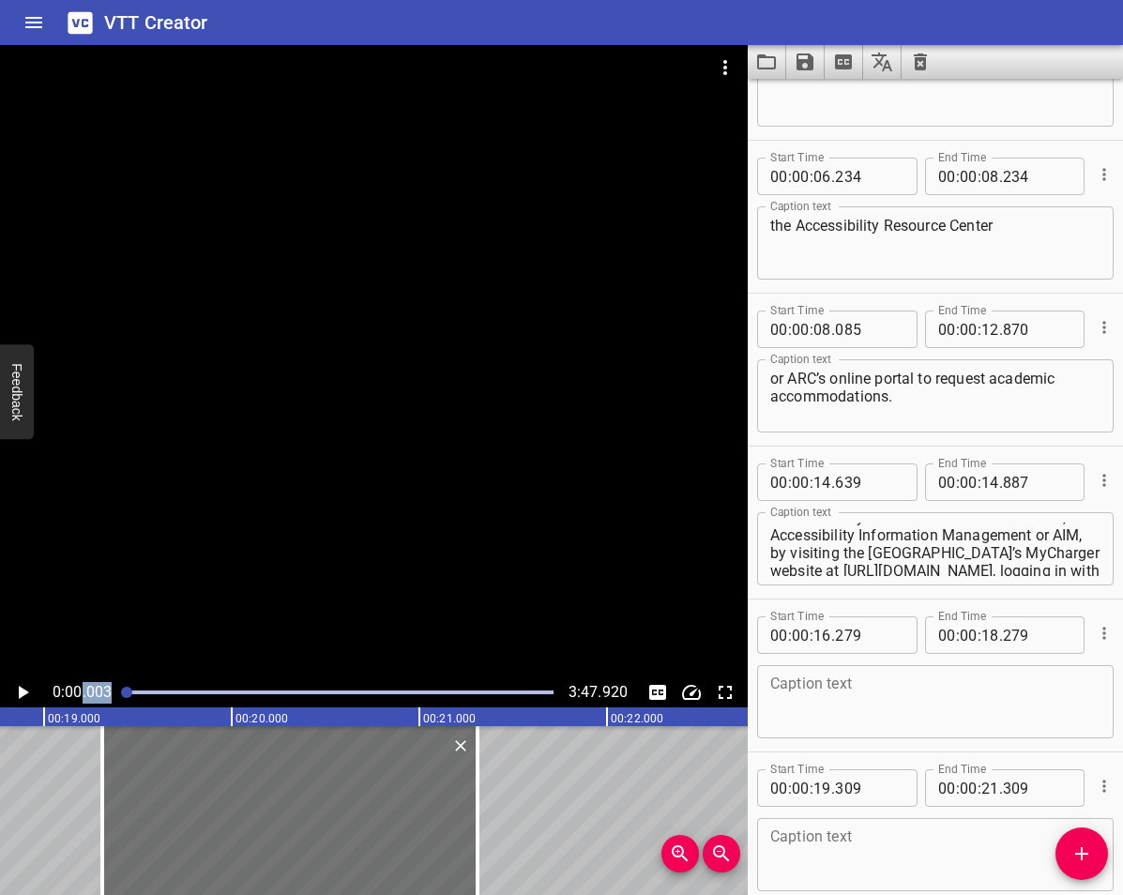
scroll to position [342, 0]
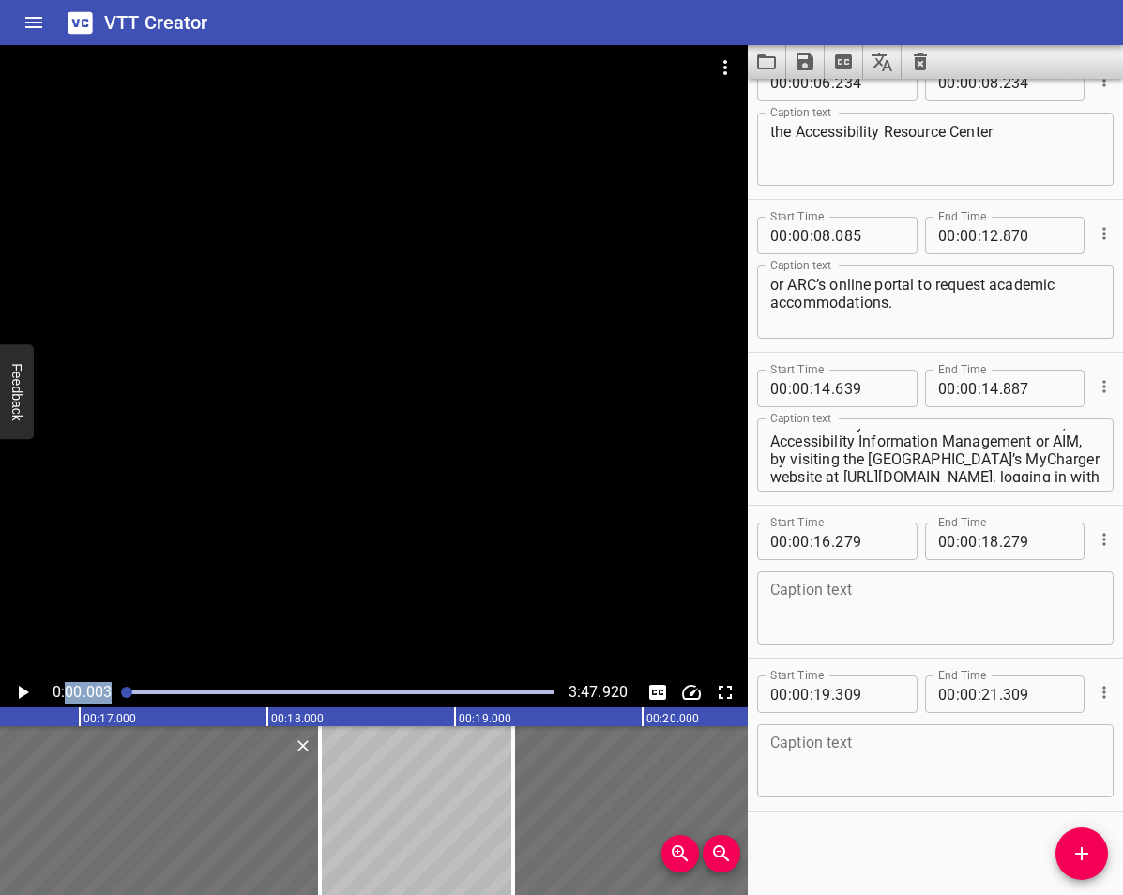
drag, startPoint x: 158, startPoint y: 687, endPoint x: 66, endPoint y: 679, distance: 93.2
click at [66, 679] on div "0:00.003 3:47.920" at bounding box center [373, 692] width 747 height 30
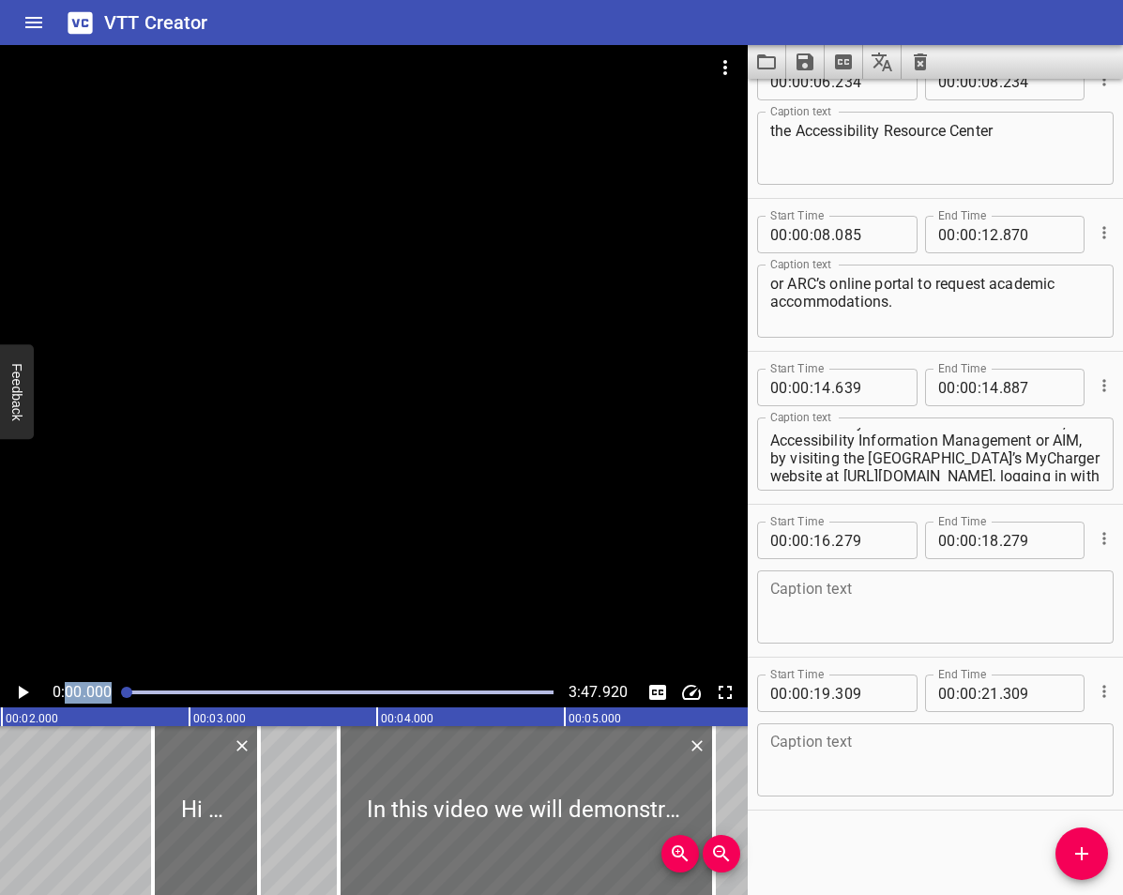
scroll to position [0, 0]
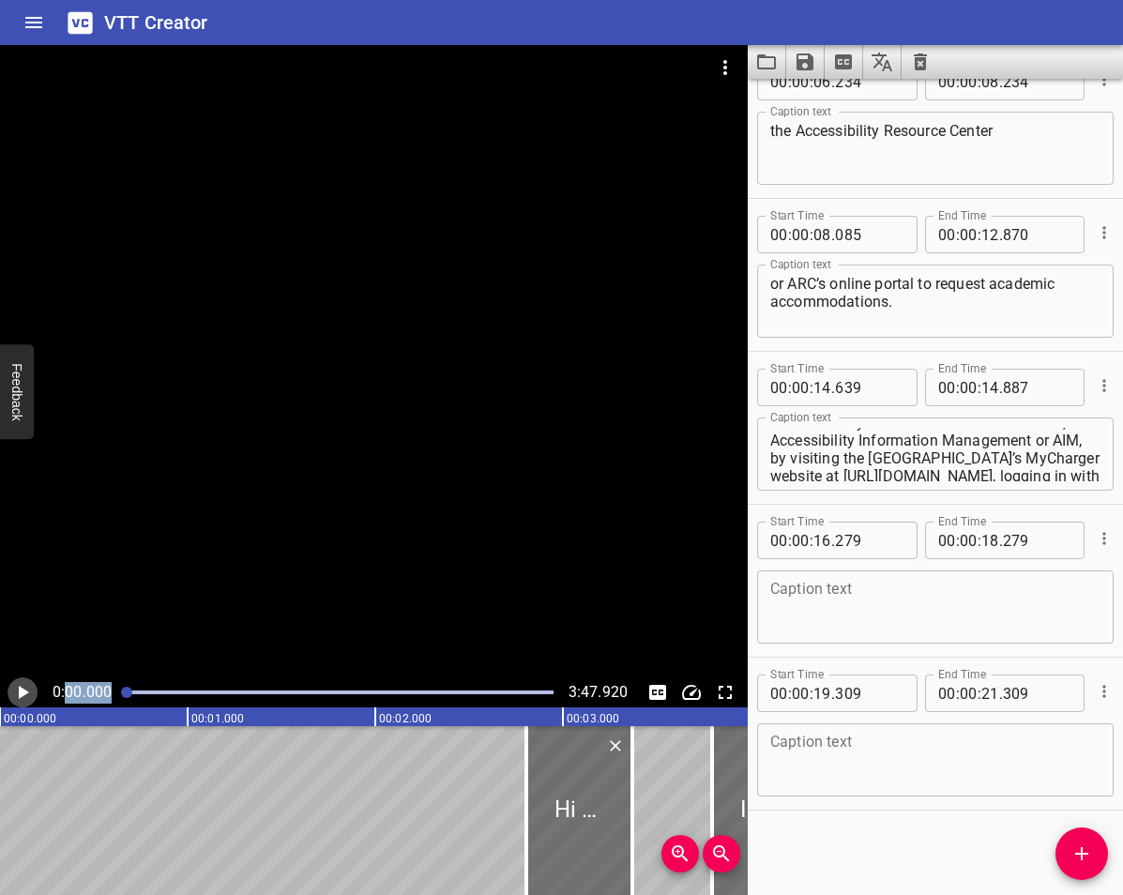
drag, startPoint x: 66, startPoint y: 679, endPoint x: 12, endPoint y: 686, distance: 53.9
click at [12, 686] on icon "Play/Pause" at bounding box center [22, 692] width 23 height 23
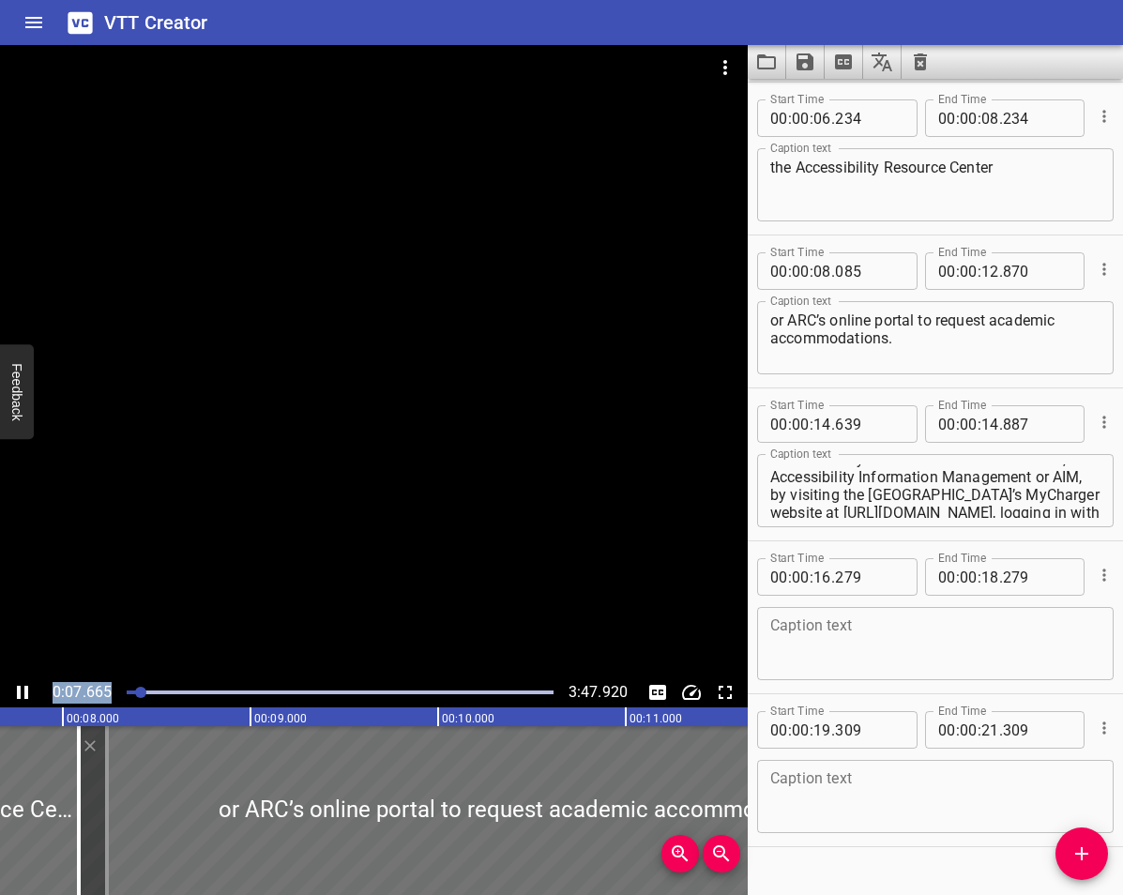
scroll to position [0, 1487]
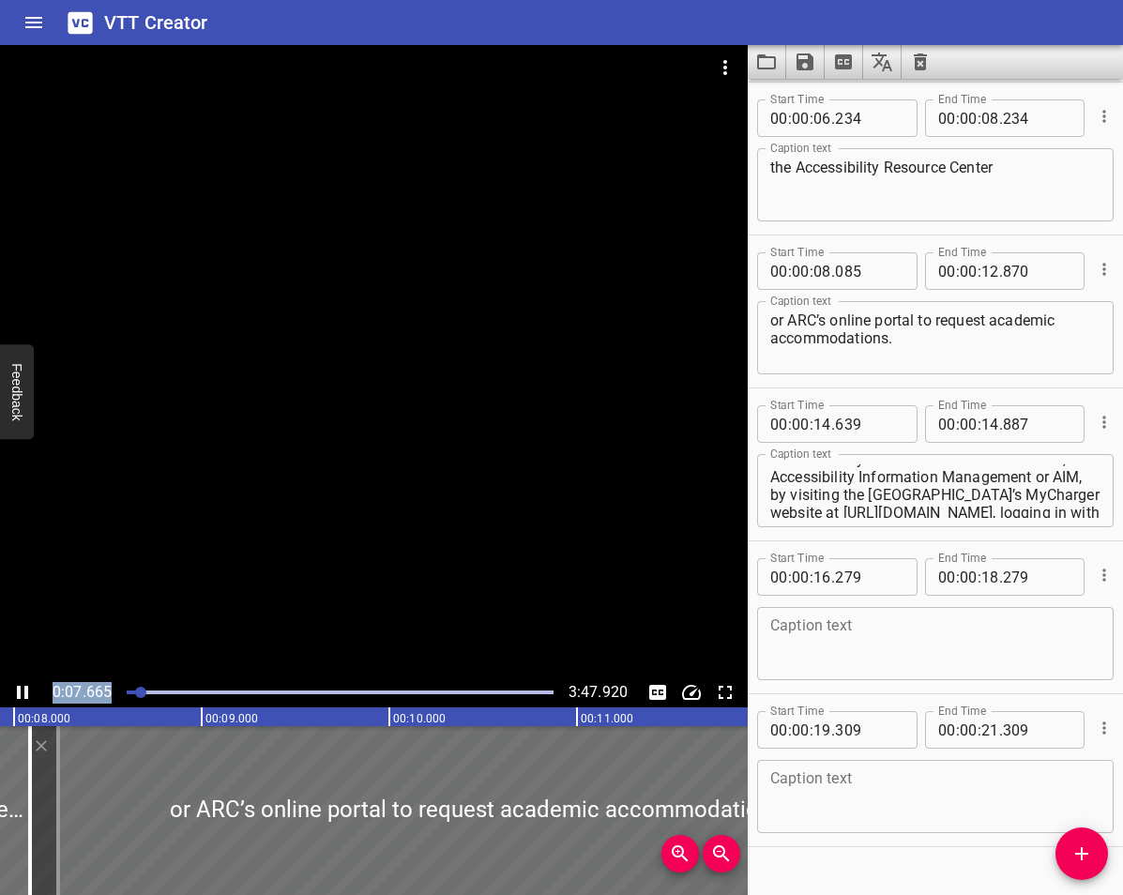
click at [15, 695] on icon "Play/Pause" at bounding box center [22, 692] width 23 height 23
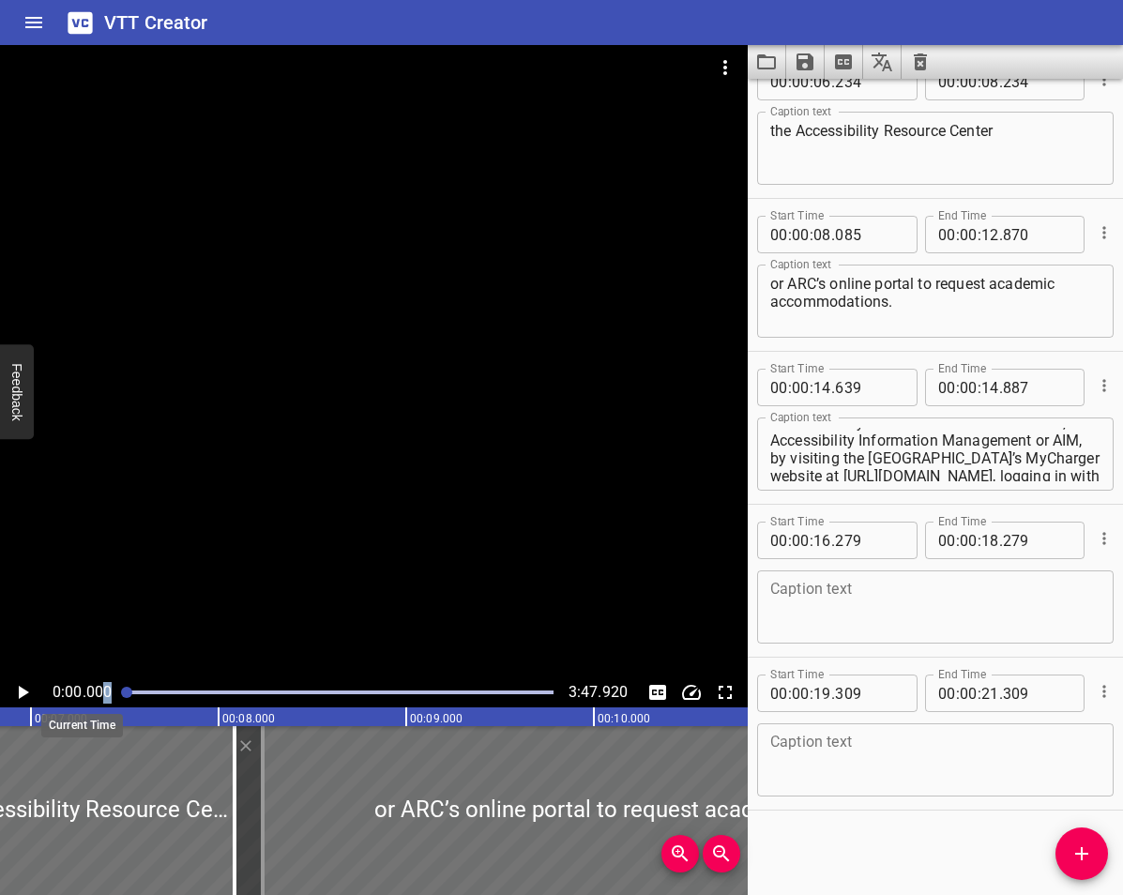
drag, startPoint x: 137, startPoint y: 691, endPoint x: 105, endPoint y: 695, distance: 32.1
click at [105, 695] on div "0:00.000 3:47.920" at bounding box center [373, 692] width 747 height 30
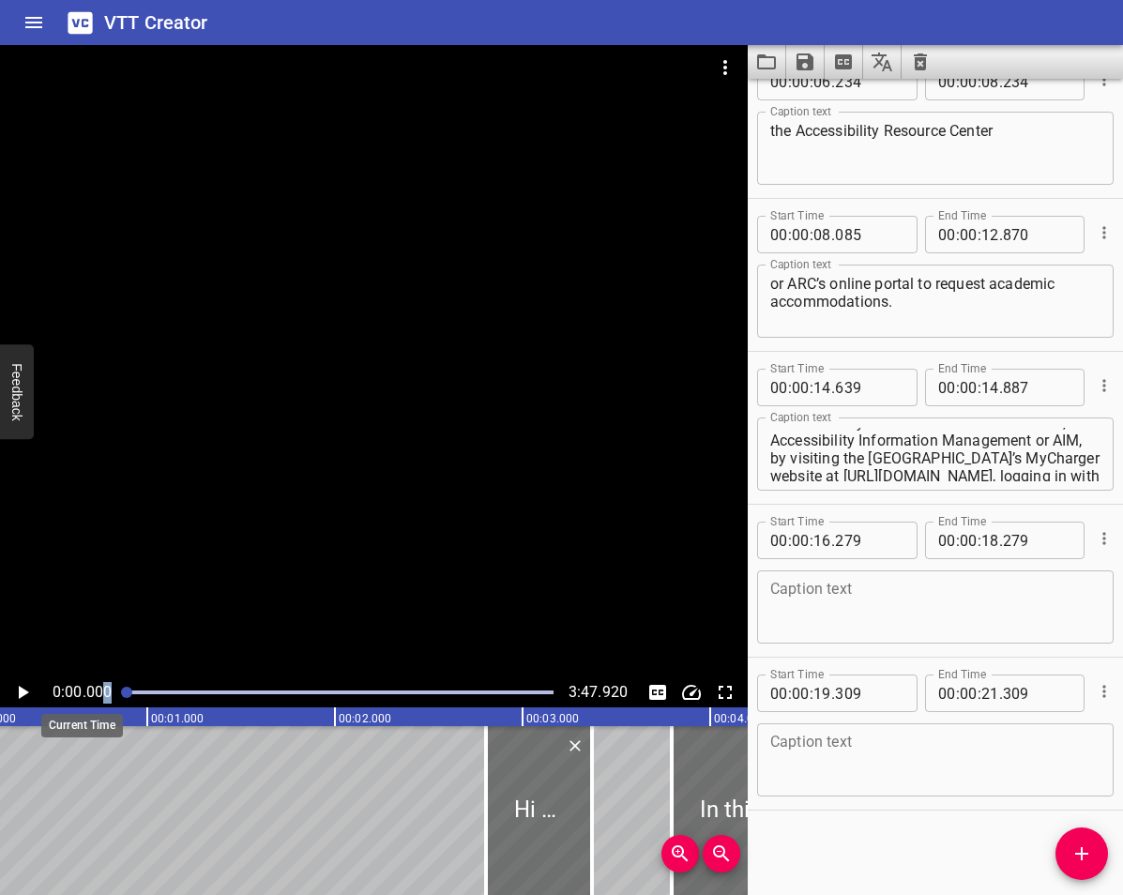
scroll to position [0, 0]
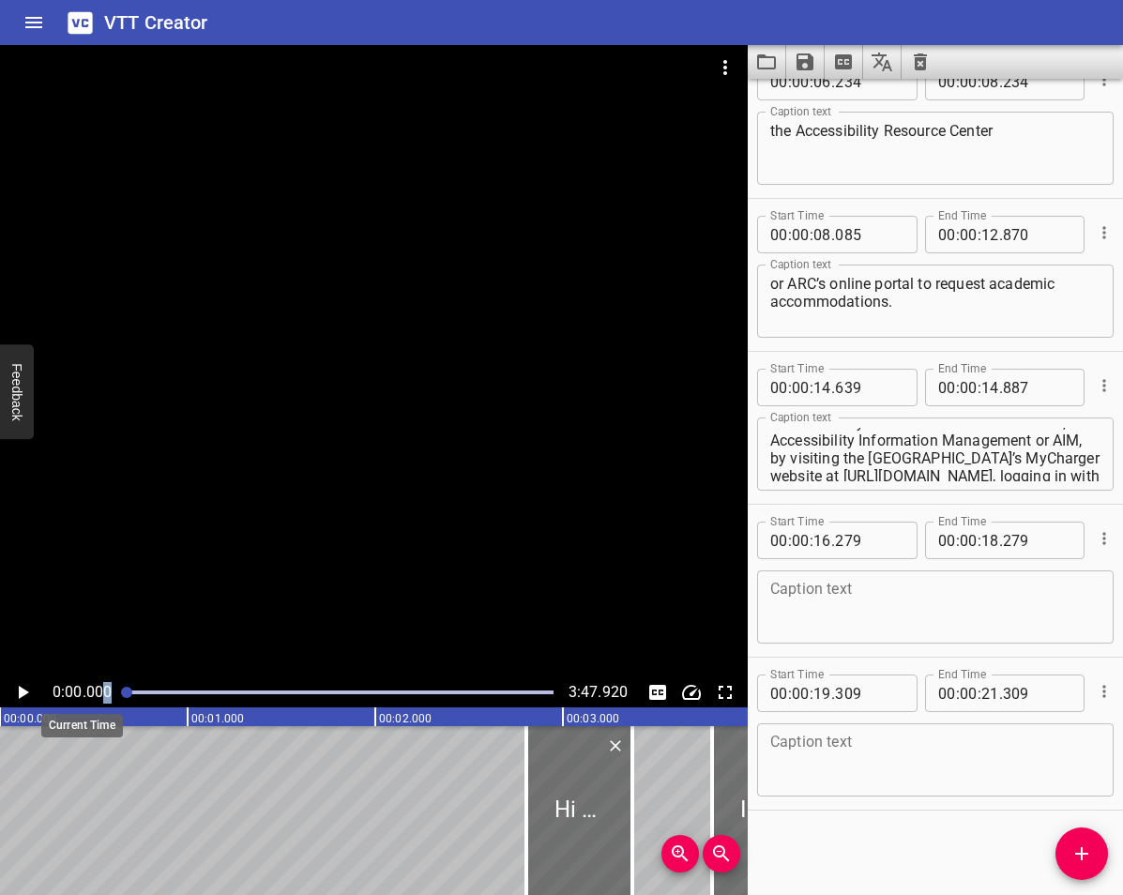
drag, startPoint x: 105, startPoint y: 695, endPoint x: 22, endPoint y: 696, distance: 83.5
click at [22, 696] on icon "Play/Pause" at bounding box center [24, 692] width 10 height 13
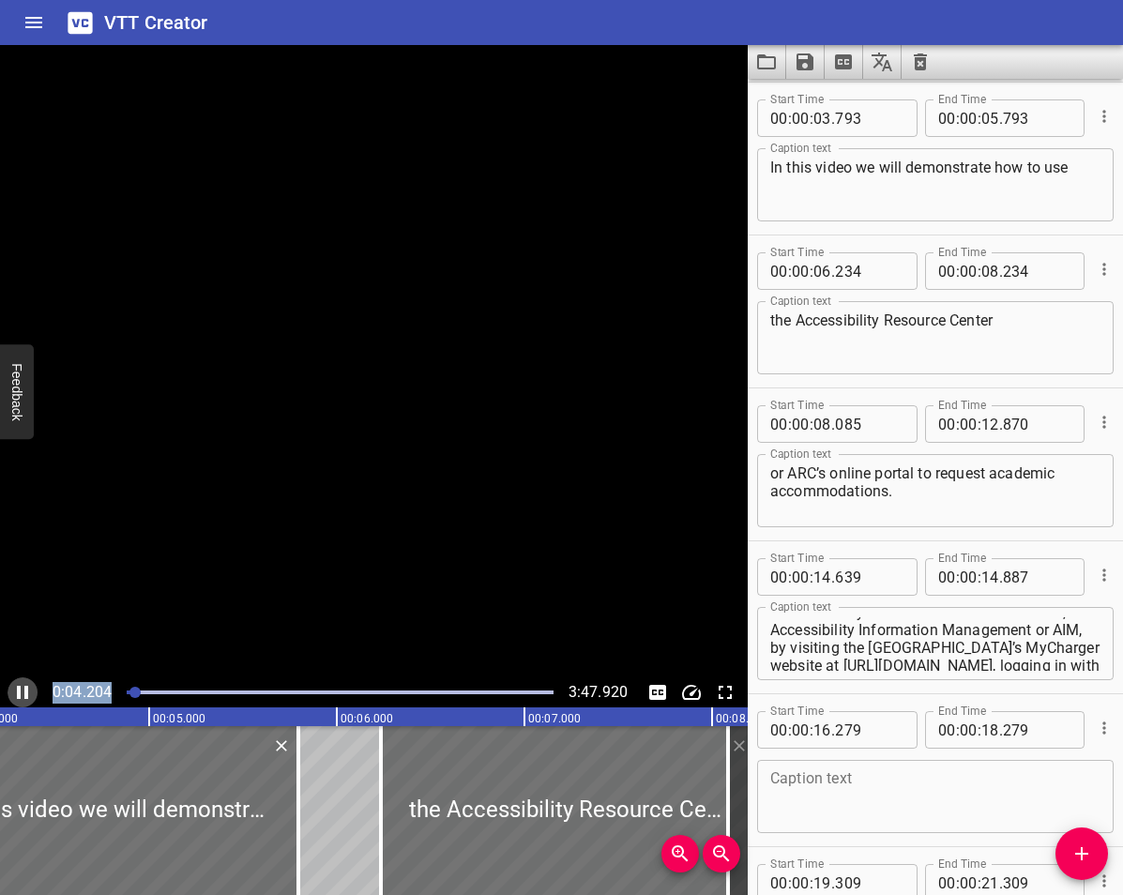
click at [22, 696] on icon "Play/Pause" at bounding box center [22, 692] width 23 height 23
